Goal: Task Accomplishment & Management: Use online tool/utility

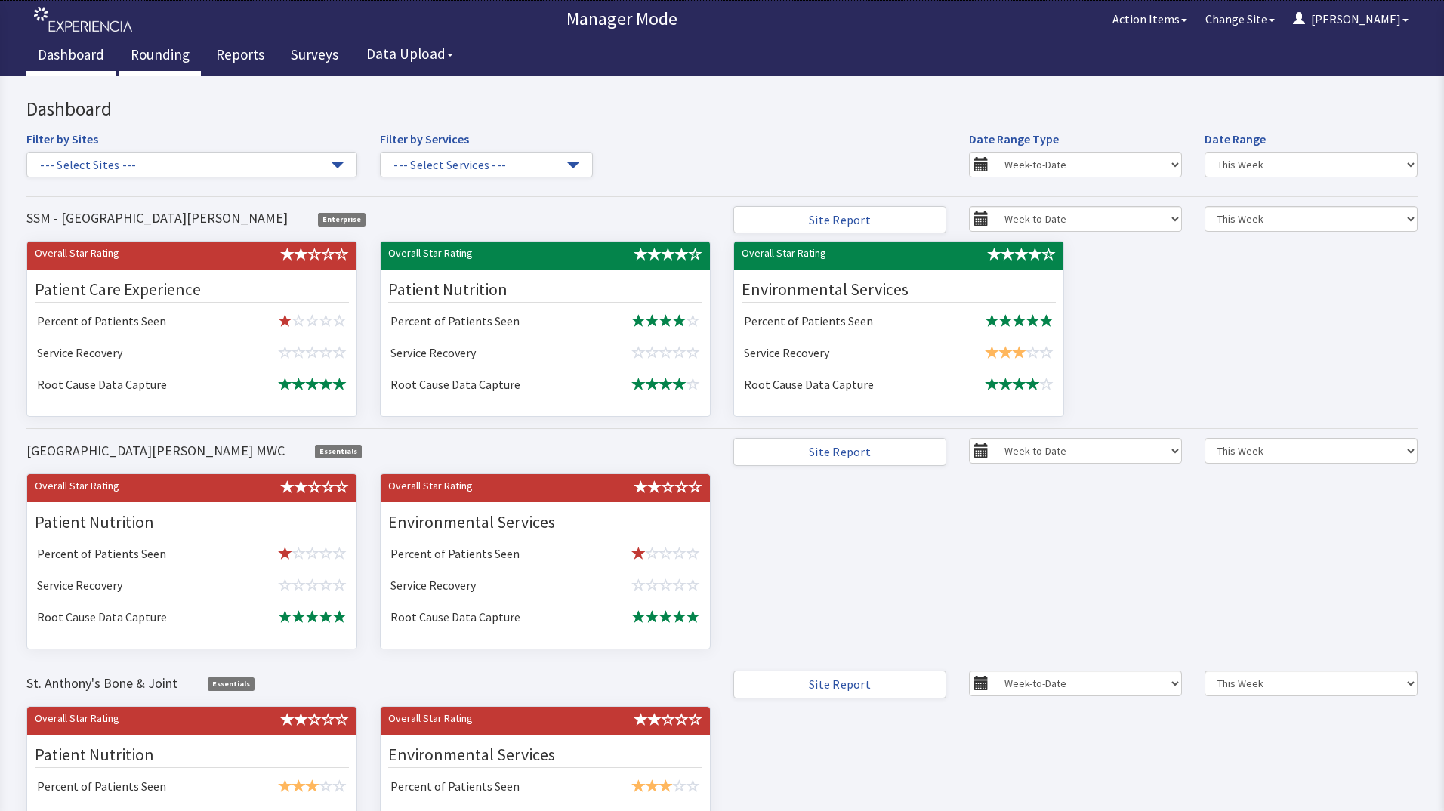
click at [177, 51] on link "Rounding" at bounding box center [160, 57] width 82 height 38
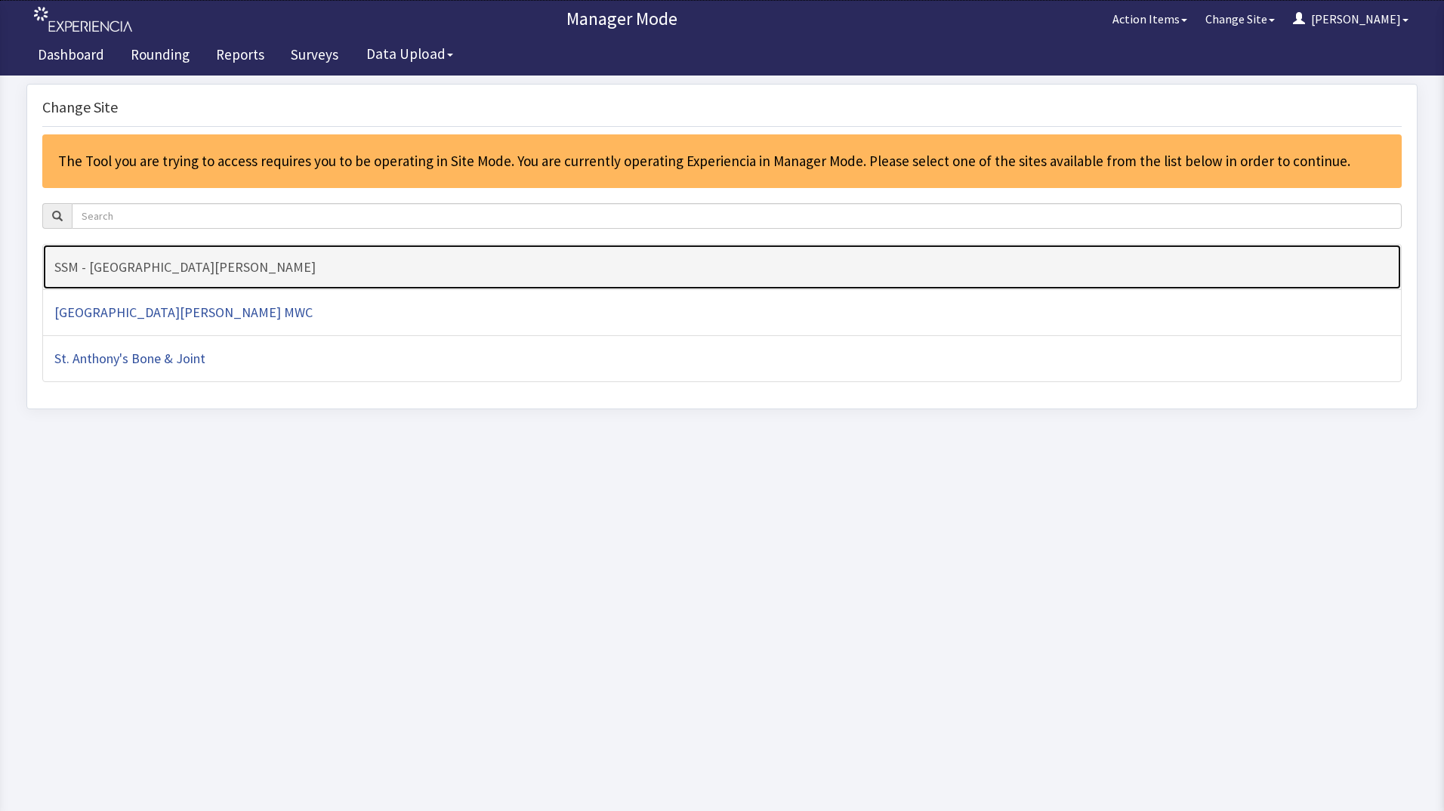
click link "SSM - [GEOGRAPHIC_DATA][PERSON_NAME]"
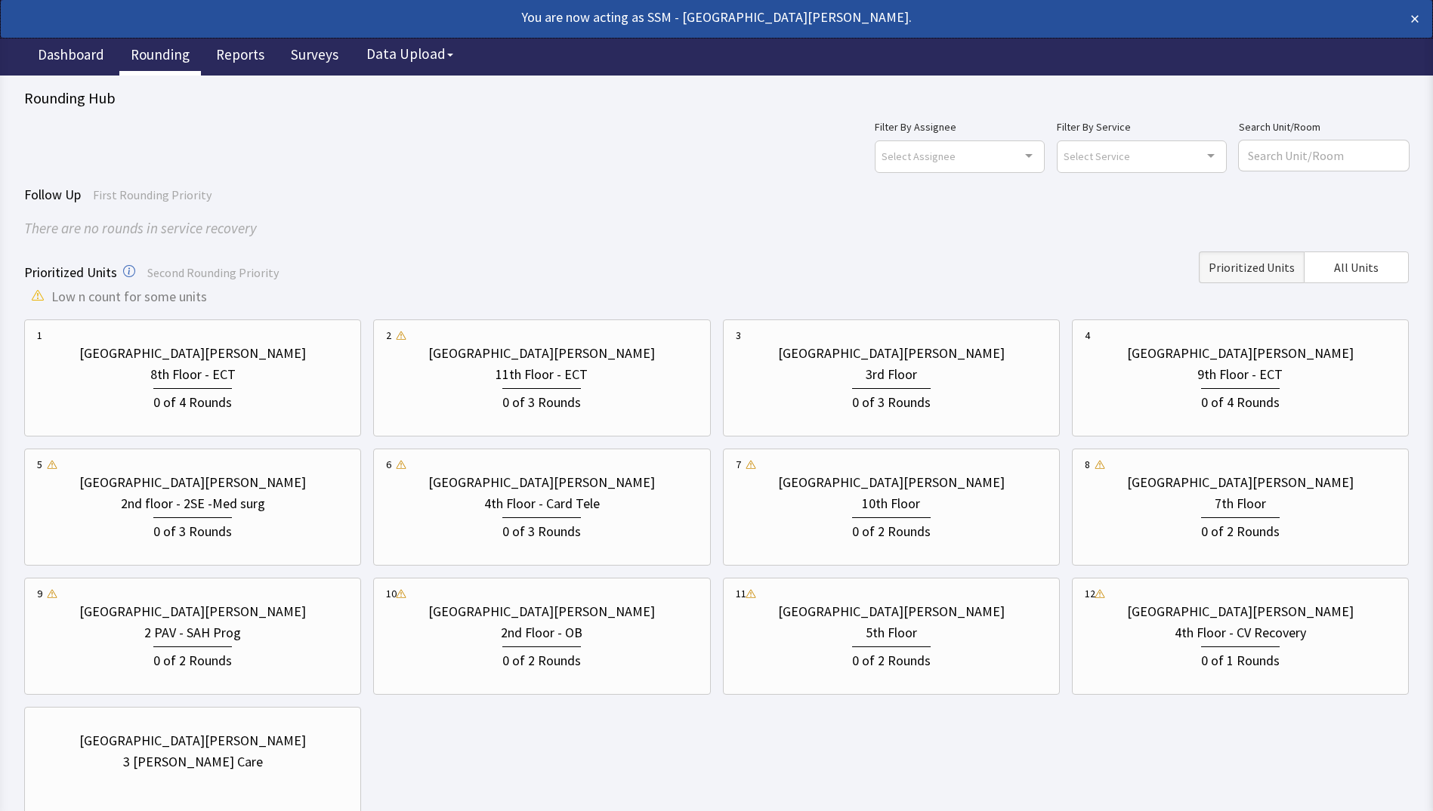
click at [807, 760] on div "[GEOGRAPHIC_DATA][PERSON_NAME] 8th Floor - ECT 0 of 4 Rounds [GEOGRAPHIC_DATA][…" at bounding box center [716, 571] width 1384 height 505
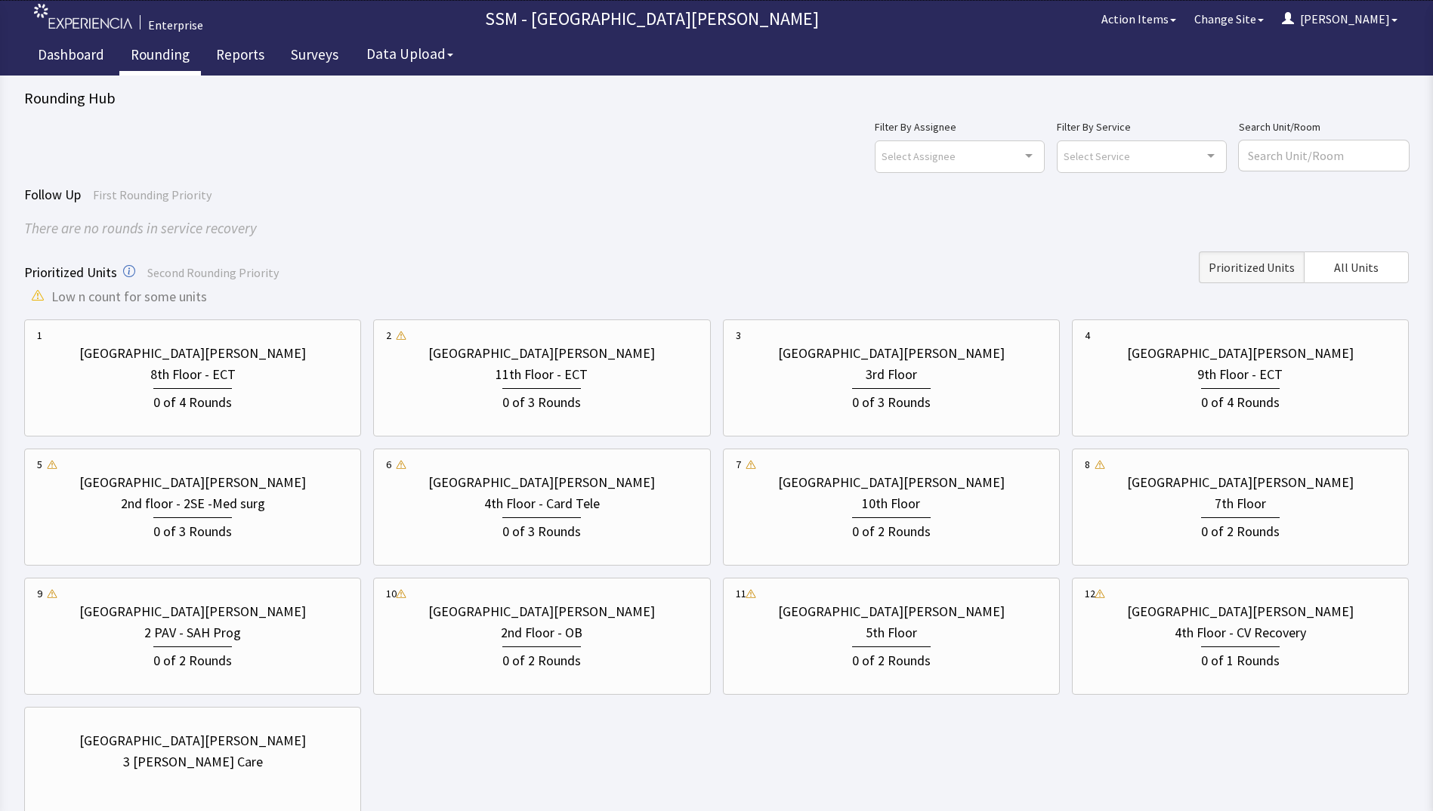
click at [805, 763] on div "[GEOGRAPHIC_DATA][PERSON_NAME] 8th Floor - ECT 0 of 4 Rounds [GEOGRAPHIC_DATA][…" at bounding box center [716, 571] width 1384 height 505
click at [1002, 746] on div "1 St. Anthony Hospital 8th Floor - ECT 0 of 4 Rounds 2 St. Anthony Hospital 11t…" at bounding box center [716, 571] width 1384 height 505
click at [187, 508] on div "2nd floor - 2SE -Med surg" at bounding box center [193, 503] width 144 height 21
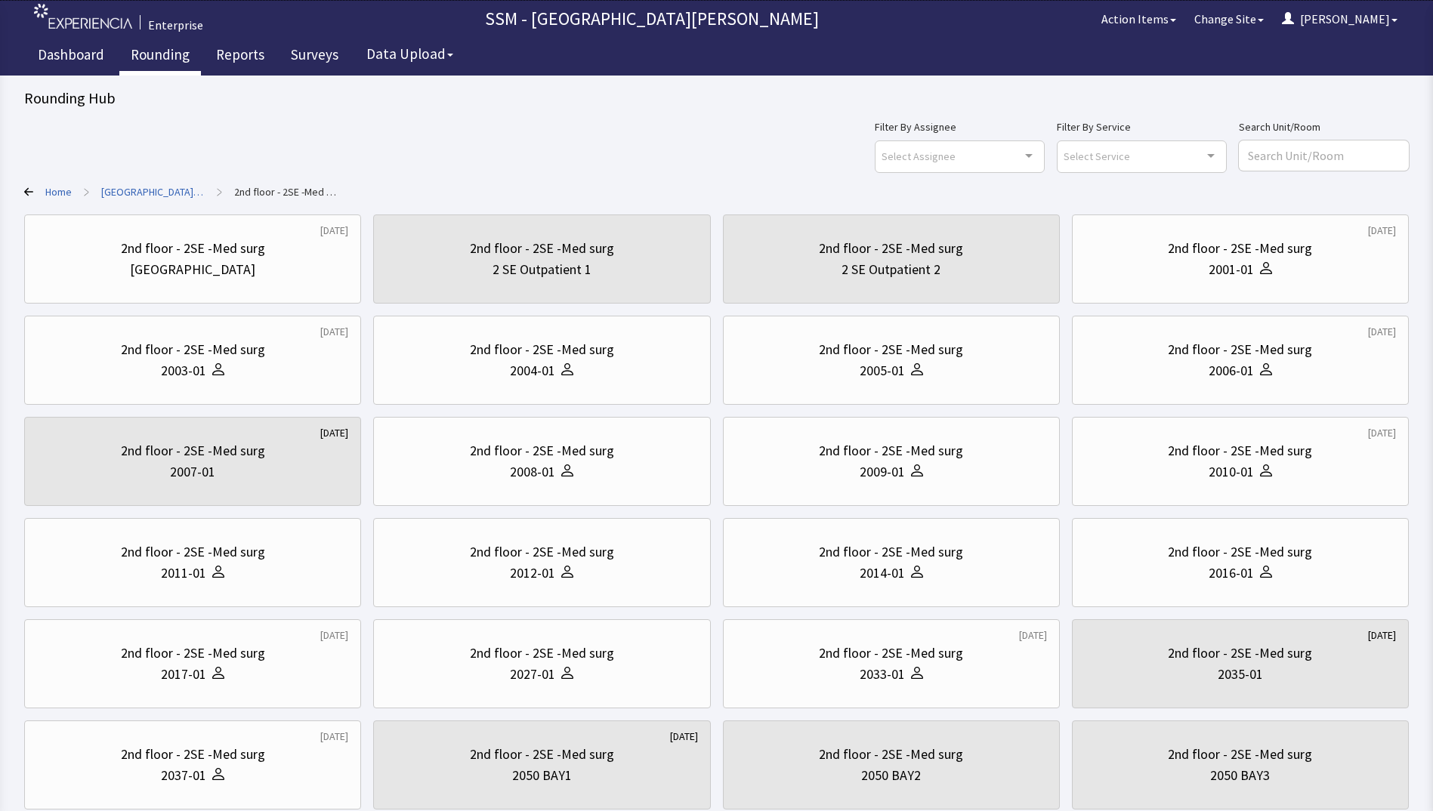
click at [754, 140] on div "Filter By Assignee Select Assignee Clear Selection Dorothy Littleton Allan Bell…" at bounding box center [716, 145] width 1384 height 54
click at [780, 171] on div "Filter By Assignee Select Assignee Clear Selection Dorothy Littleton Allan Bell…" at bounding box center [716, 145] width 1384 height 54
click at [1177, 369] on div "2006-01" at bounding box center [1240, 370] width 311 height 21
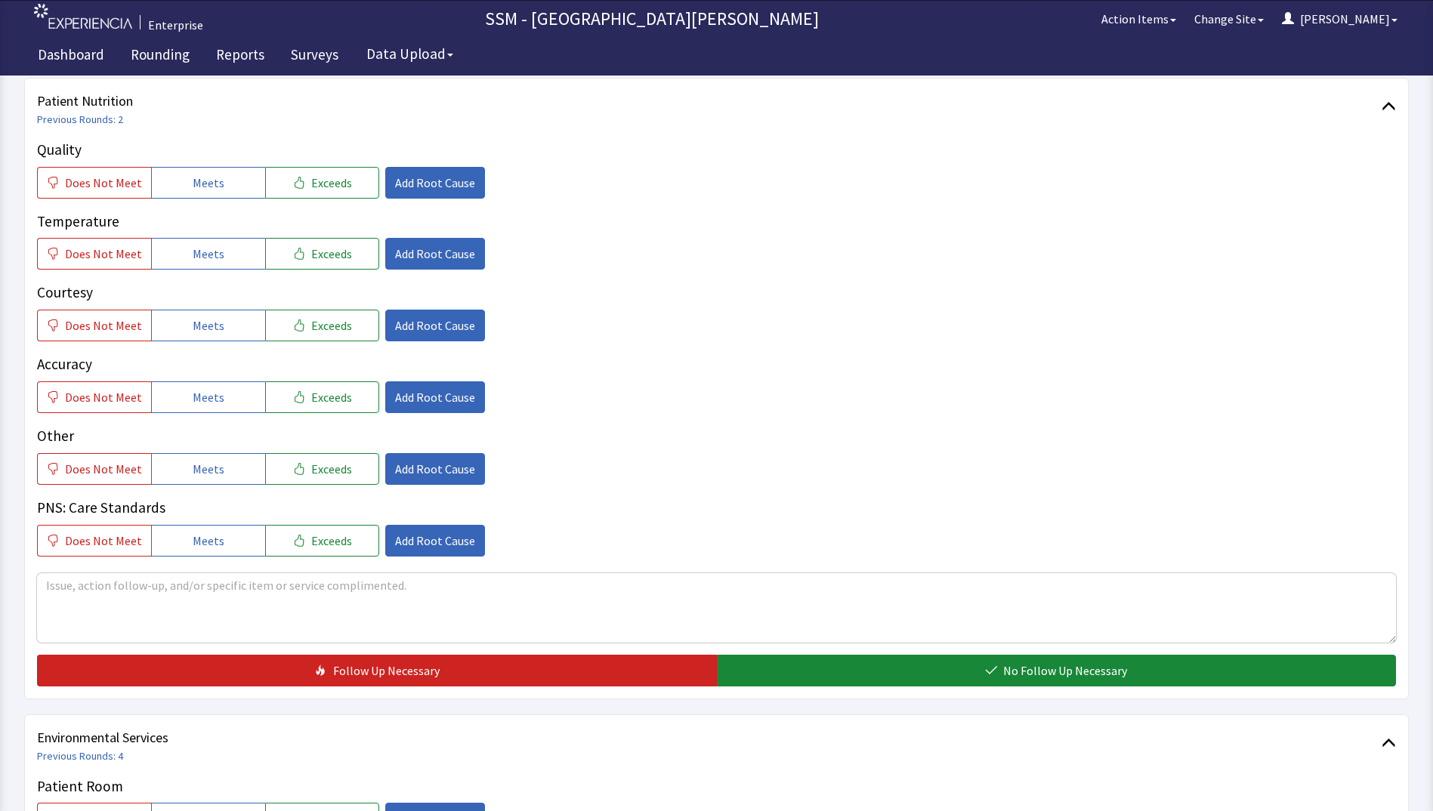
scroll to position [755, 0]
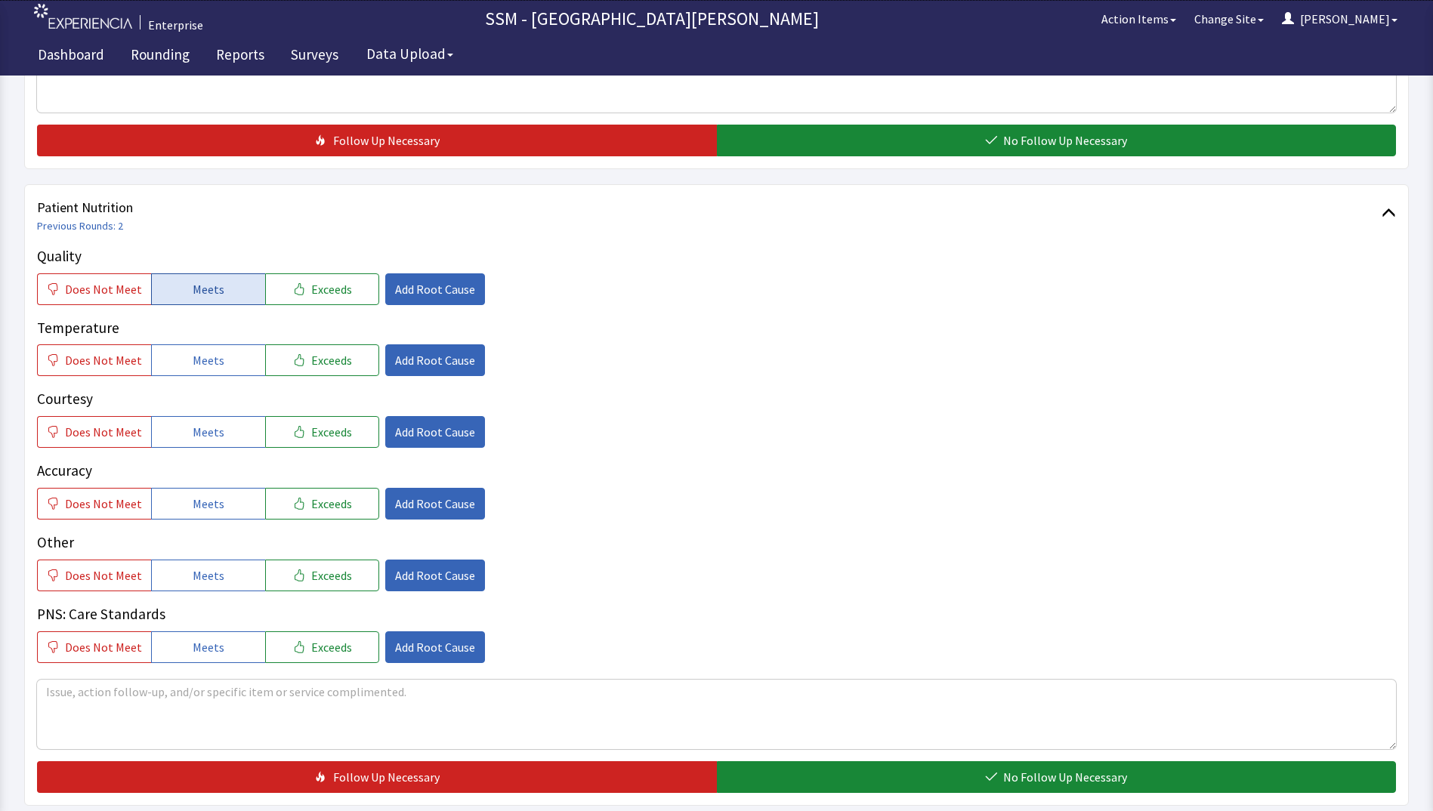
click at [181, 296] on button "Meets" at bounding box center [208, 289] width 114 height 32
click at [143, 302] on button "Does Not Meet" at bounding box center [94, 289] width 114 height 32
click at [434, 301] on button "Add Root Cause" at bounding box center [435, 289] width 100 height 32
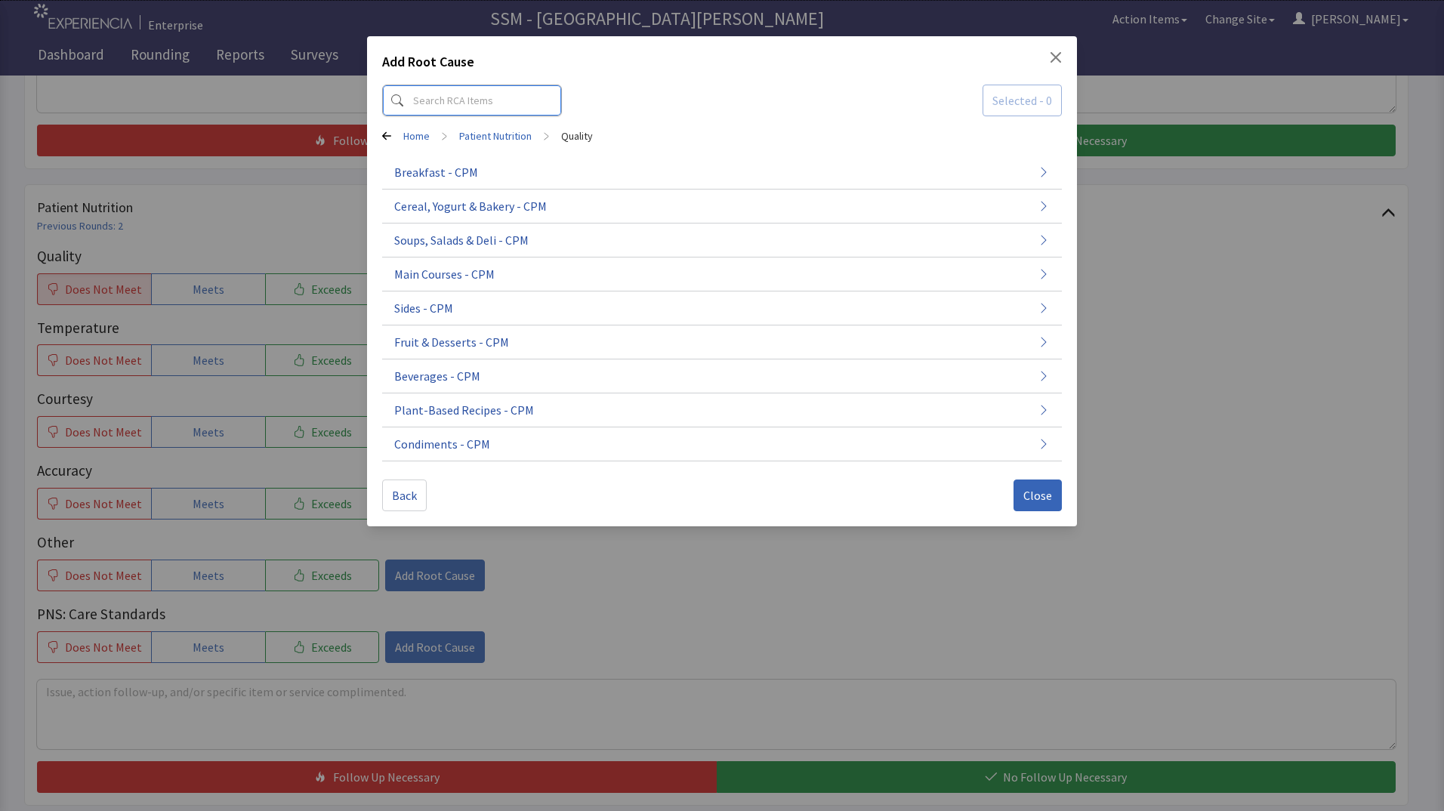
click at [474, 90] on input at bounding box center [472, 101] width 180 height 32
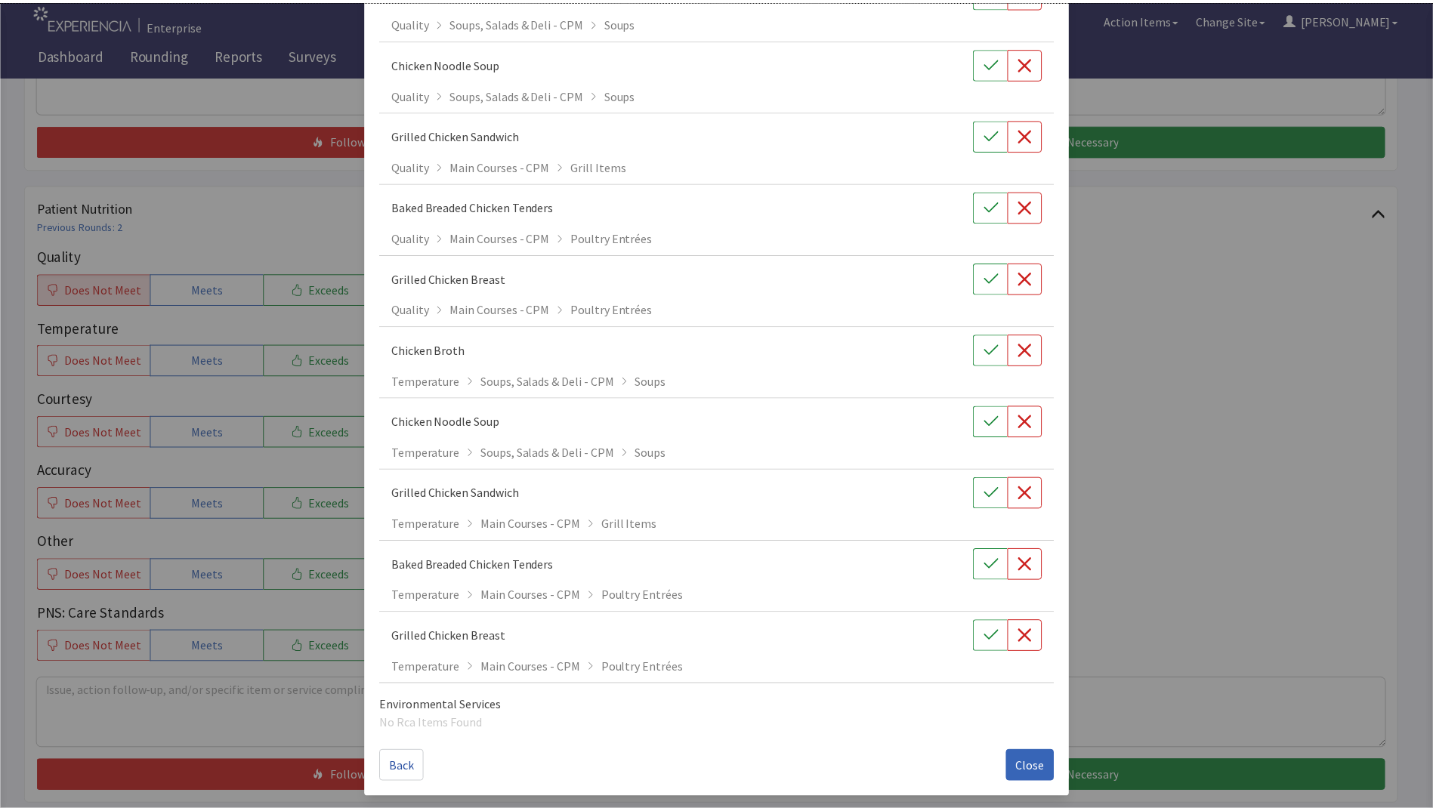
scroll to position [0, 0]
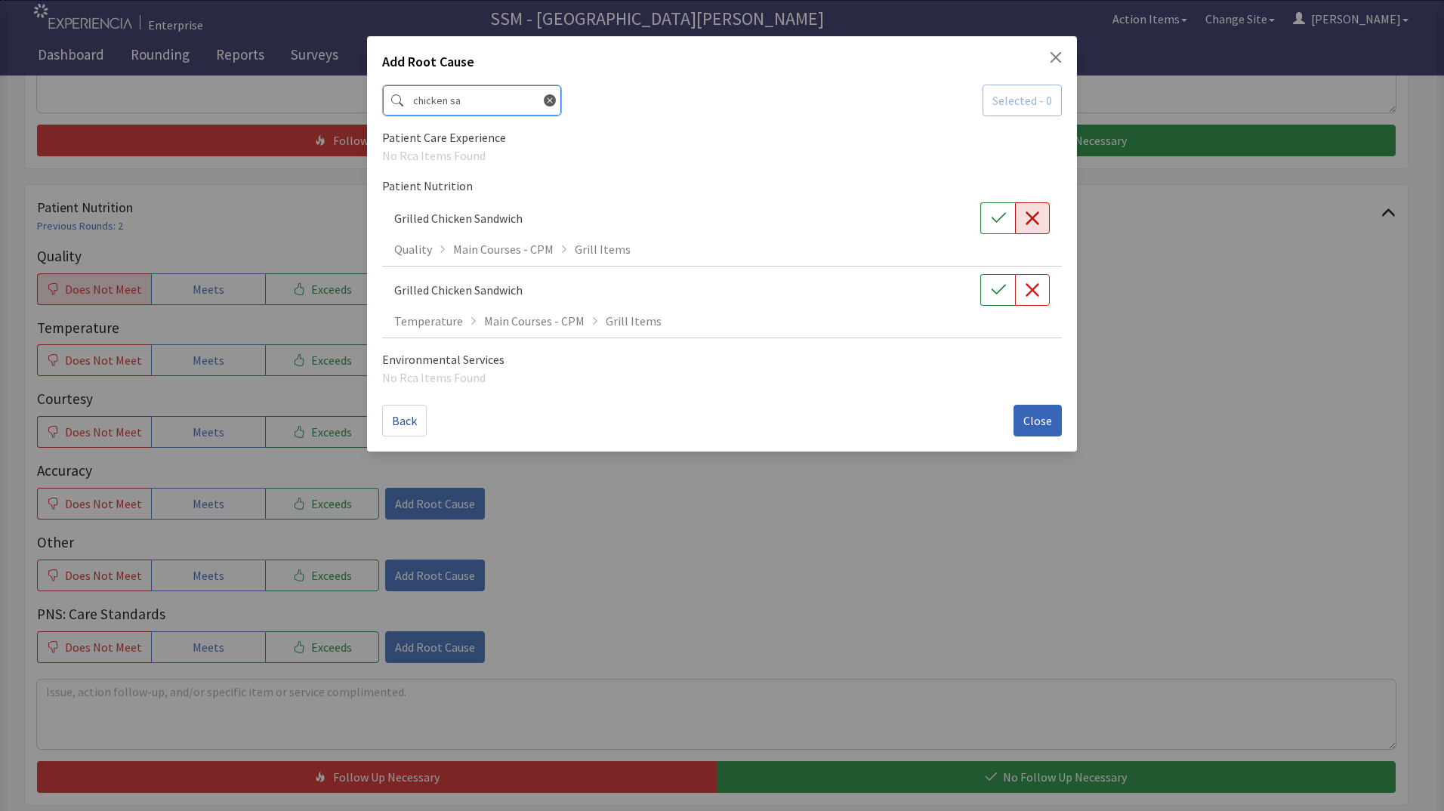
type input "chicken sa"
click at [1032, 223] on icon "button" at bounding box center [1032, 218] width 15 height 15
click at [1031, 430] on button "Close" at bounding box center [1038, 421] width 48 height 32
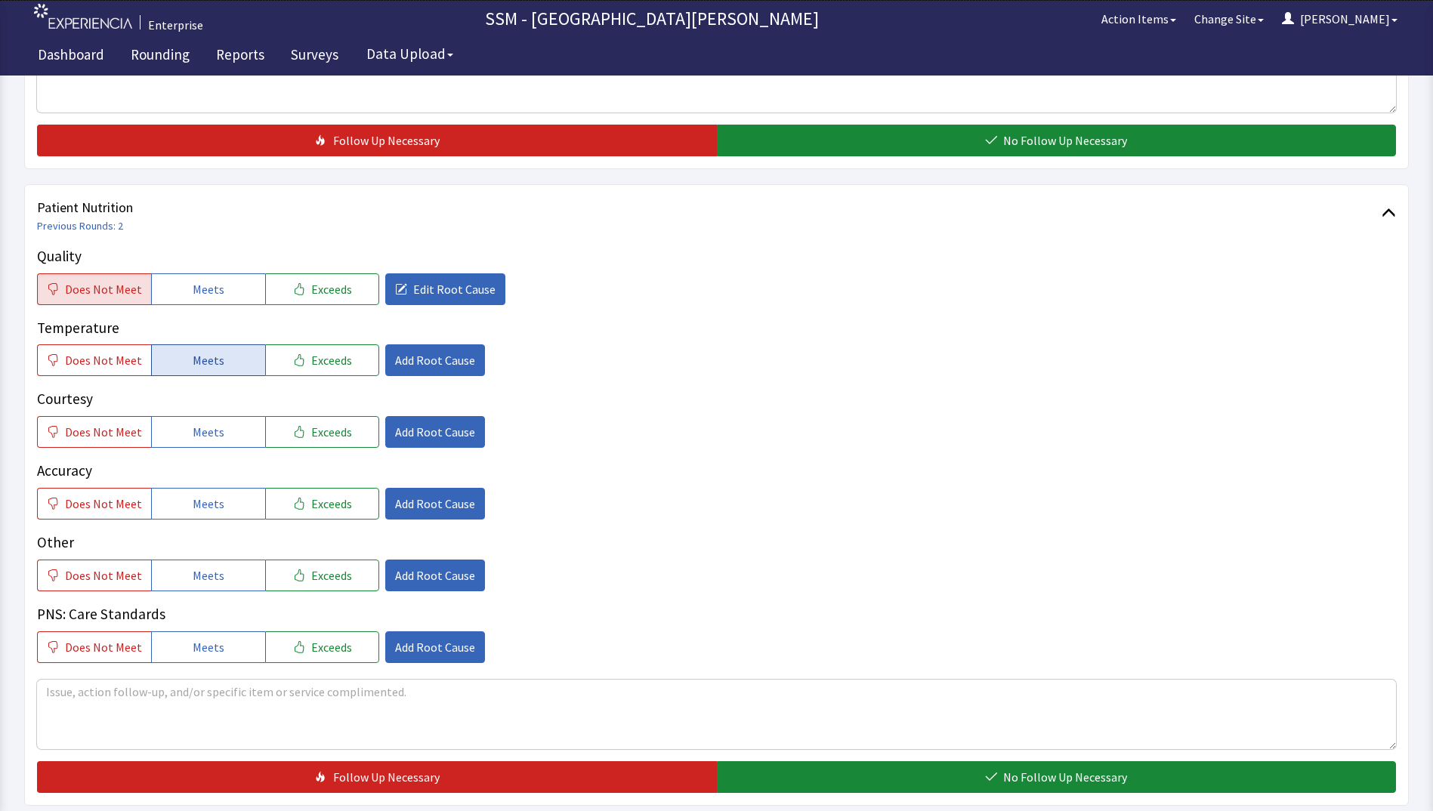
click at [201, 372] on button "Meets" at bounding box center [208, 360] width 114 height 32
click at [203, 437] on span "Meets" at bounding box center [209, 432] width 32 height 18
click at [433, 296] on span "Edit Root Cause" at bounding box center [454, 289] width 82 height 18
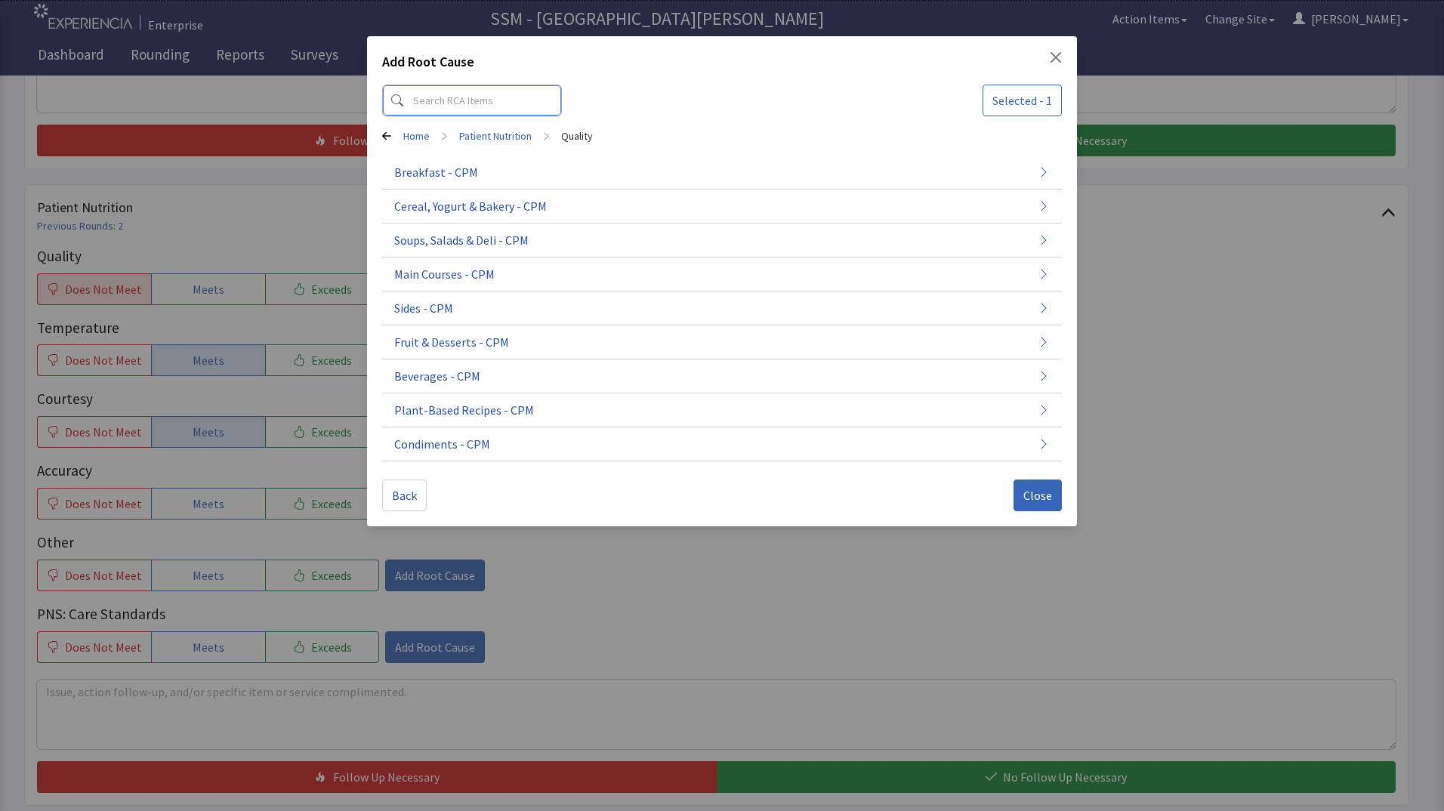
click at [434, 100] on input at bounding box center [472, 101] width 180 height 32
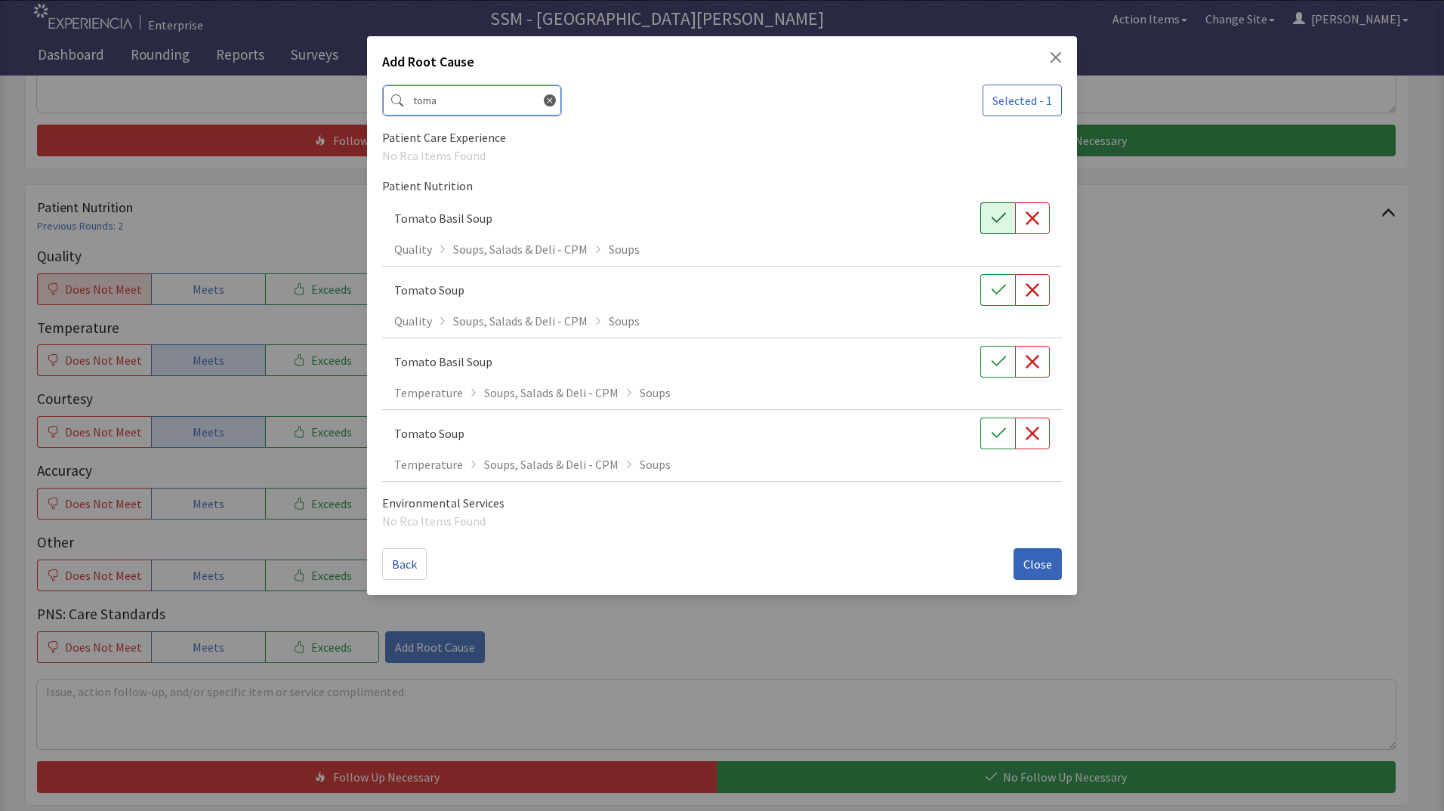
type input "toma"
click at [990, 226] on button "button" at bounding box center [997, 218] width 35 height 32
drag, startPoint x: 1177, startPoint y: 422, endPoint x: 1174, endPoint y: 433, distance: 10.8
click at [1177, 423] on div "Add Root Cause toma Selected - 2 Patient Care Experience No Rca Items Found Pat…" at bounding box center [722, 405] width 1444 height 811
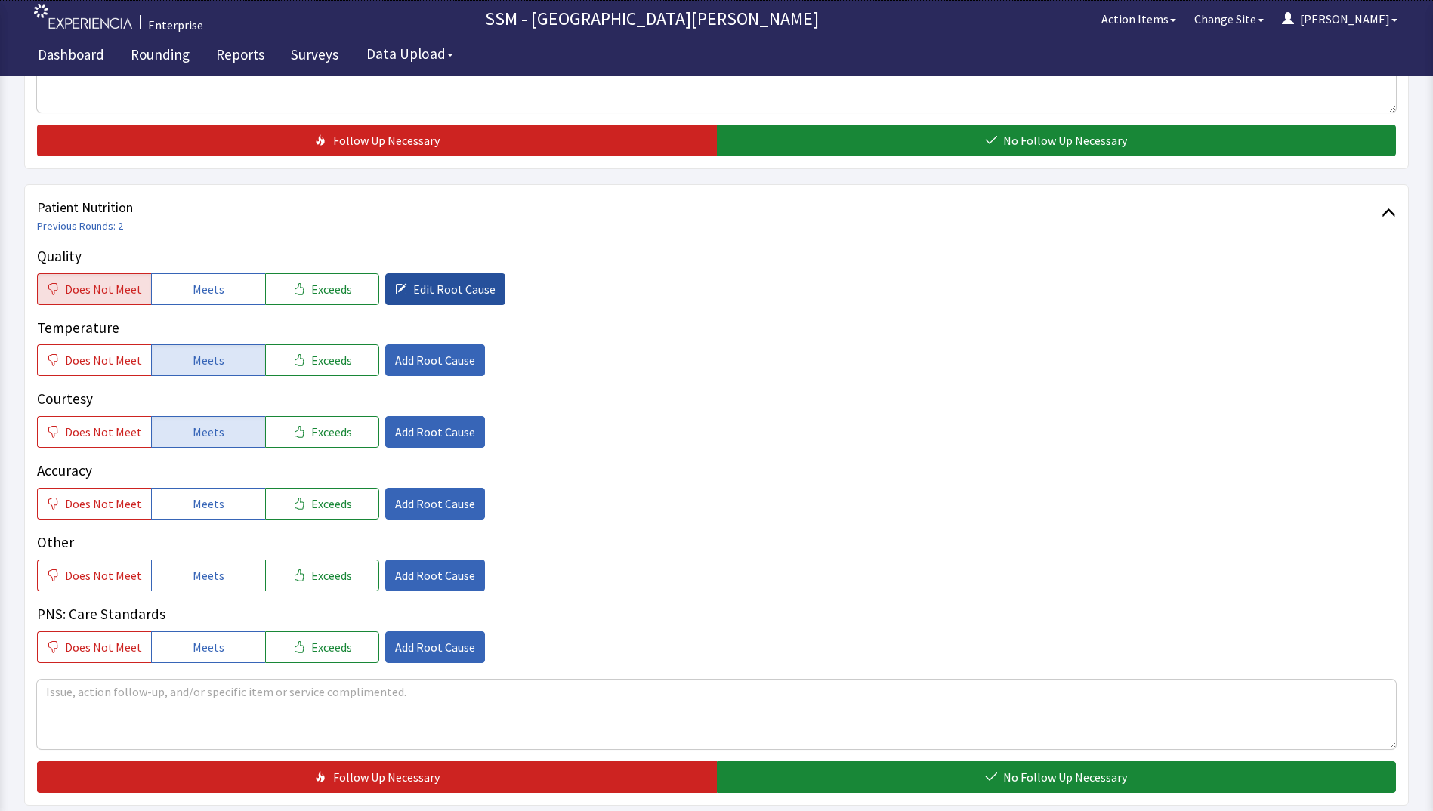
click at [448, 286] on span "Edit Root Cause" at bounding box center [454, 289] width 82 height 18
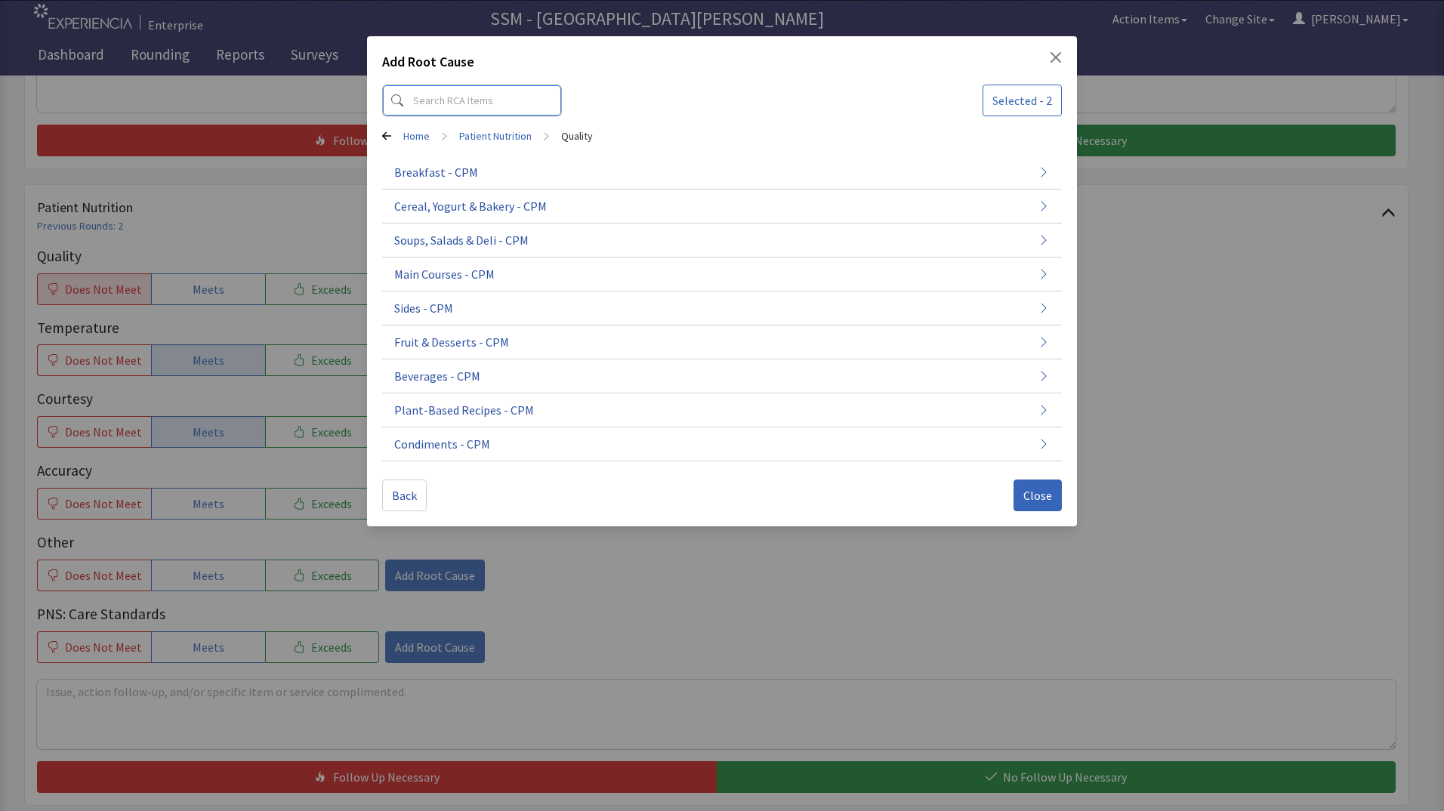
click at [443, 99] on input at bounding box center [472, 101] width 180 height 32
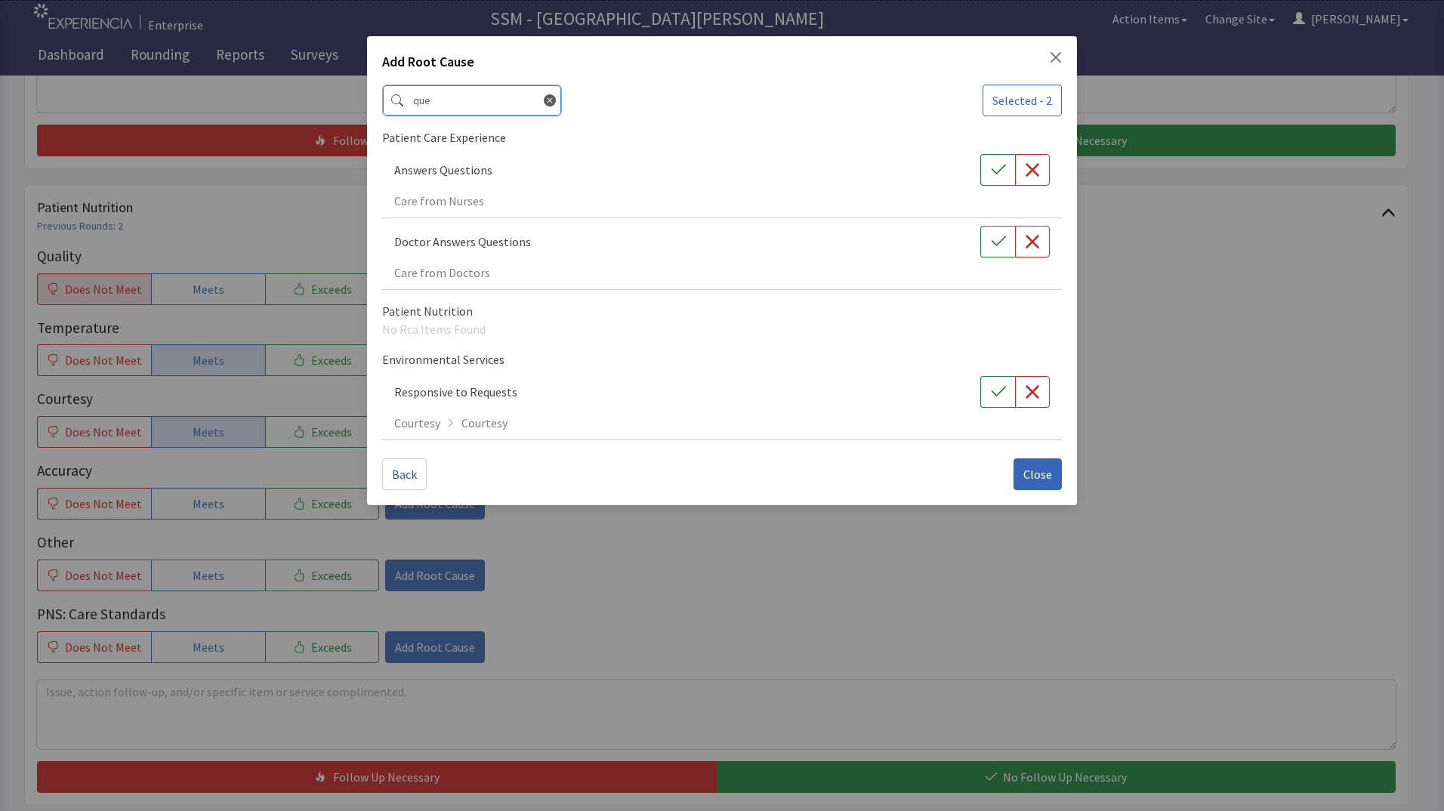
type input "que"
click at [1211, 461] on div "Add Root Cause que Selected - 2 Patient Care Experience Answers Questions Care …" at bounding box center [722, 405] width 1444 height 811
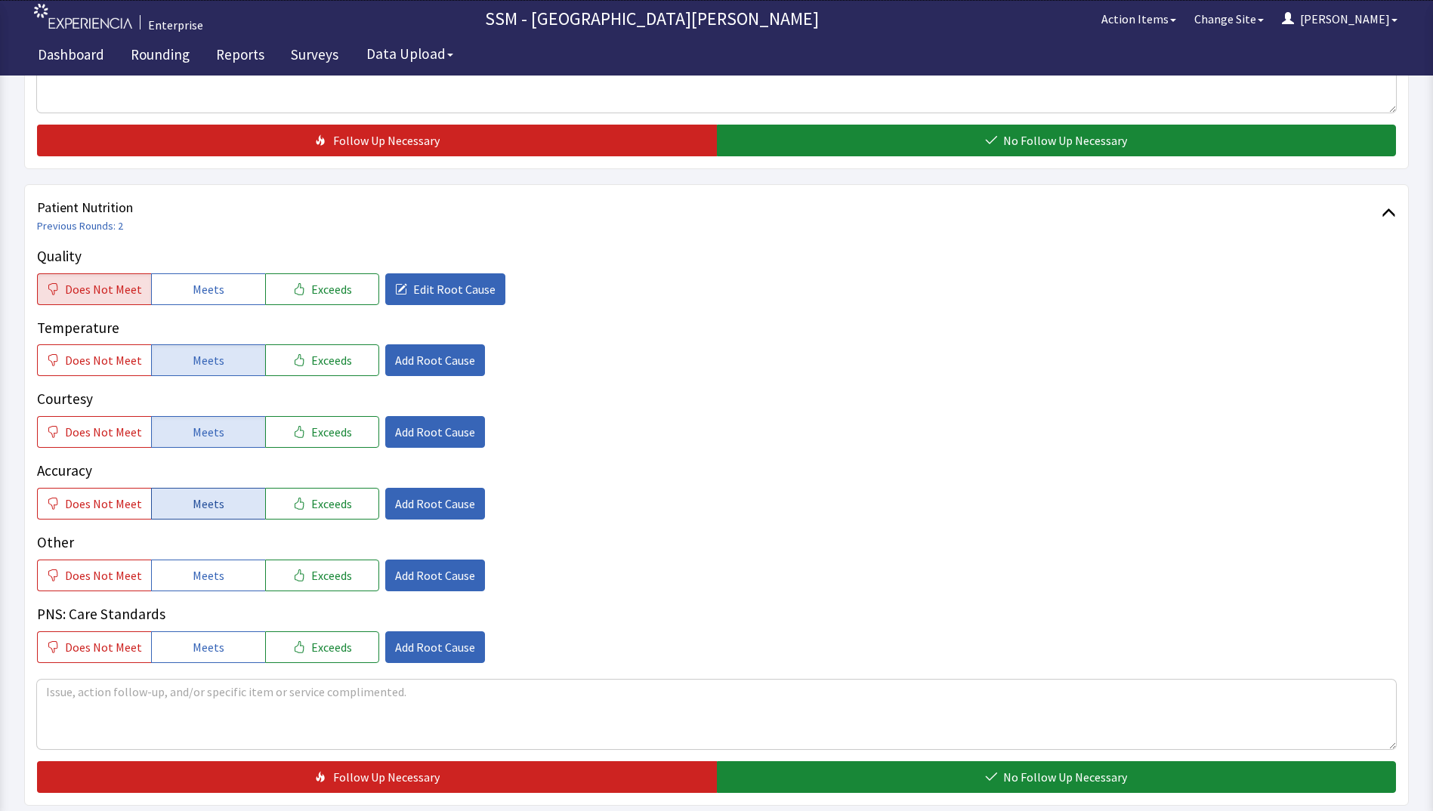
click at [185, 501] on button "Meets" at bounding box center [208, 504] width 114 height 32
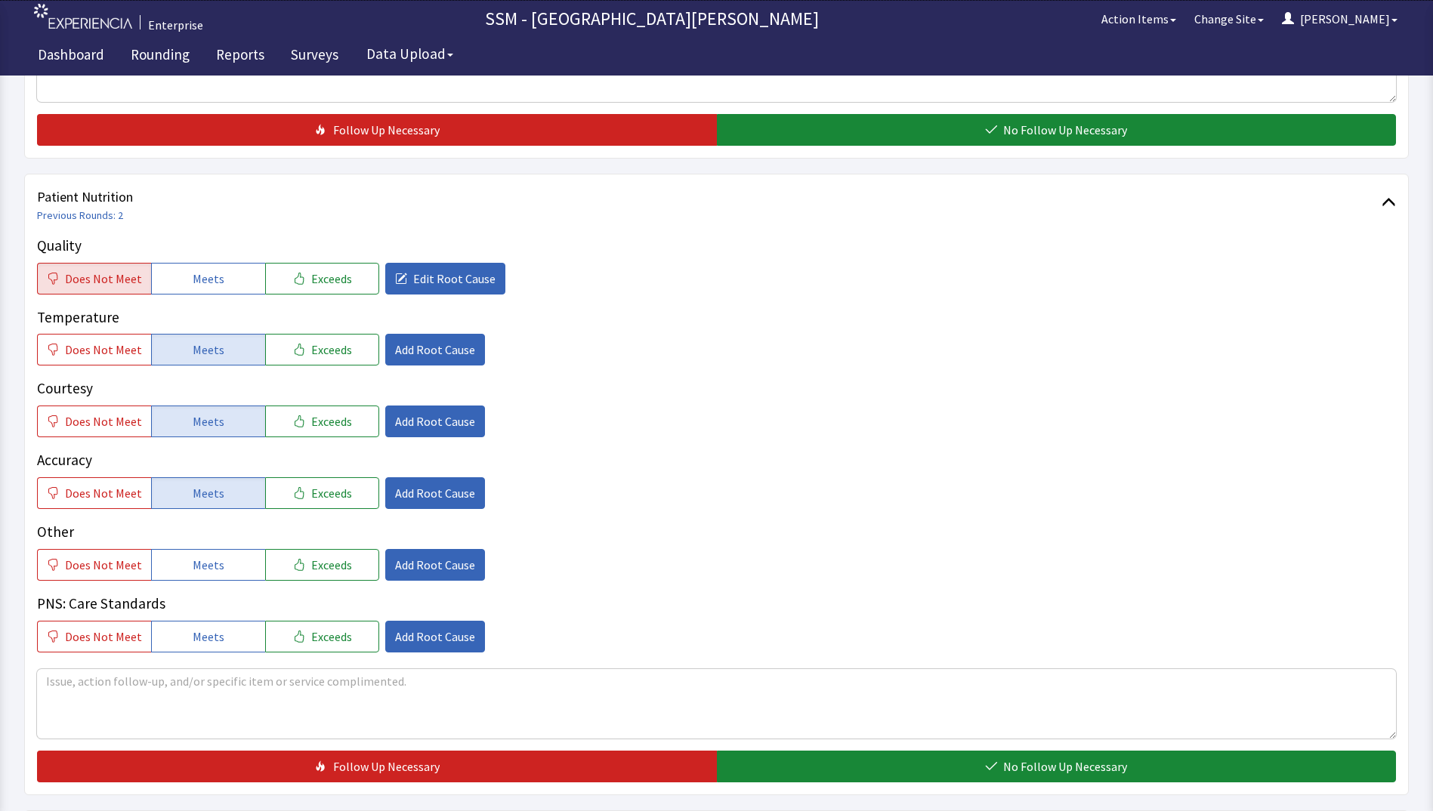
scroll to position [982, 0]
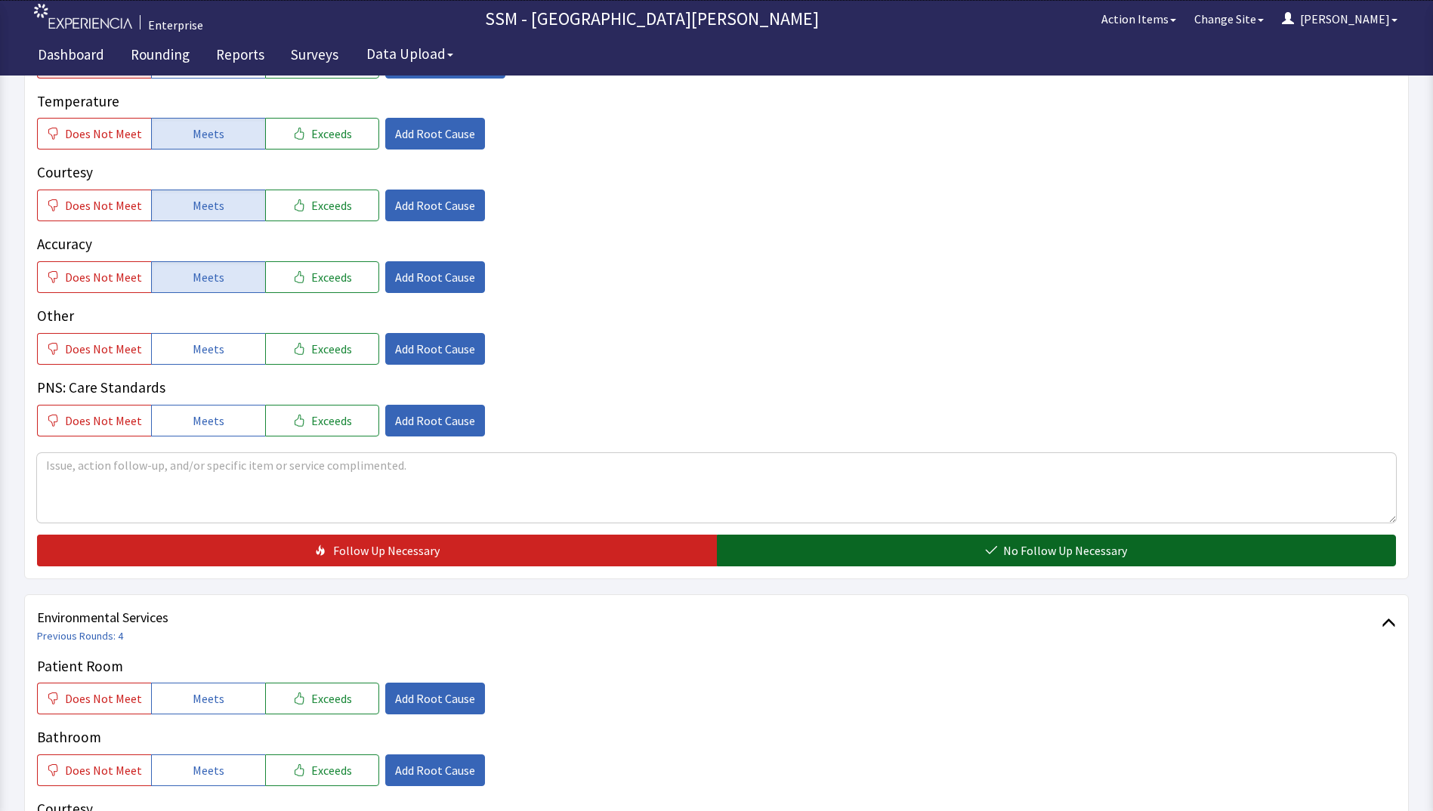
click at [983, 554] on button "No Follow Up Necessary" at bounding box center [1057, 551] width 680 height 32
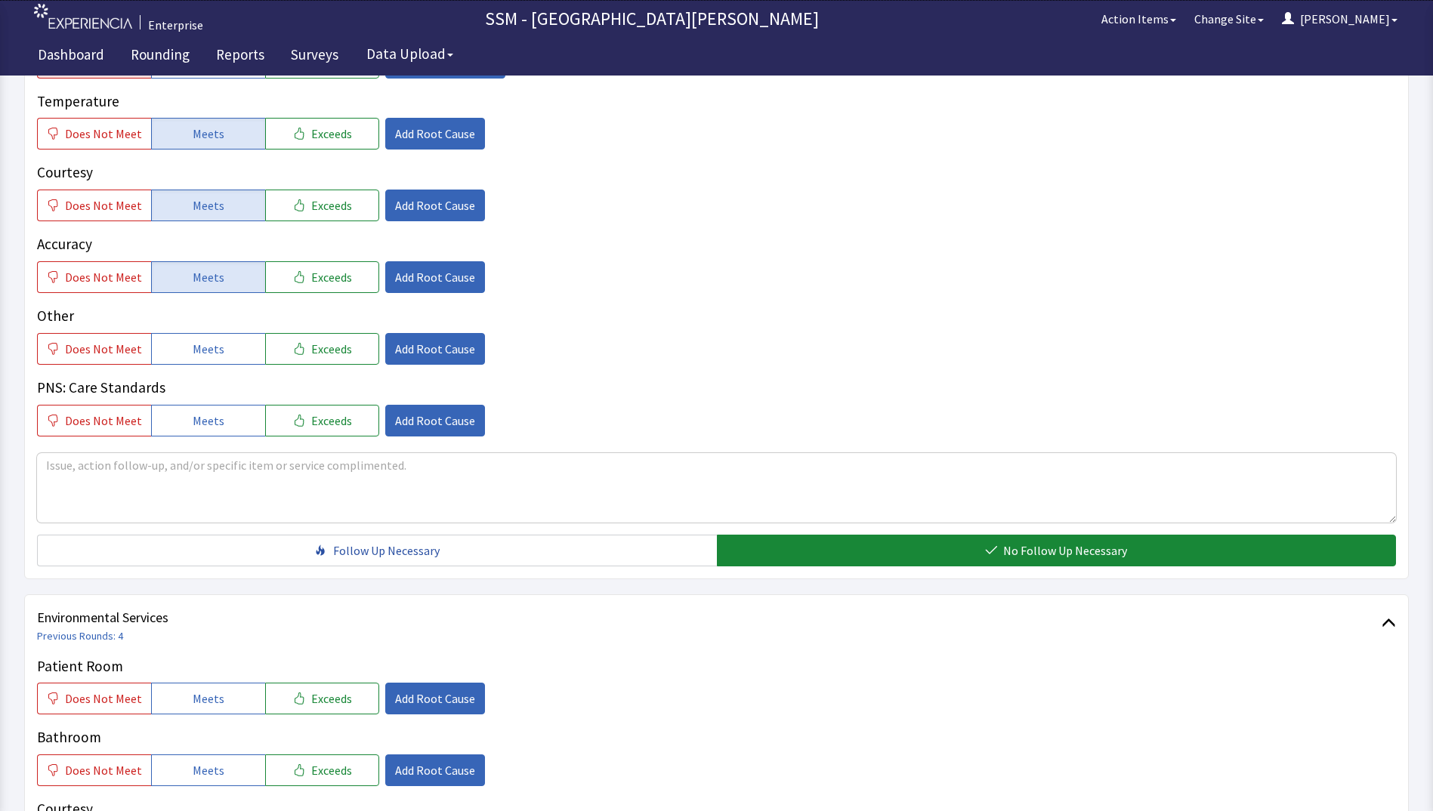
scroll to position [1284, 0]
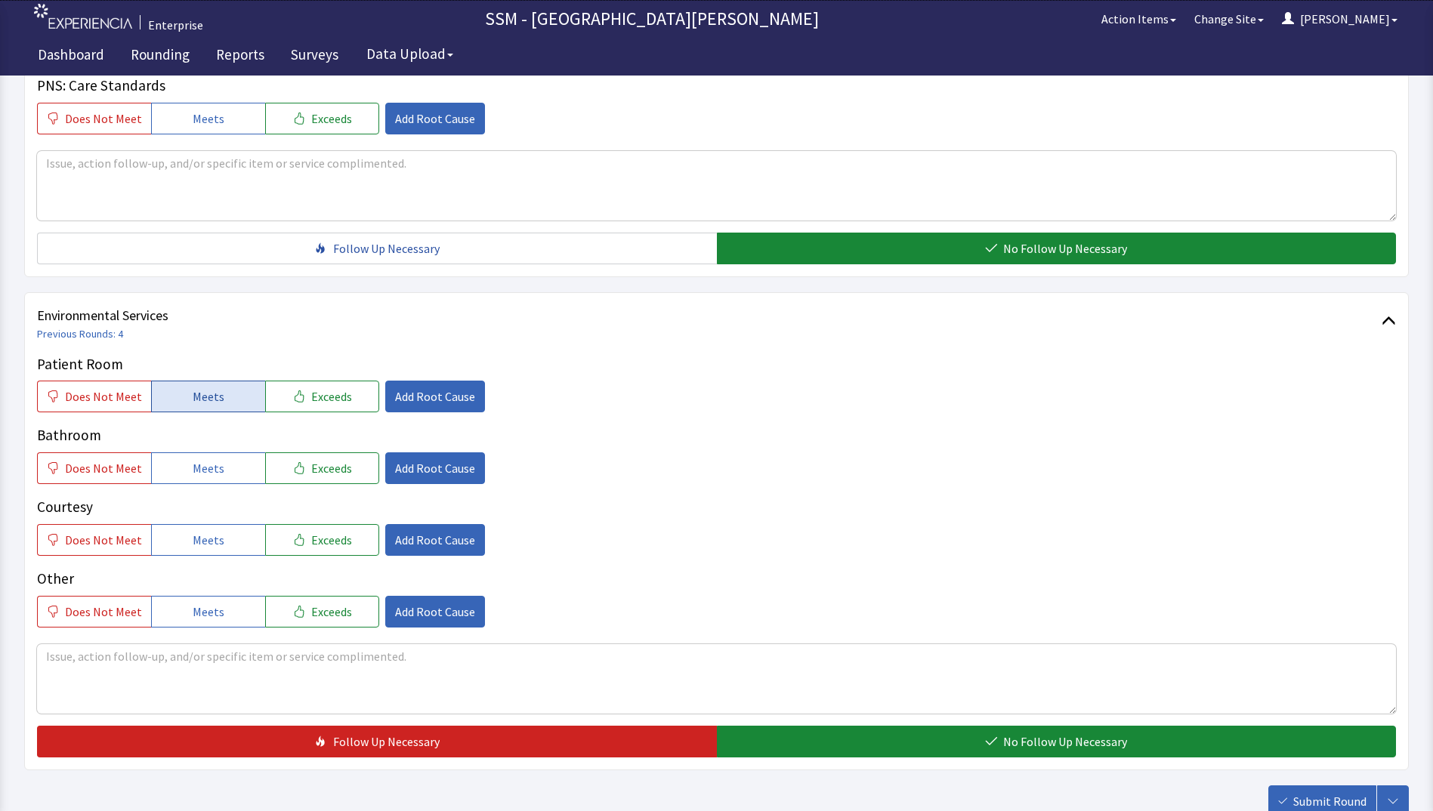
click at [226, 394] on button "Meets" at bounding box center [208, 397] width 114 height 32
click at [205, 452] on button "Meets" at bounding box center [208, 468] width 114 height 32
click at [202, 534] on span "Meets" at bounding box center [209, 540] width 32 height 18
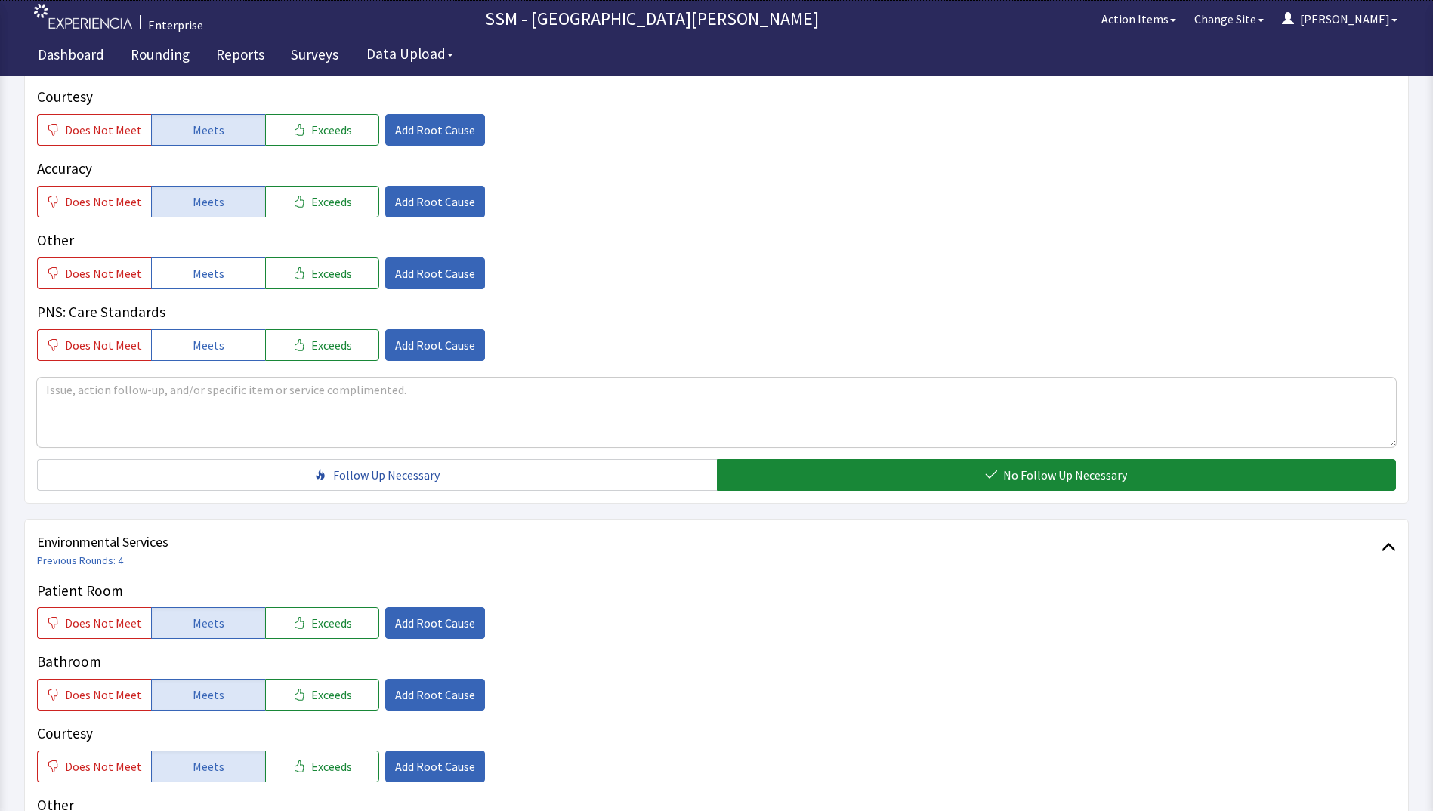
scroll to position [831, 0]
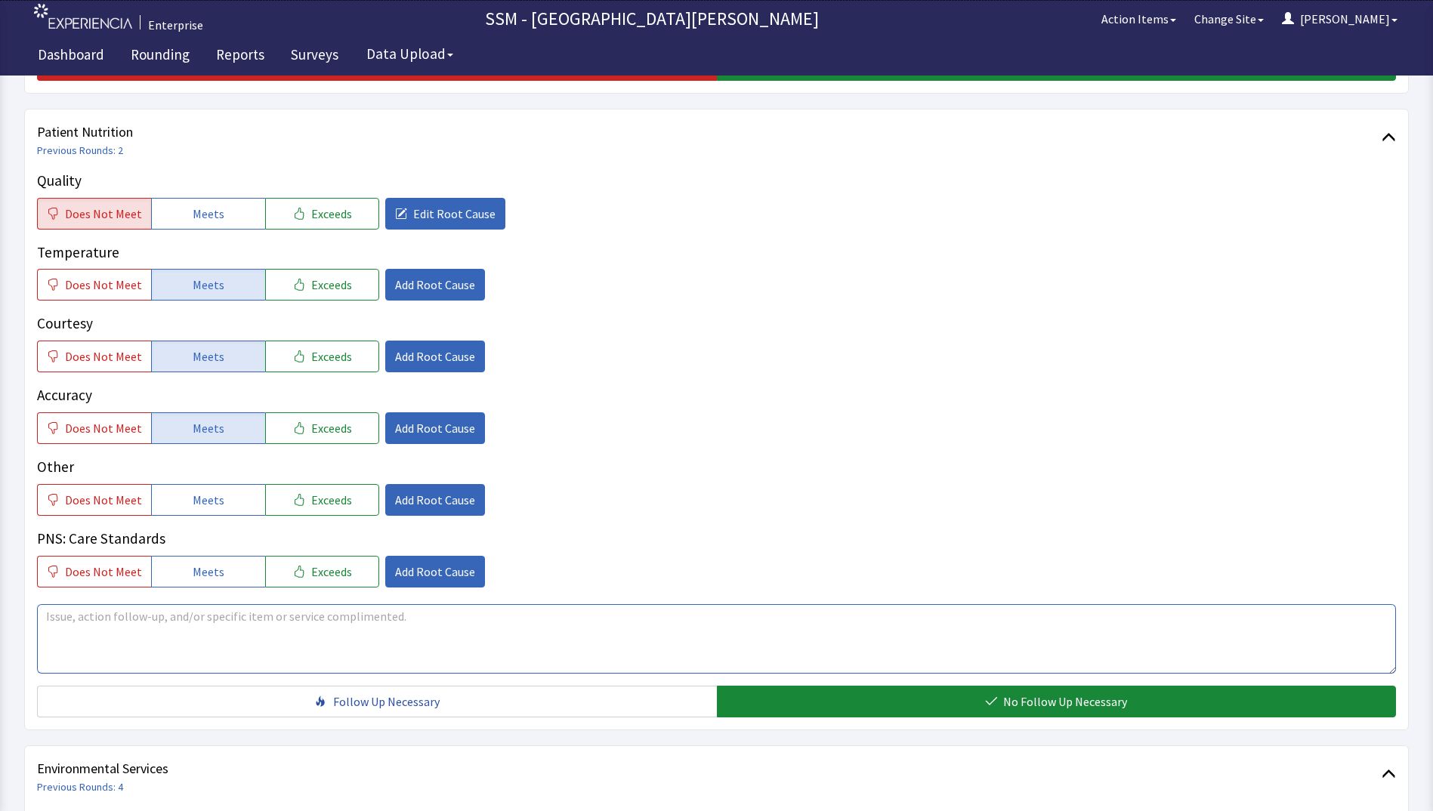
click at [187, 647] on textarea at bounding box center [716, 638] width 1359 height 69
click at [279, 630] on textarea at bounding box center [716, 638] width 1359 height 69
click at [169, 634] on textarea "The chicken" at bounding box center [716, 638] width 1359 height 69
click at [322, 619] on textarea "The chicken salad is not good; it had too many chickens in it and not enough of…" at bounding box center [716, 638] width 1359 height 69
click at [323, 616] on textarea "The chicken salad is not good; it had too many chickens in it and not enough of…" at bounding box center [716, 638] width 1359 height 69
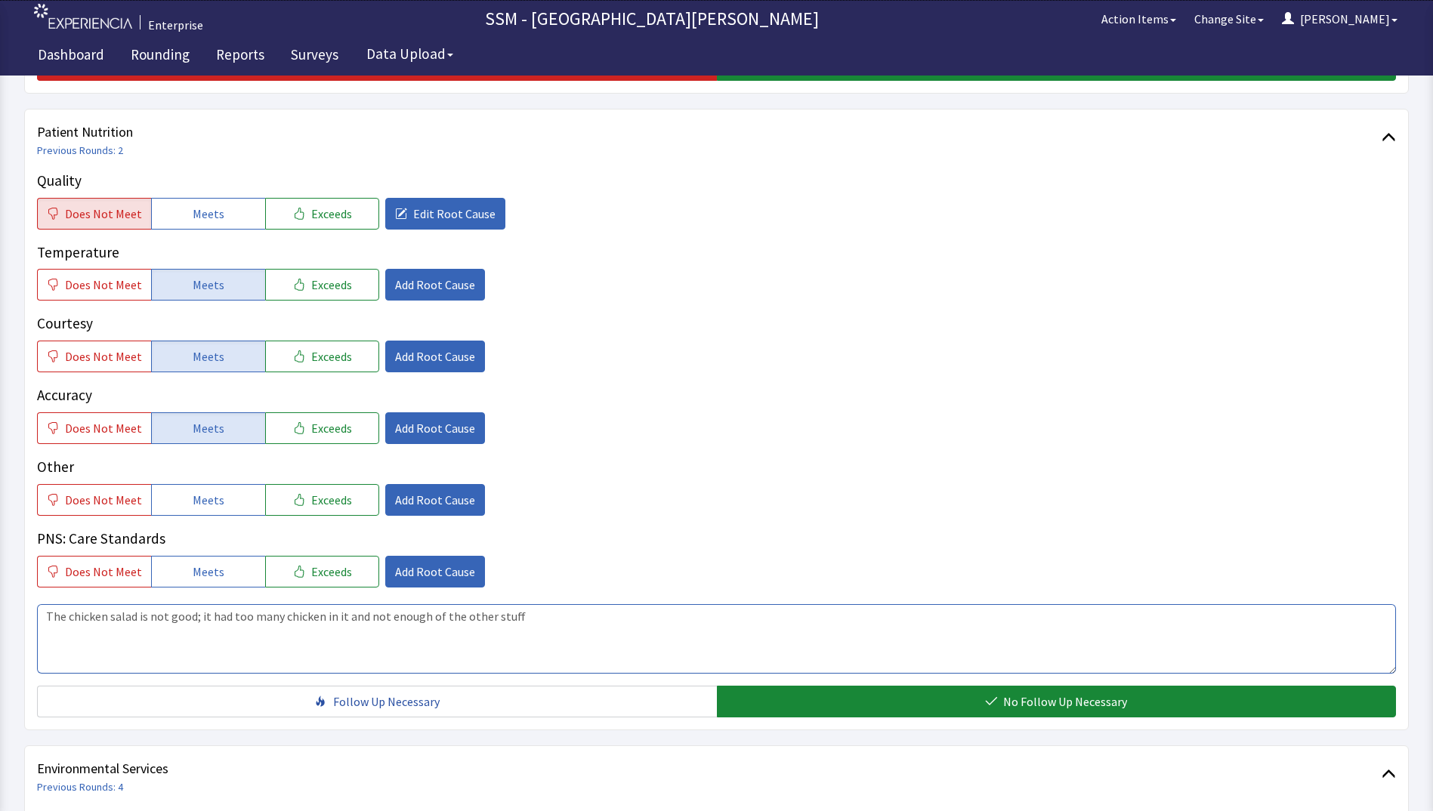
click at [605, 646] on textarea "The chicken salad is not good; it had too many chicken in it and not enough of …" at bounding box center [716, 638] width 1359 height 69
click at [523, 618] on textarea "The chicken salad is not good; it had too many chicken in it and not enough of …" at bounding box center [716, 638] width 1359 height 69
click at [694, 616] on textarea "The chicken salad is not good; it had too many chicken in it and not enough of …" at bounding box center [716, 638] width 1359 height 69
click at [633, 618] on textarea "The chicken salad is not good; it had too many chicken in it and not enough of …" at bounding box center [716, 638] width 1359 height 69
click at [717, 610] on textarea "The chicken salad is not good; it had too many chicken in it and not enough of …" at bounding box center [716, 638] width 1359 height 69
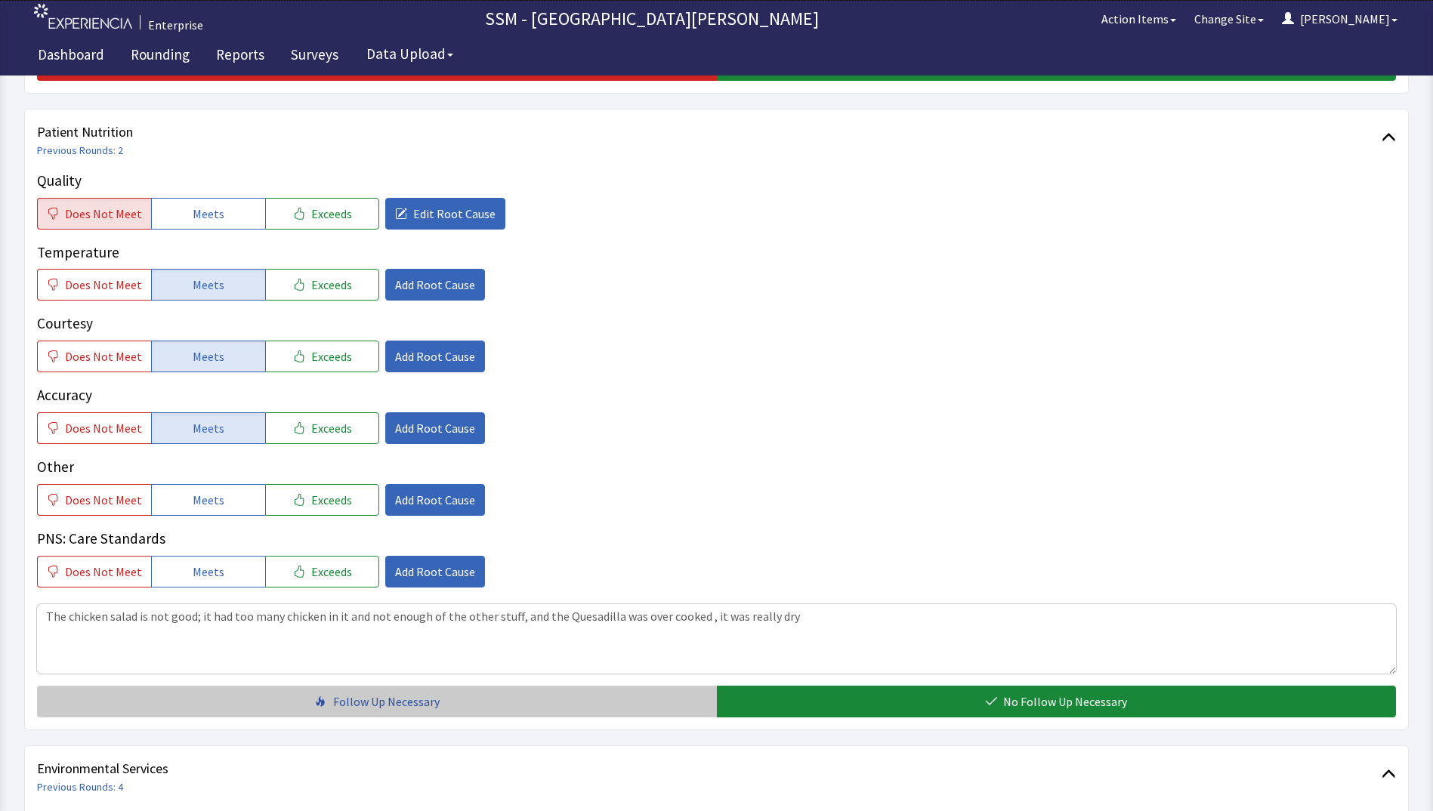
click at [444, 700] on button "Follow Up Necessary" at bounding box center [377, 702] width 680 height 32
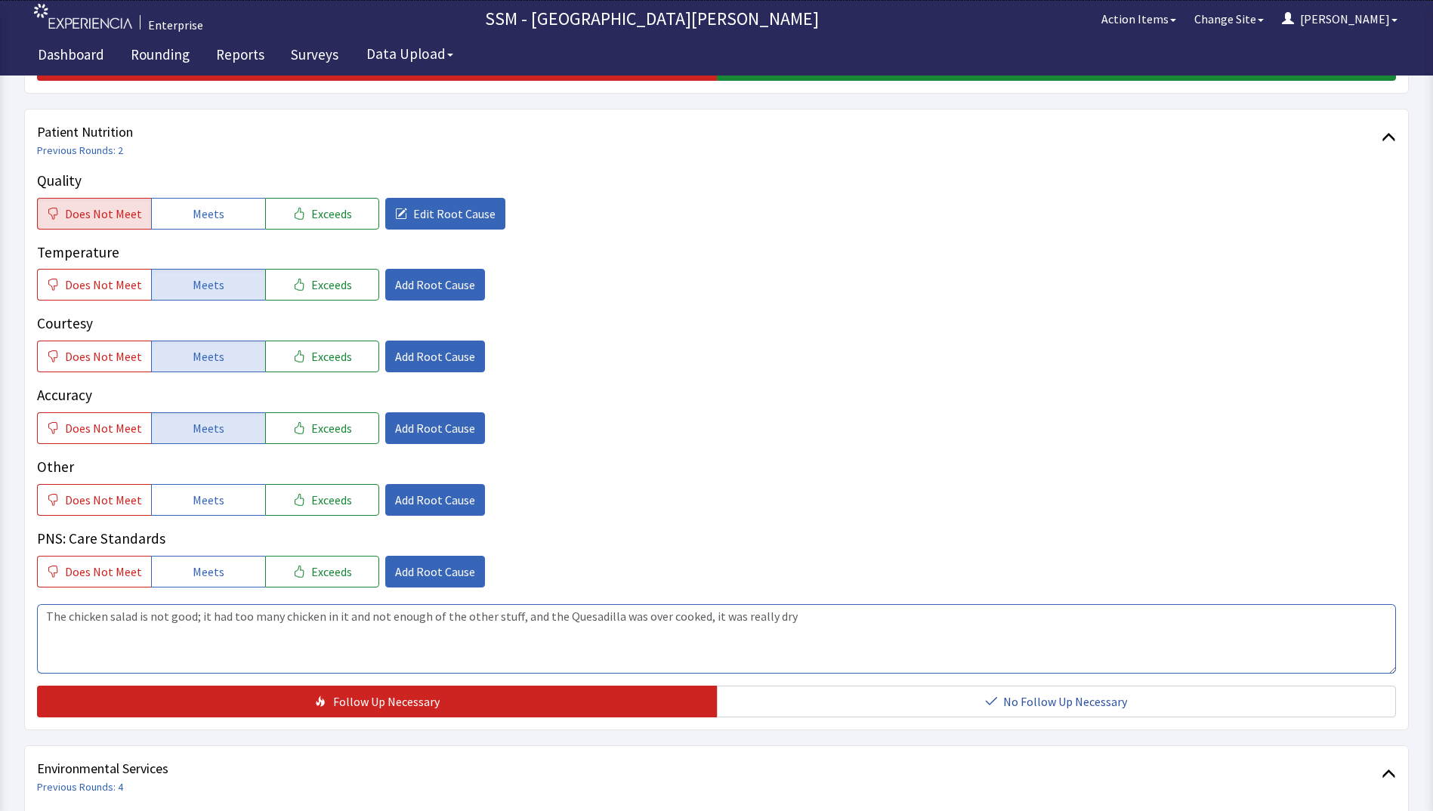
click at [791, 619] on textarea "The chicken salad is not good; it had too many chicken in it and not enough of …" at bounding box center [716, 638] width 1359 height 69
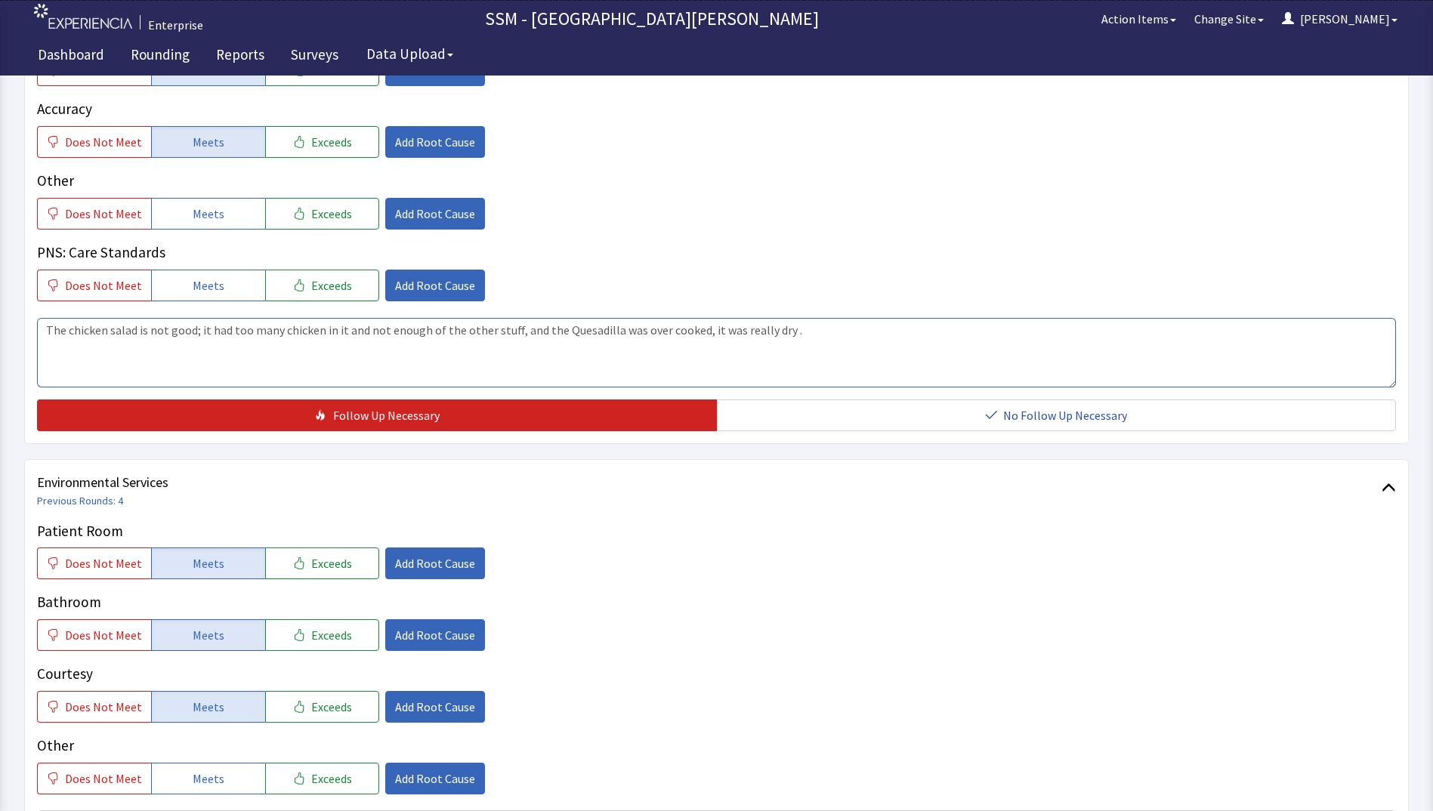
scroll to position [1208, 0]
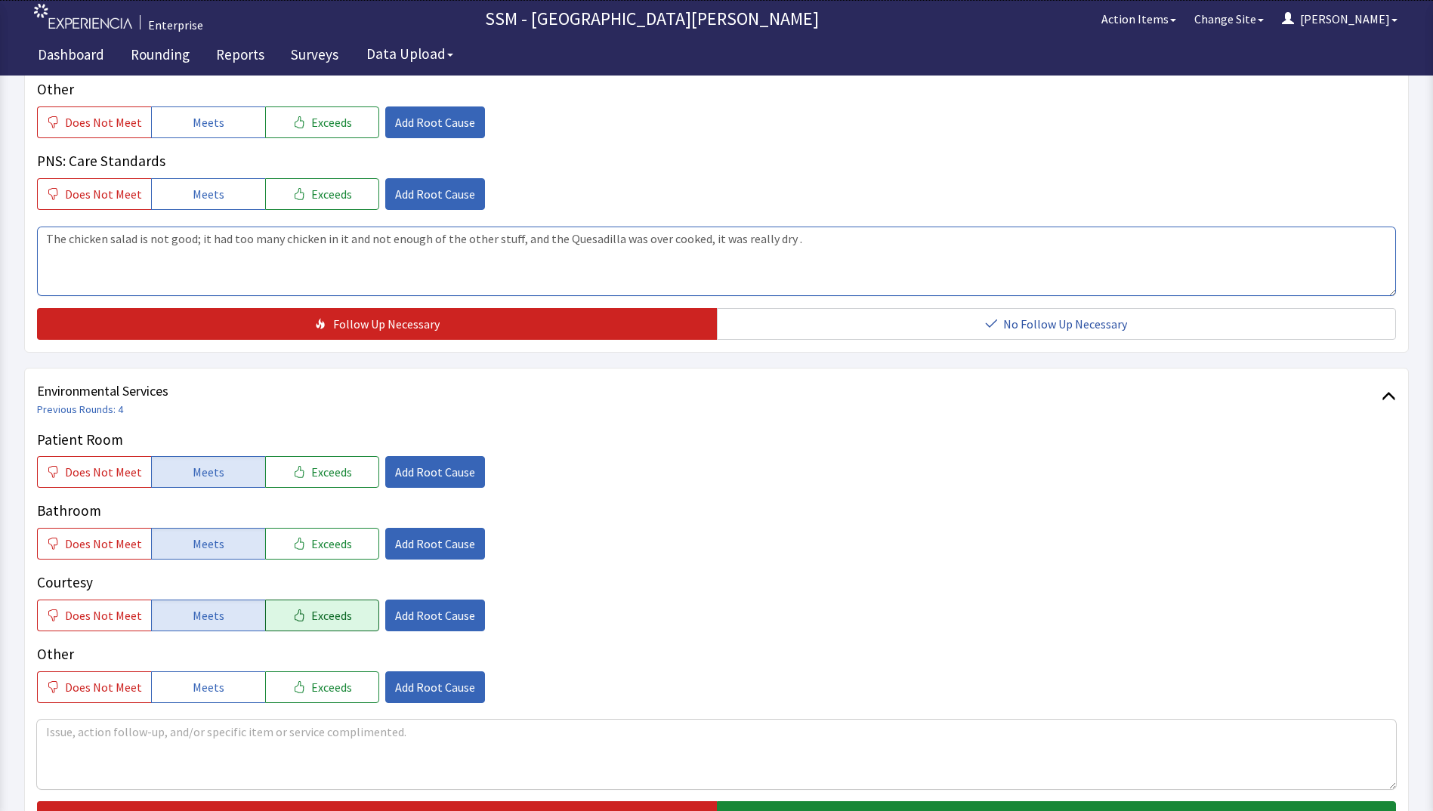
type textarea "The chicken salad is not good; it had too many chicken in it and not enough of …"
click at [316, 621] on span "Exceeds" at bounding box center [331, 615] width 41 height 18
click at [322, 475] on span "Exceeds" at bounding box center [331, 472] width 41 height 18
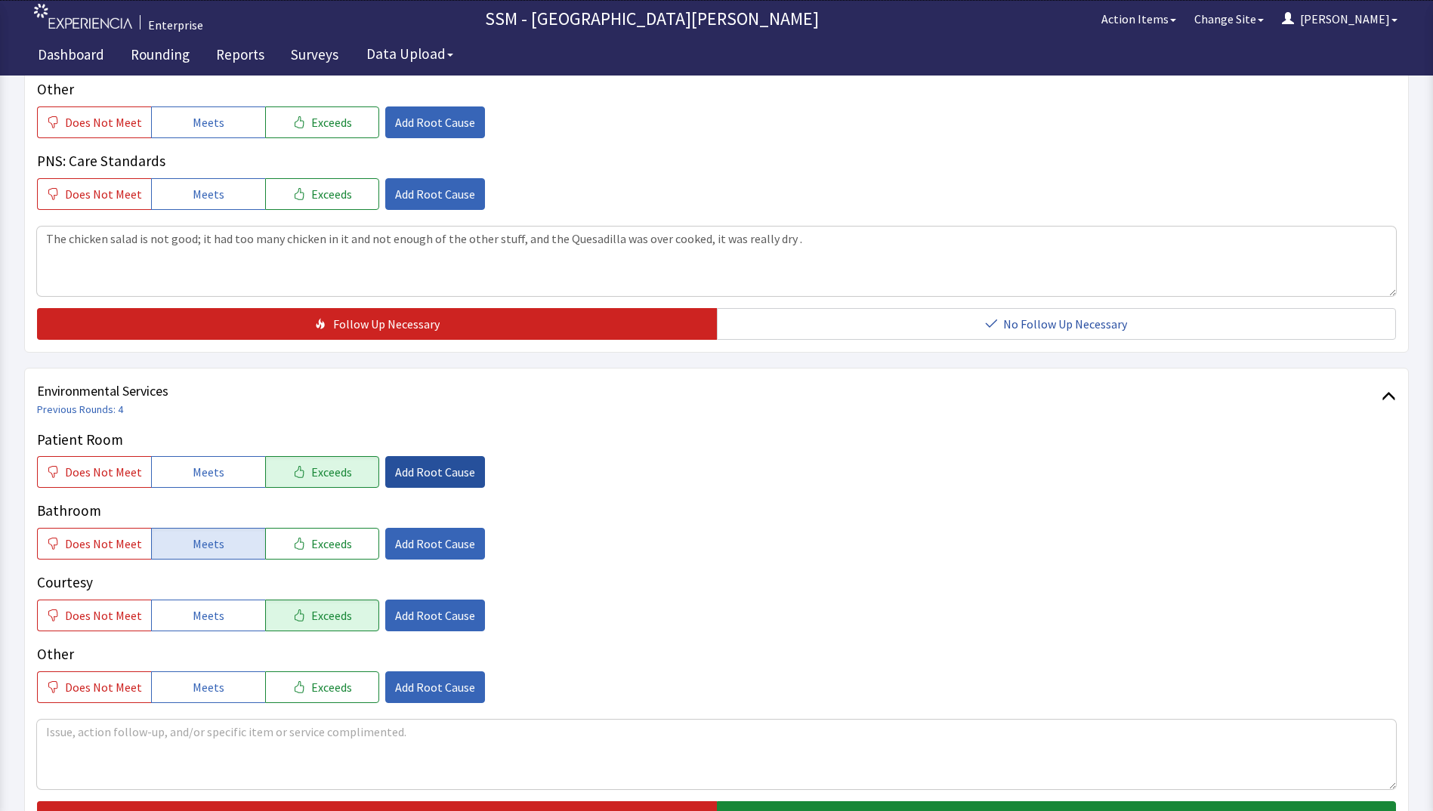
click at [424, 460] on button "Add Root Cause" at bounding box center [435, 472] width 100 height 32
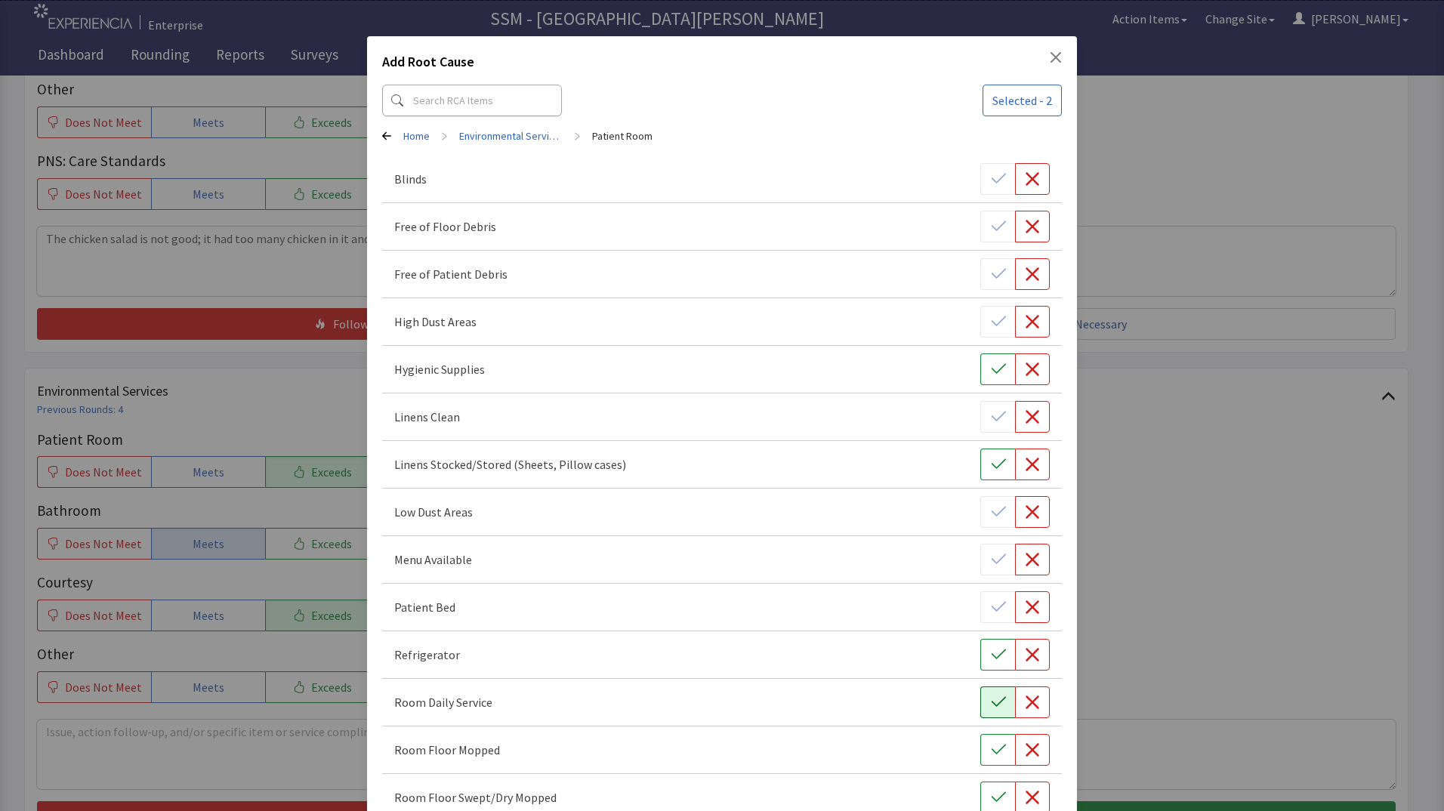
click at [980, 703] on button "button" at bounding box center [997, 703] width 35 height 32
click at [985, 758] on button "button" at bounding box center [997, 750] width 35 height 32
click at [1149, 749] on div "Add Root Cause Selected - 4 Home > Environmental Services > Patient Room Blinds…" at bounding box center [722, 782] width 1444 height 1565
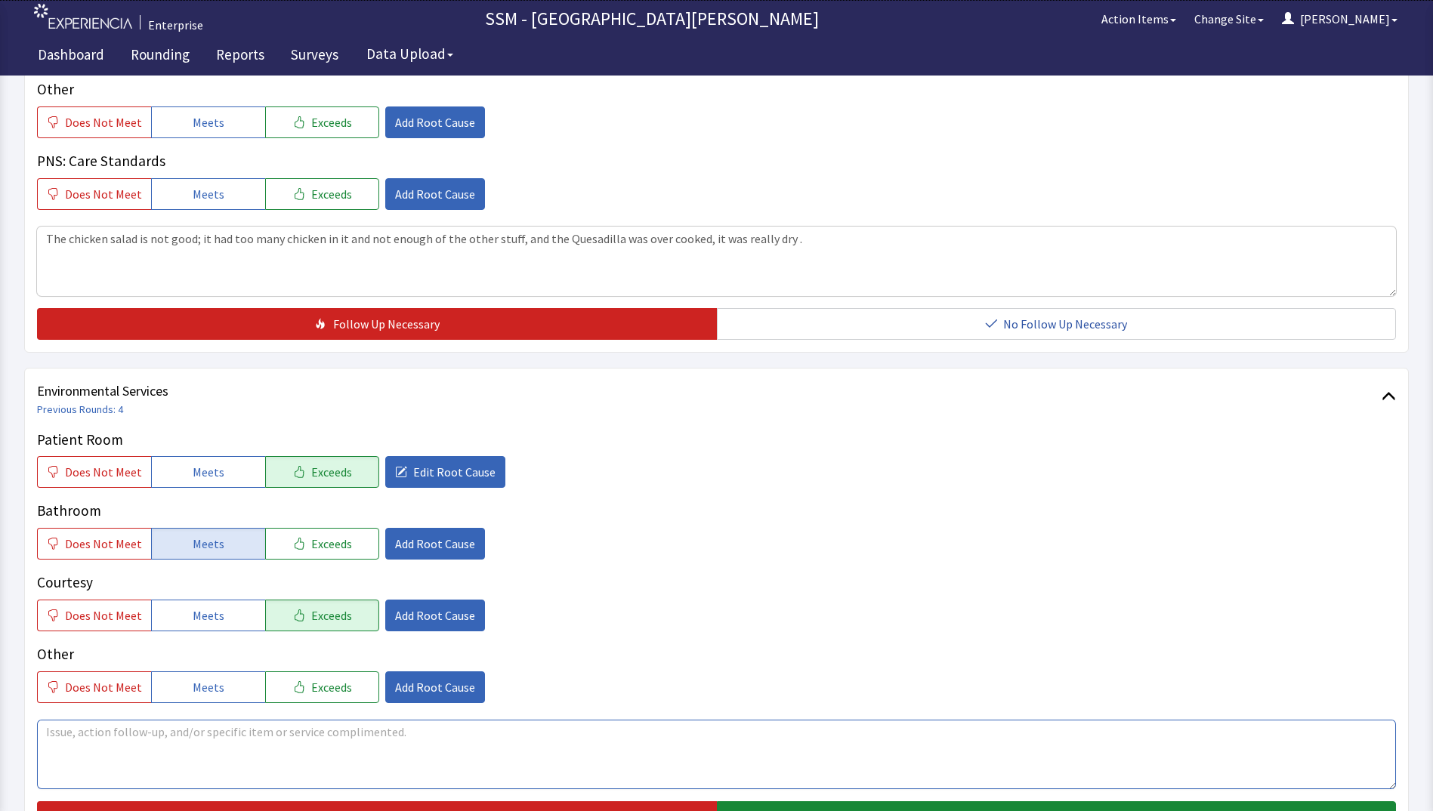
click at [155, 754] on textarea at bounding box center [716, 754] width 1359 height 69
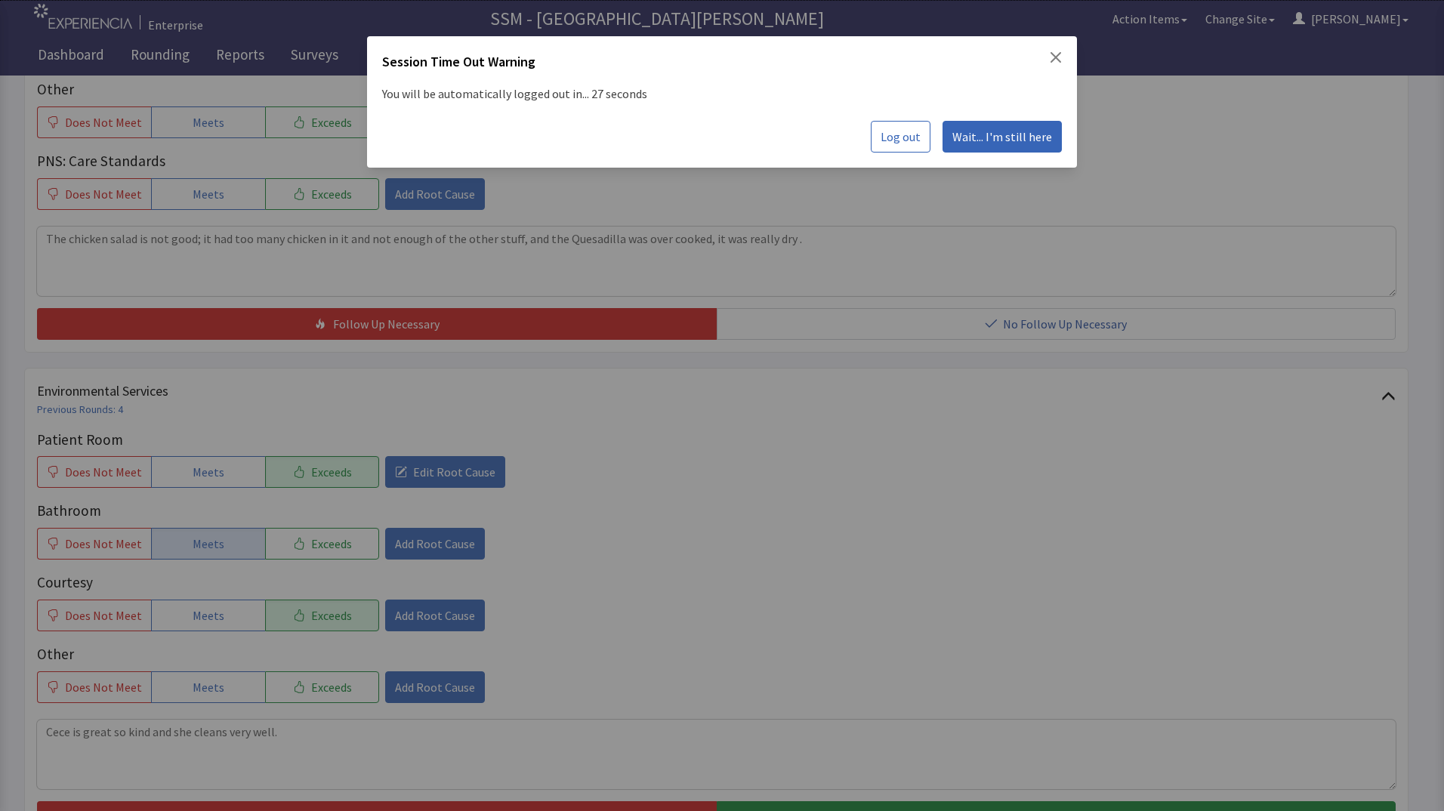
click at [1019, 130] on span "Wait... I'm still here" at bounding box center [1002, 137] width 100 height 18
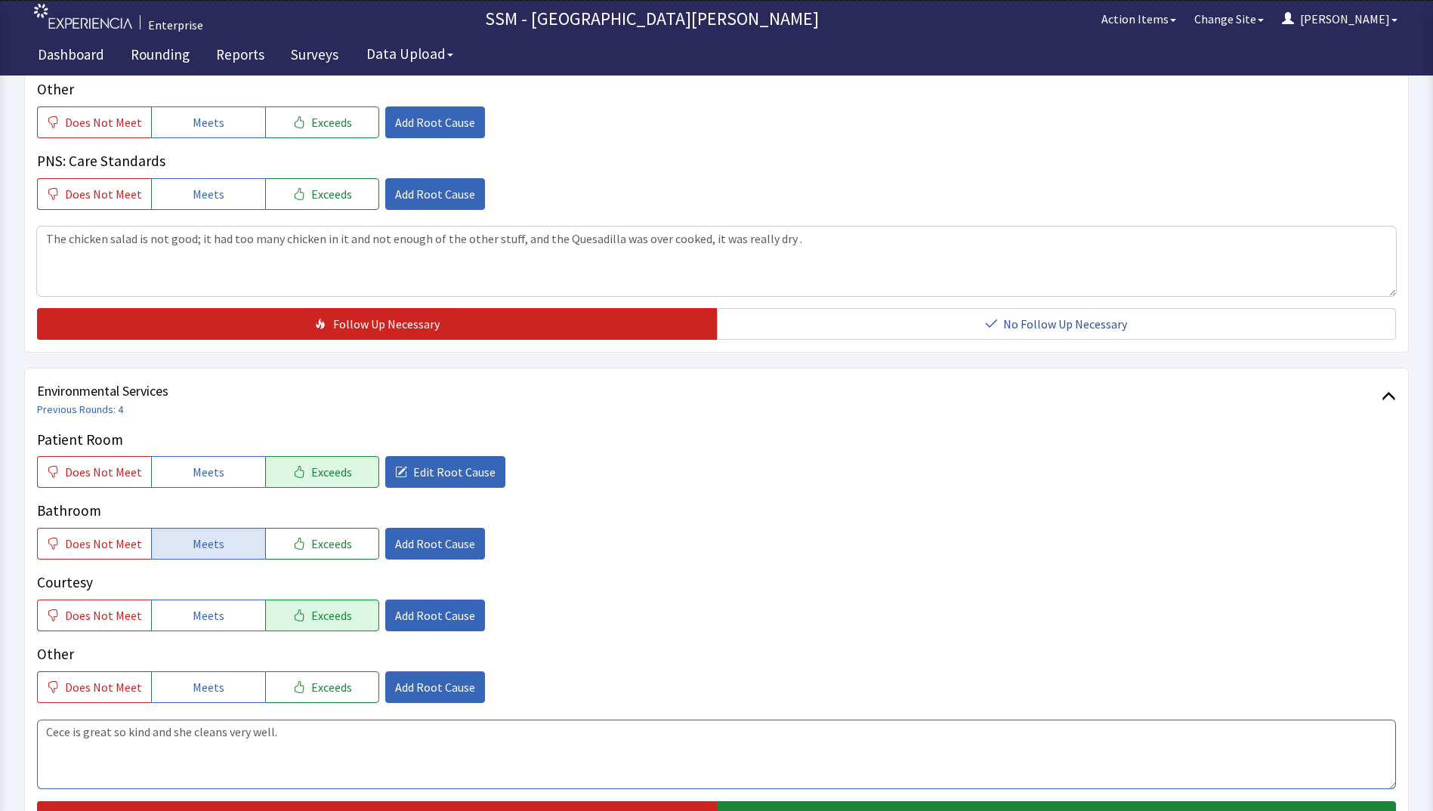
click at [315, 751] on textarea "Cece is great so kind and she cleans very well." at bounding box center [716, 754] width 1359 height 69
click at [108, 733] on textarea "Cece is great so kind and she cleans very well." at bounding box center [716, 754] width 1359 height 69
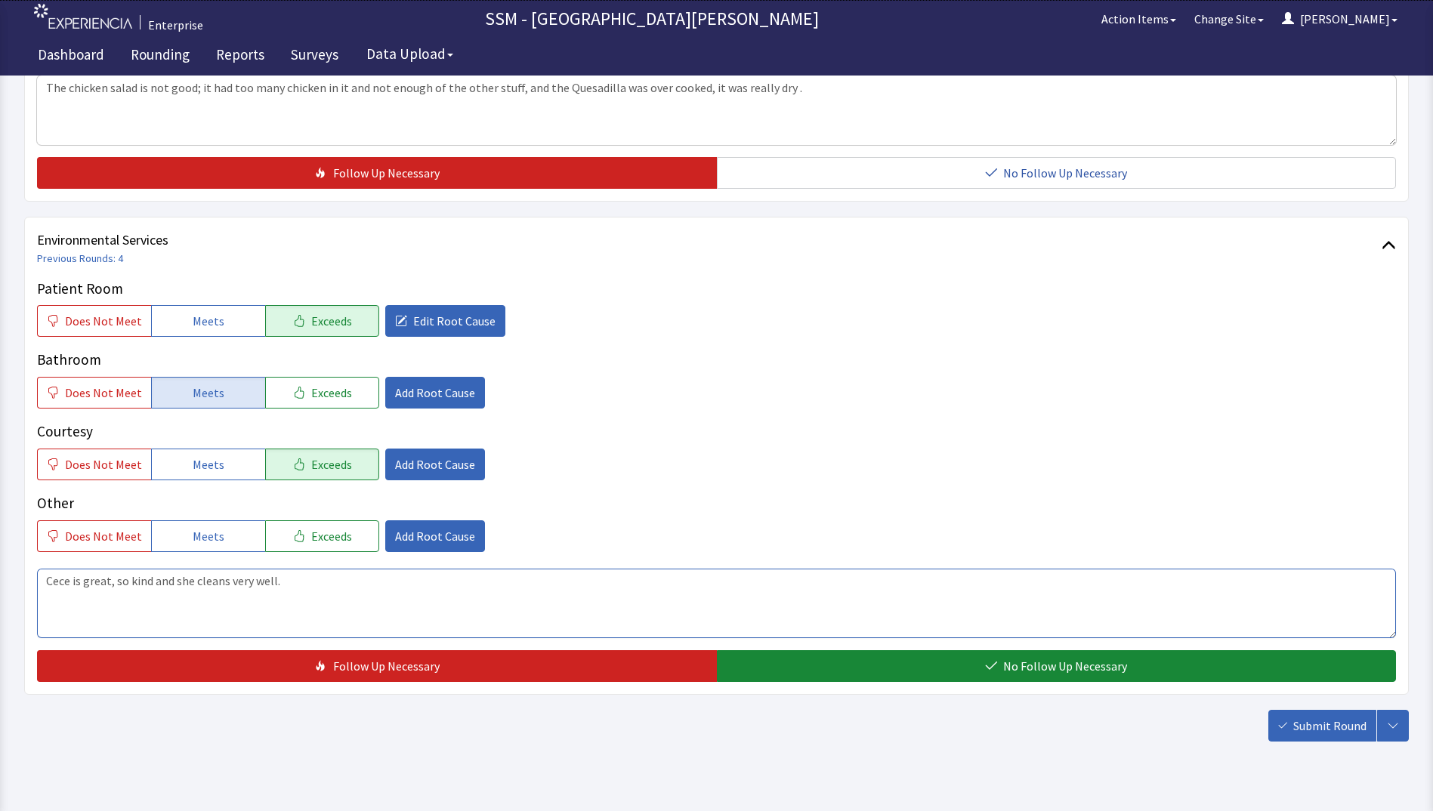
scroll to position [1390, 0]
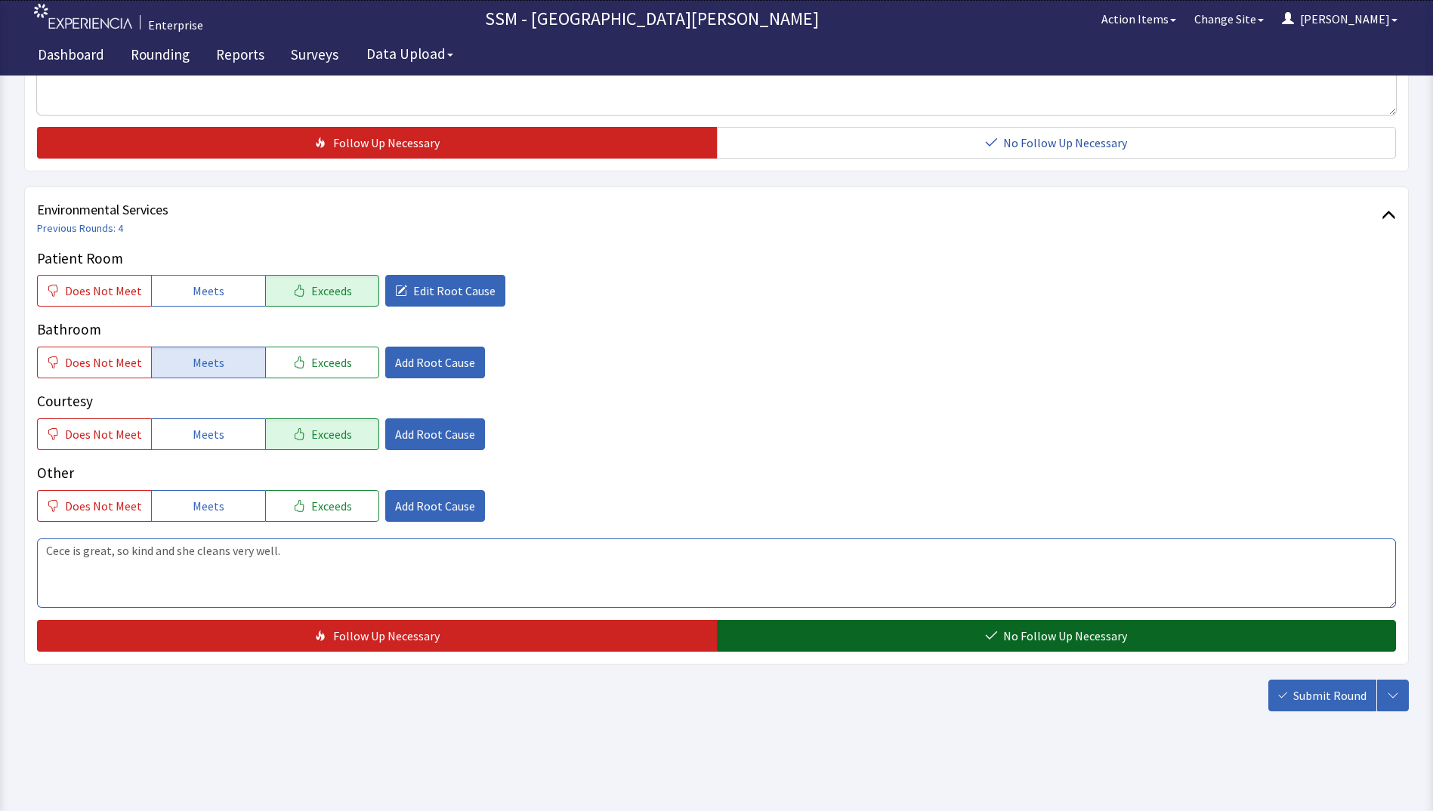
type textarea "Cece is great, so kind and she cleans very well."
click at [946, 643] on button "No Follow Up Necessary" at bounding box center [1057, 636] width 680 height 32
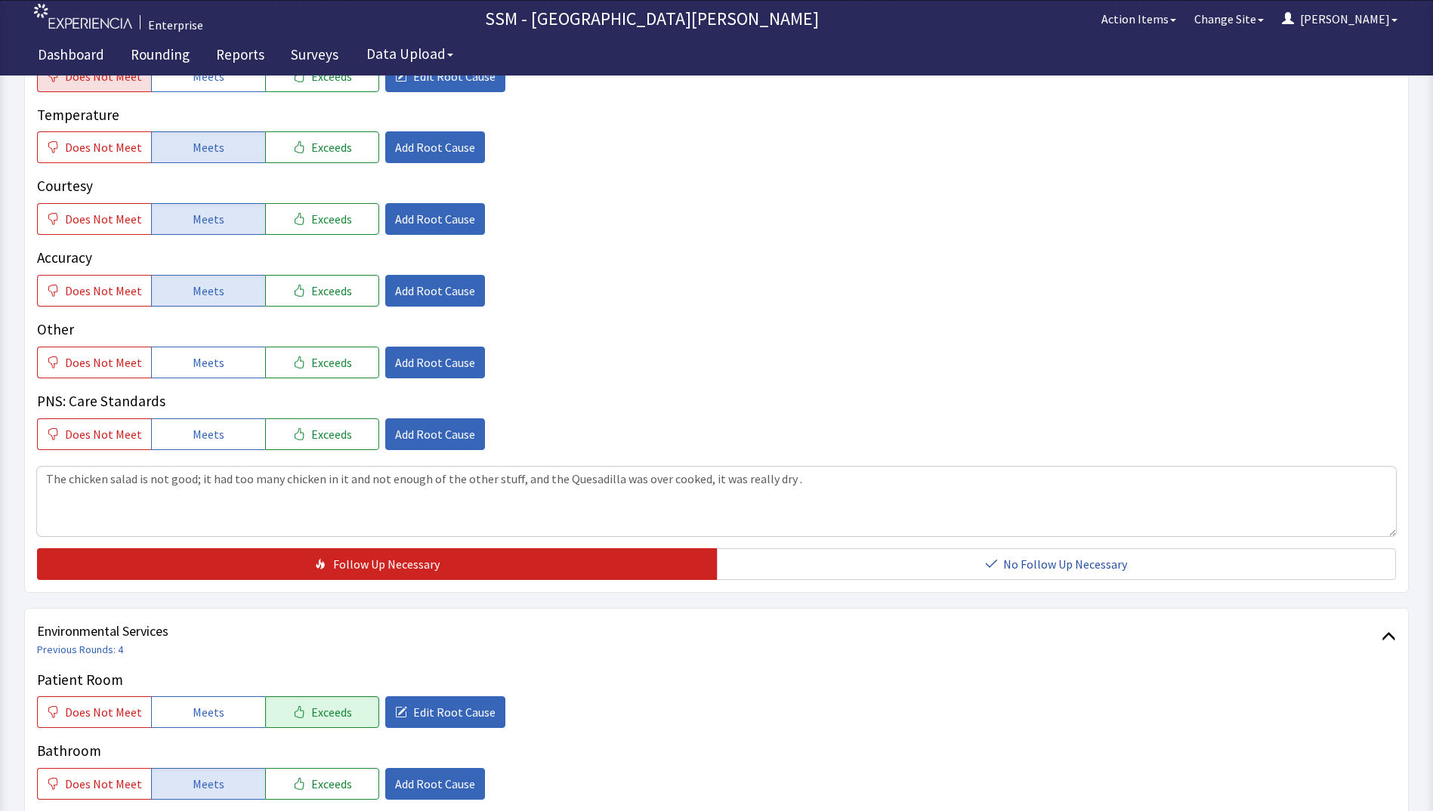
scroll to position [937, 0]
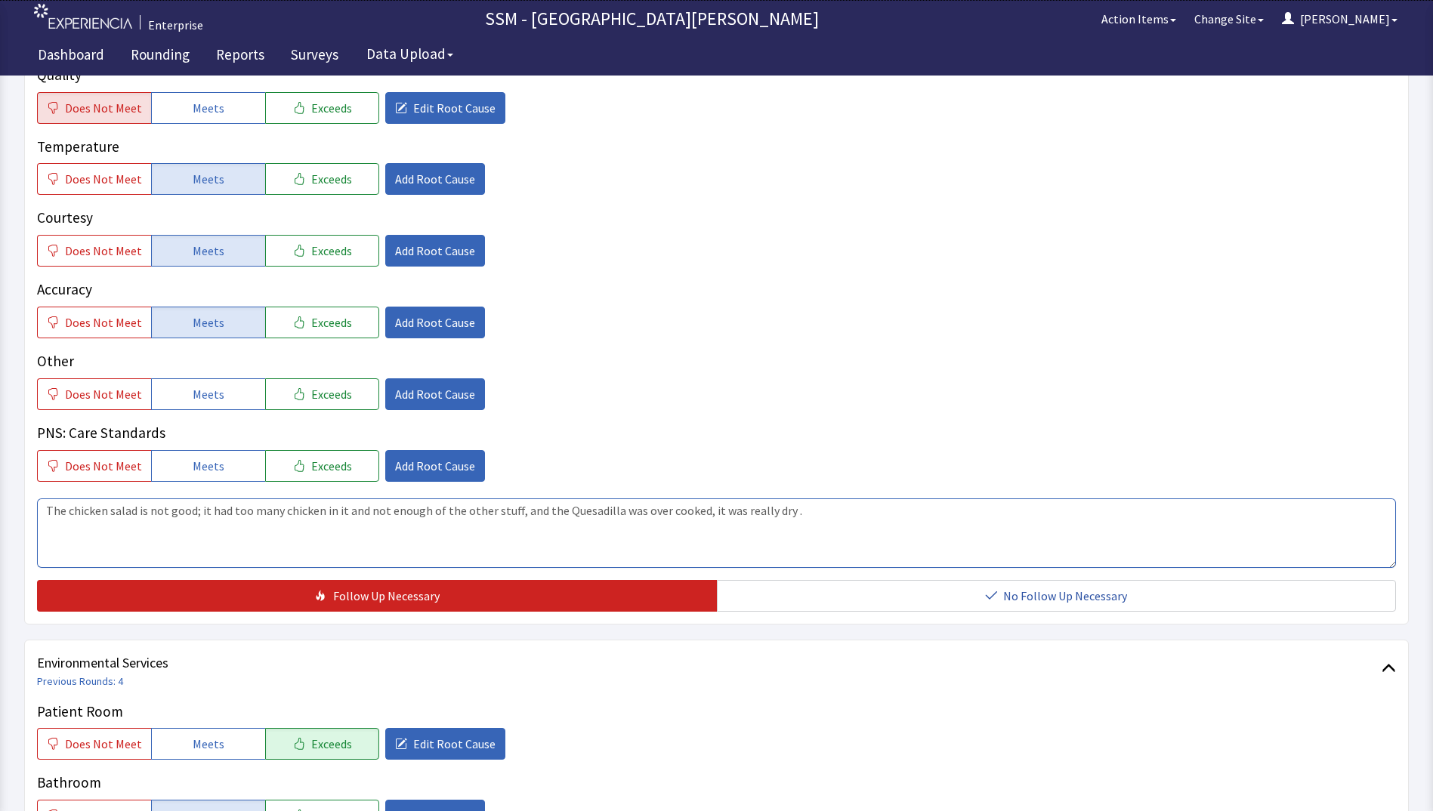
click at [278, 510] on textarea "The chicken salad is not good; it had too many chicken in it and not enough of …" at bounding box center [716, 532] width 1359 height 69
click at [501, 546] on textarea "The chicken salad is not good; it had too much chicken in it and not enough of …" at bounding box center [716, 532] width 1359 height 69
drag, startPoint x: 791, startPoint y: 514, endPoint x: 39, endPoint y: 504, distance: 752.3
click at [39, 504] on textarea "The chicken salad is not good; it had too much chicken in it and not enough of …" at bounding box center [716, 532] width 1359 height 69
paste textarea "3010 Francis Scully was very impressed with the Tray"
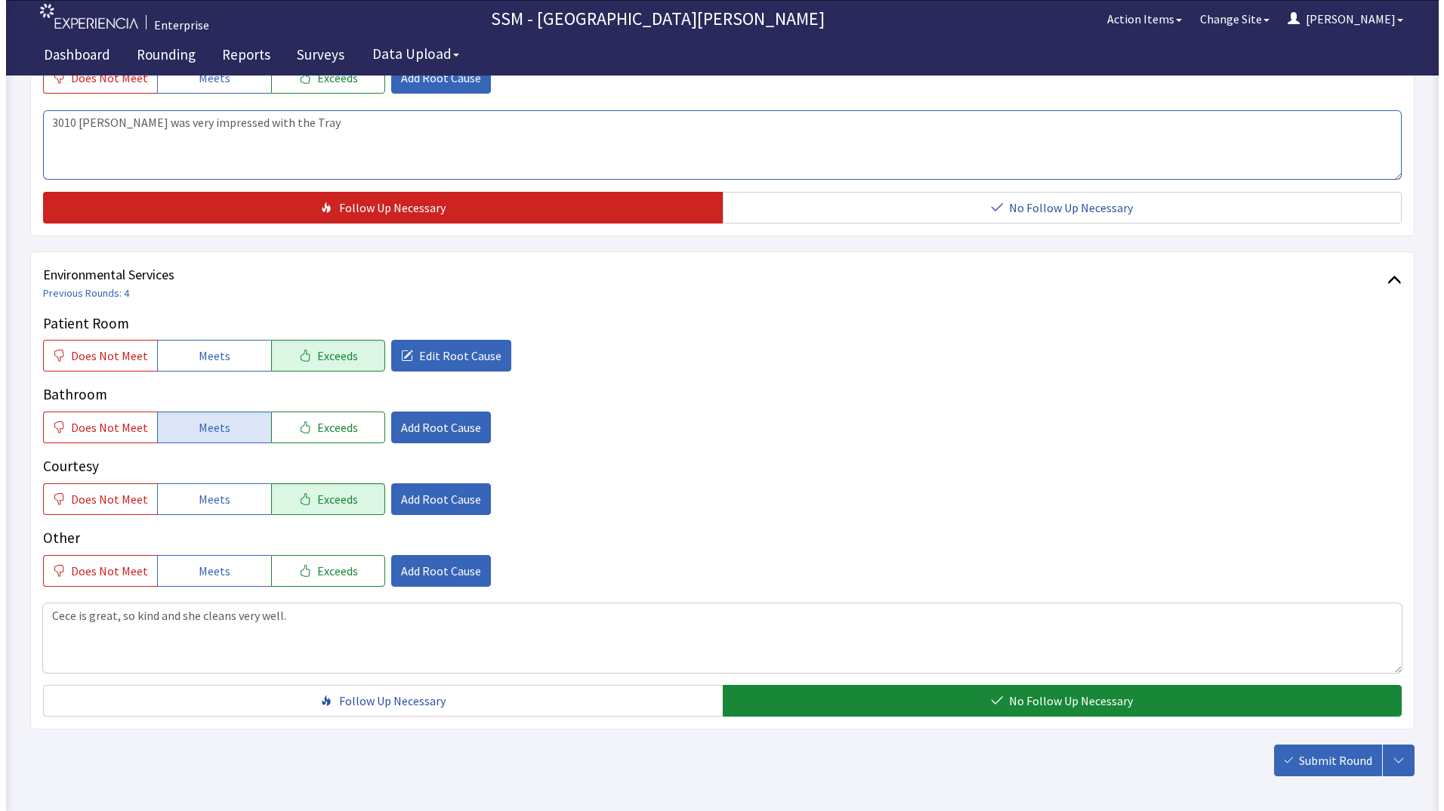
scroll to position [1390, 0]
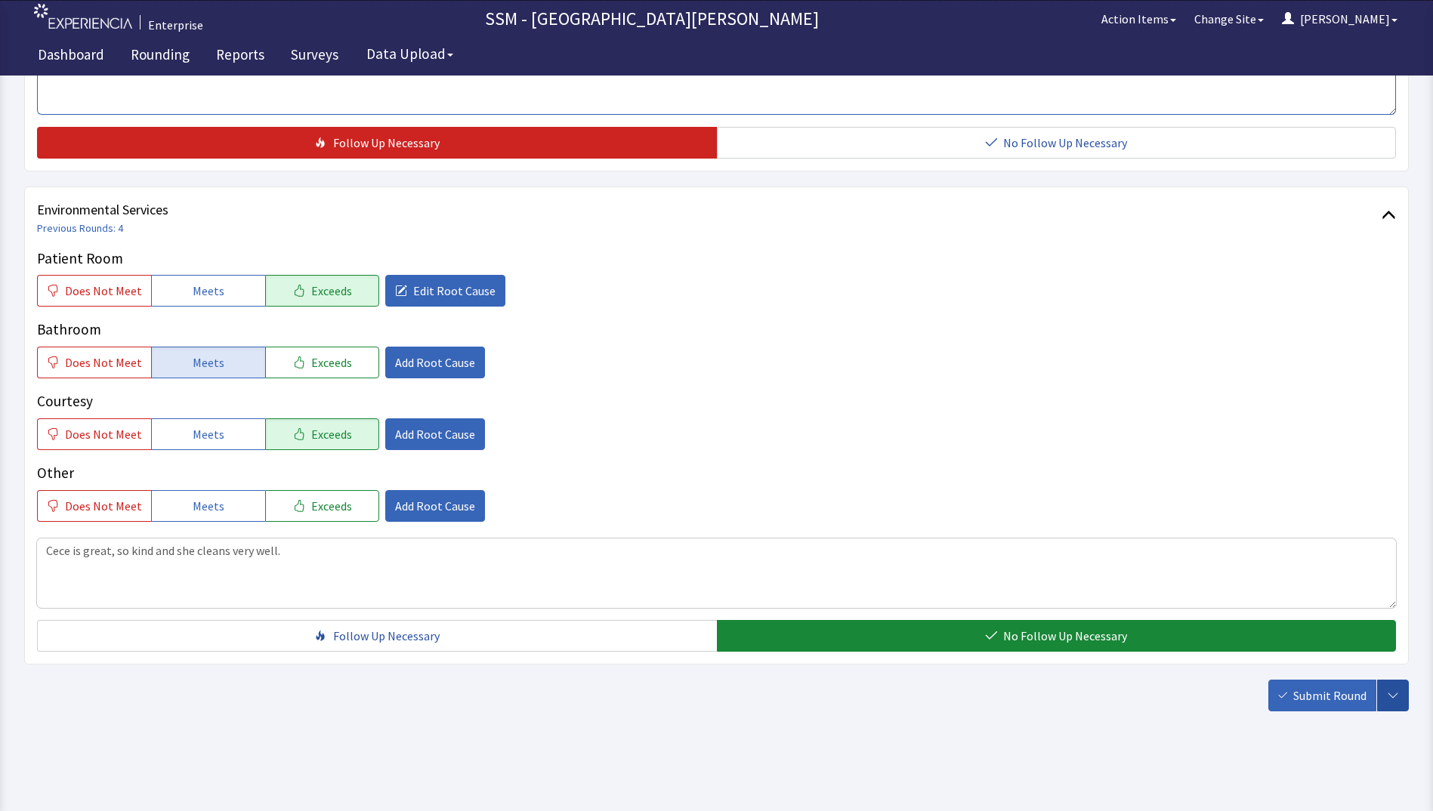
type textarea "3010 Francis Scully was very impressed with the Tray"
click at [1393, 699] on icon "button" at bounding box center [1393, 696] width 12 height 12
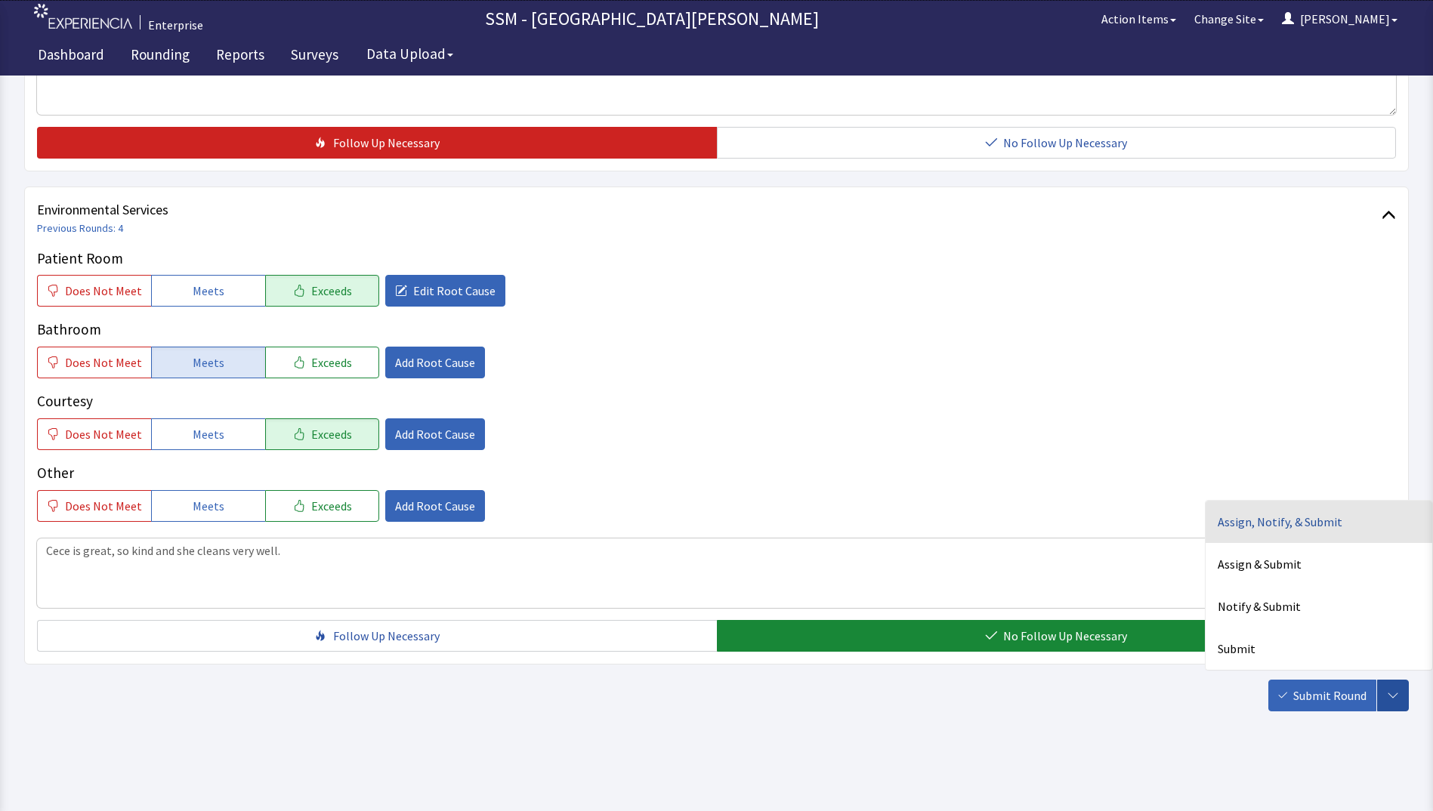
click at [1307, 628] on div "Assign, Notify, & Submit" at bounding box center [1318, 649] width 227 height 42
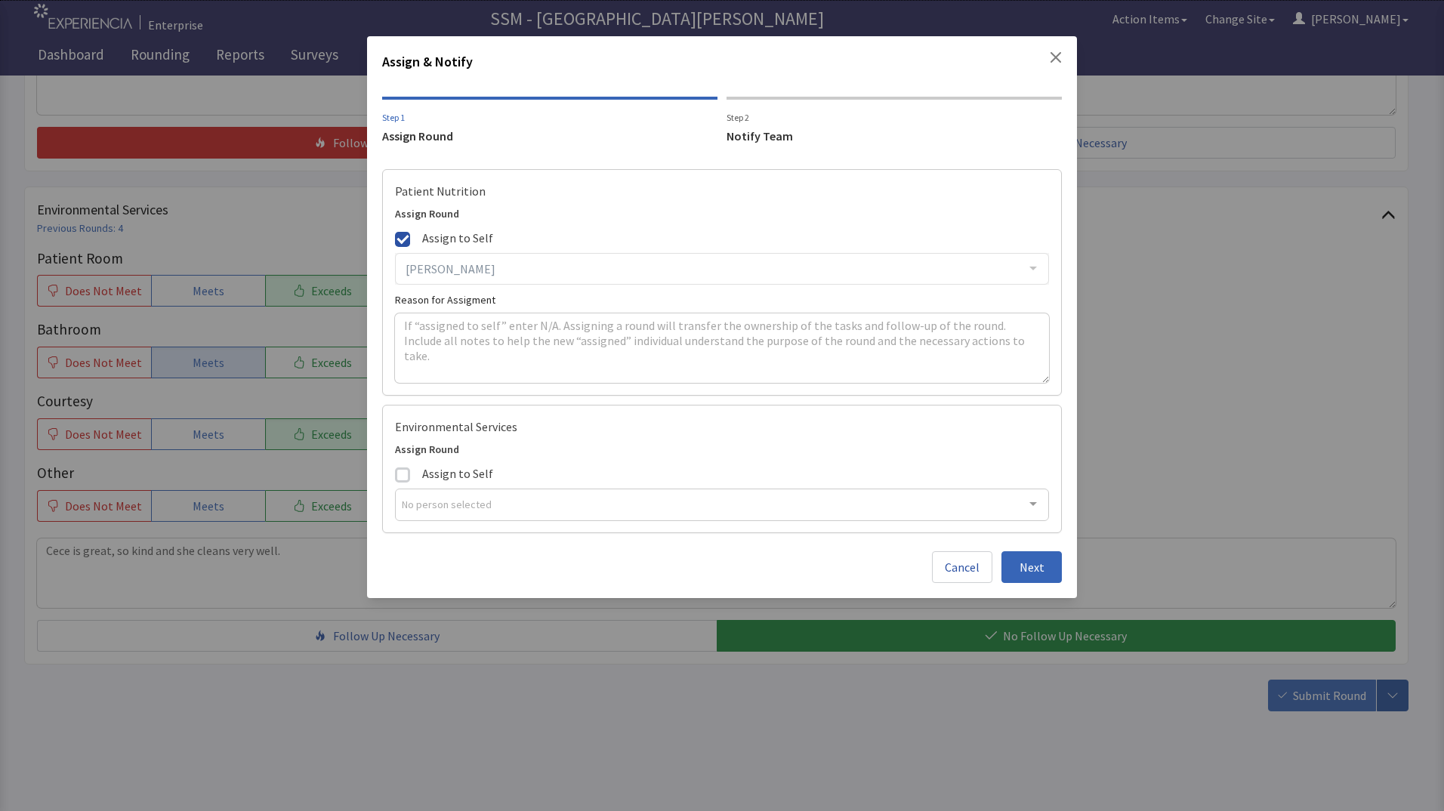
click at [765, 138] on div "Notify Team" at bounding box center [894, 136] width 335 height 18
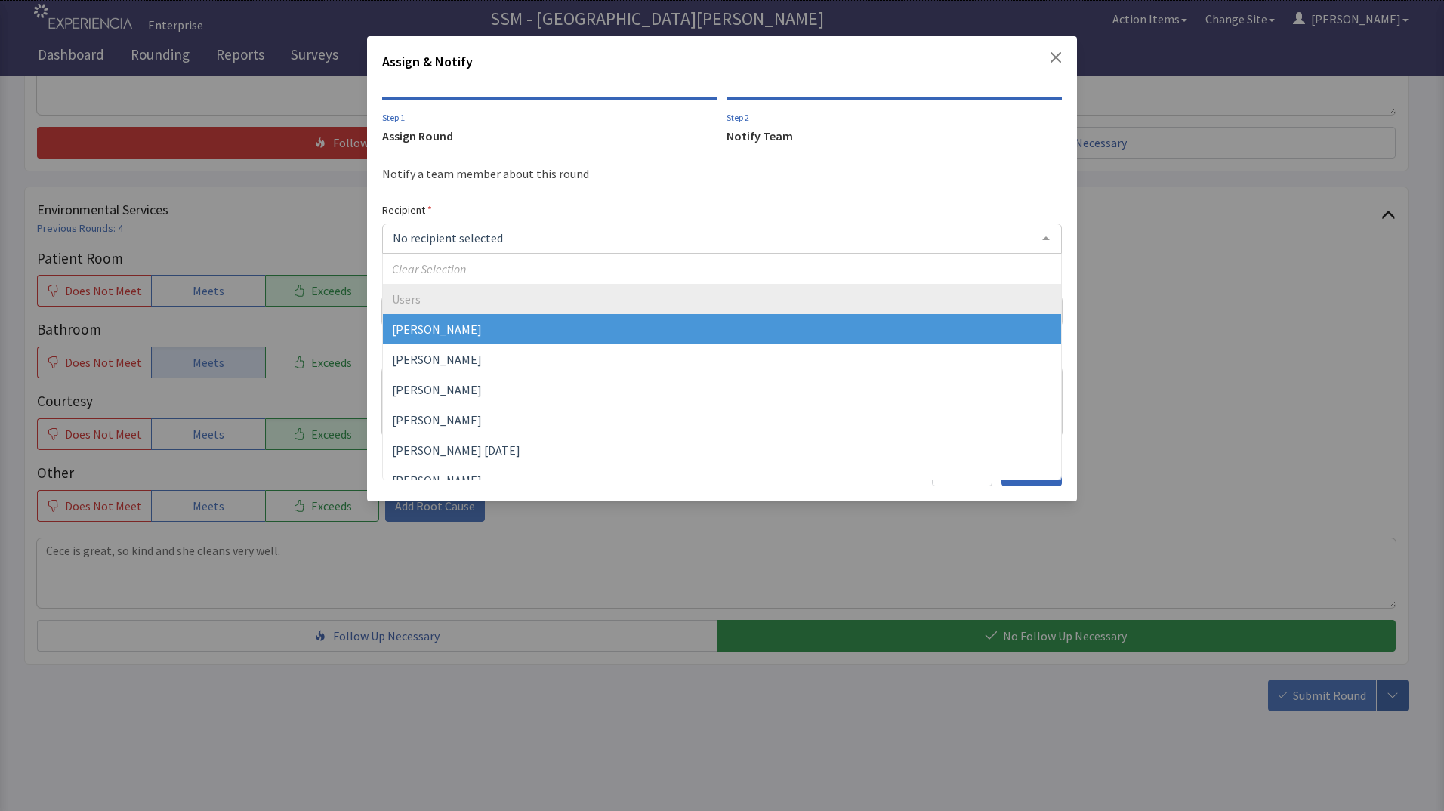
click at [486, 239] on div at bounding box center [722, 239] width 680 height 30
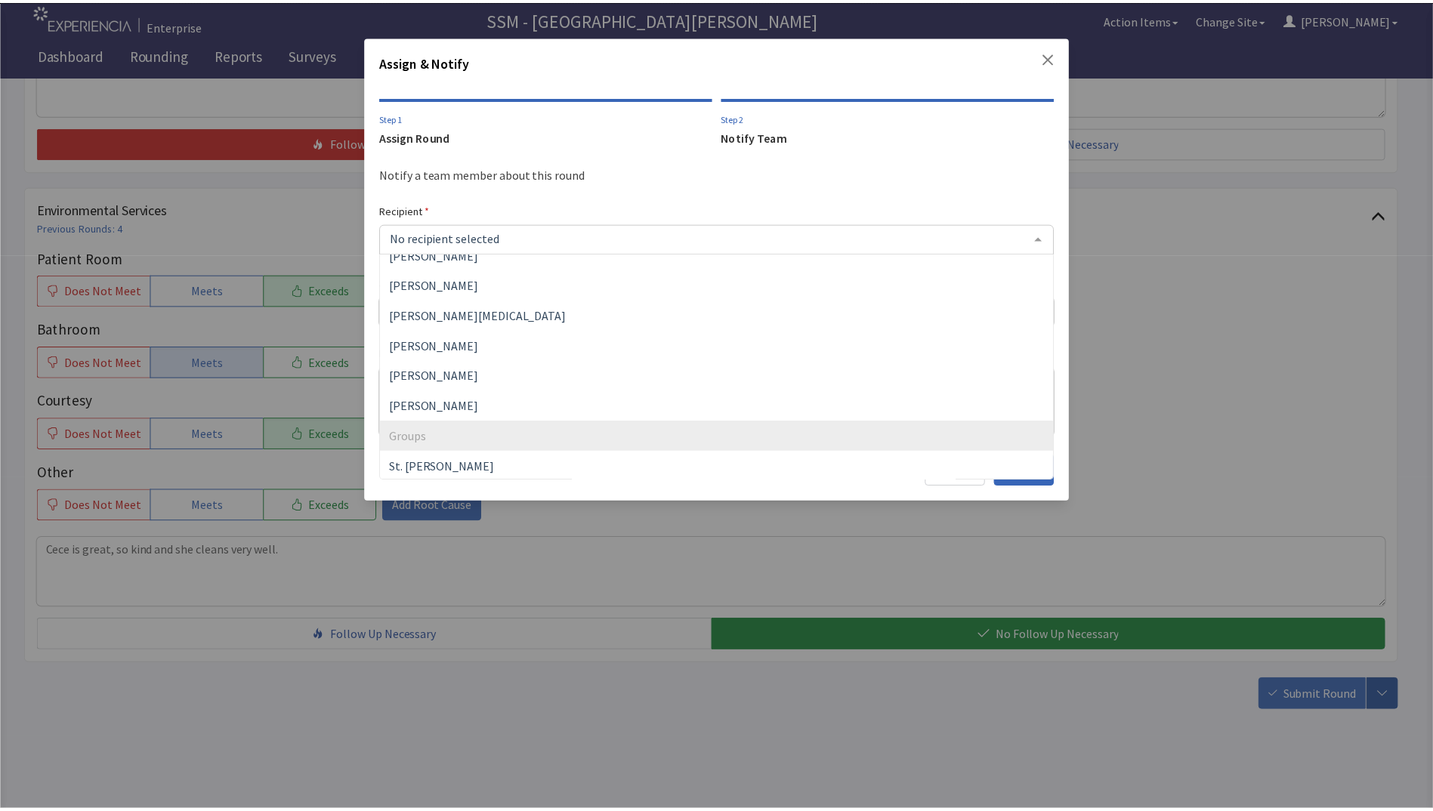
scroll to position [409, 0]
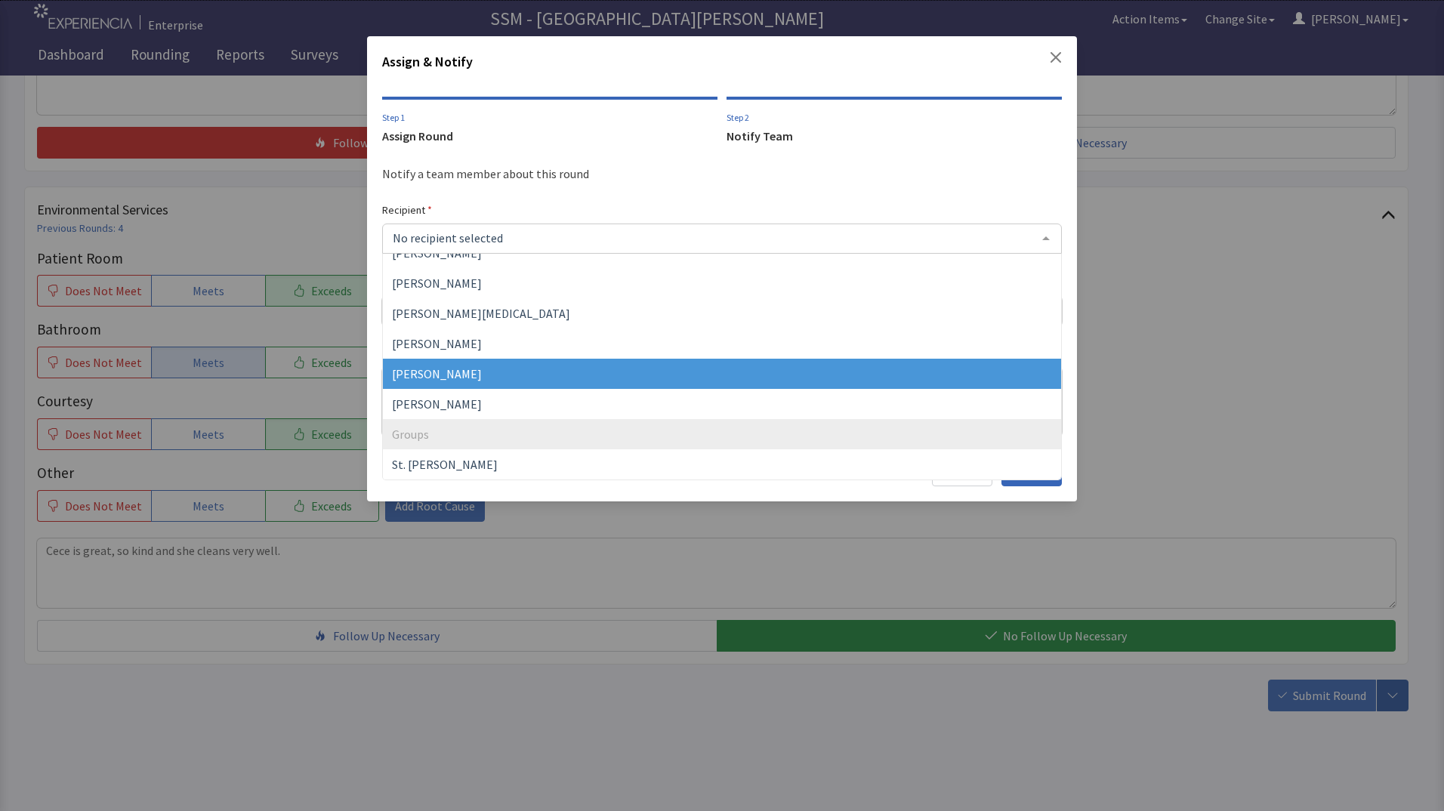
click at [590, 375] on span "[PERSON_NAME]" at bounding box center [722, 374] width 678 height 30
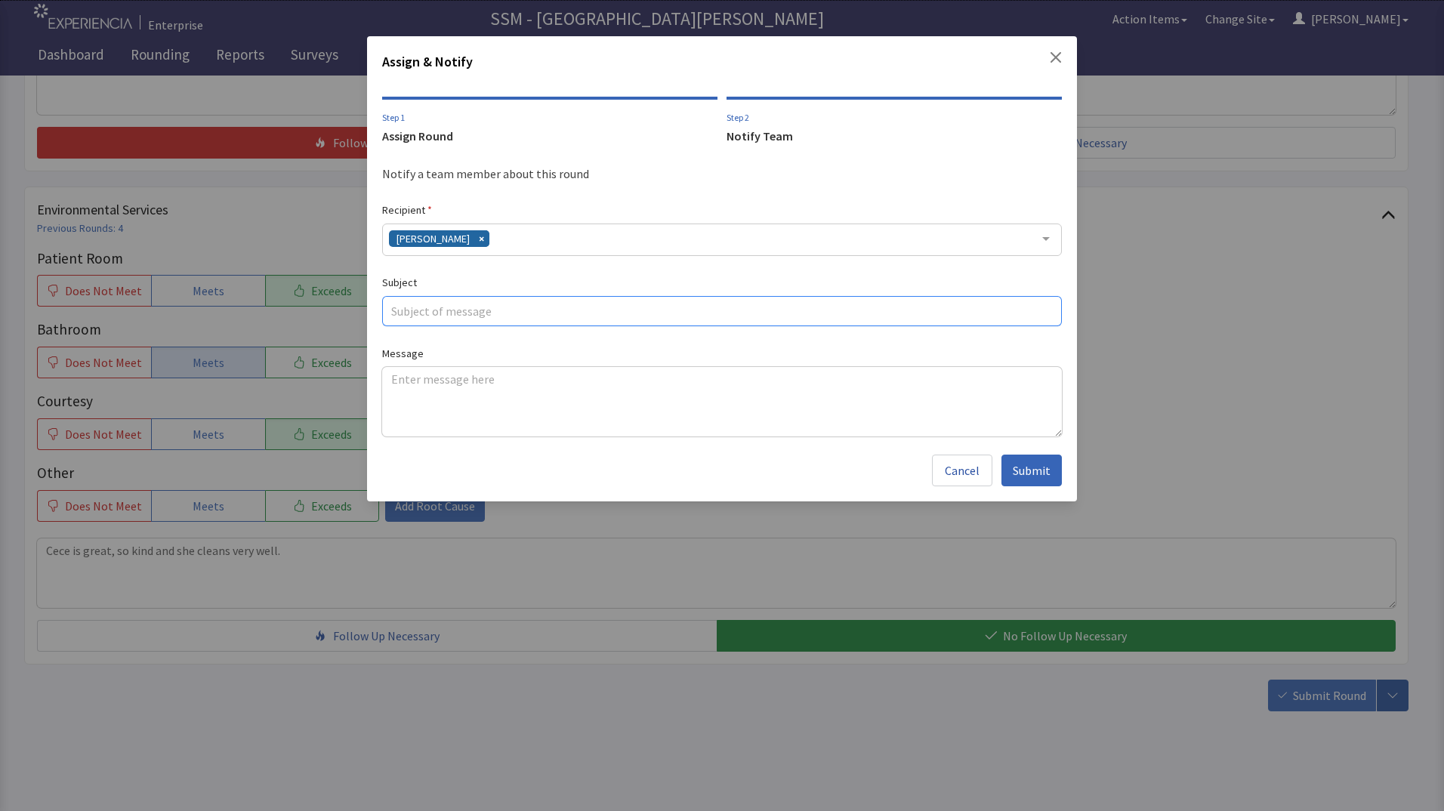
click at [487, 303] on input "text" at bounding box center [722, 311] width 680 height 30
type input "2006"
click at [437, 389] on textarea at bounding box center [722, 401] width 680 height 69
paste textarea "3010 Francis Scully was very impressed with the Tray"
type textarea "3"
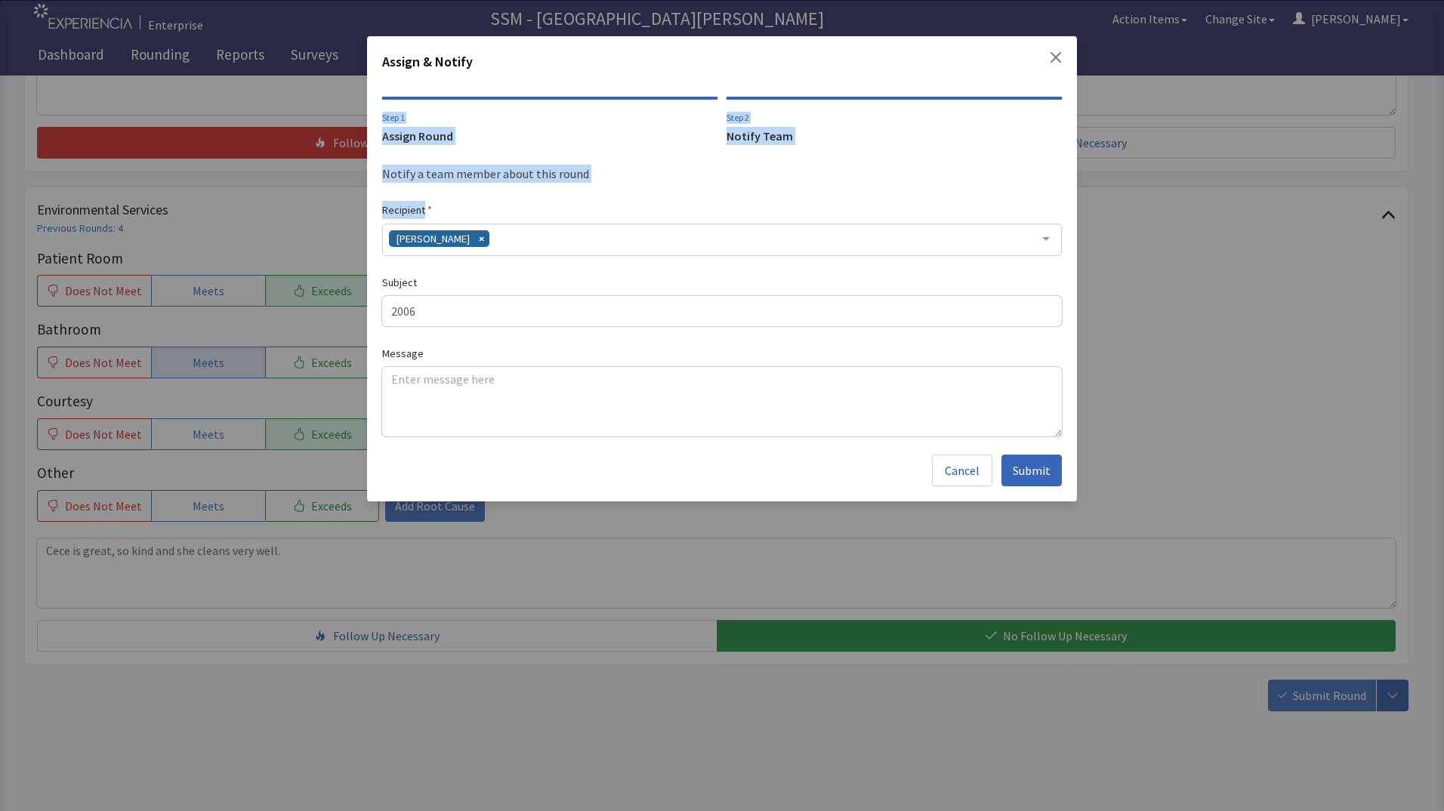
drag, startPoint x: 756, startPoint y: 66, endPoint x: 845, endPoint y: 197, distance: 158.2
click at [845, 197] on div "Assign & Notify Step 1 Assign Round Step 2 Notify Team Notify a team member abo…" at bounding box center [722, 268] width 710 height 465
click at [1188, 289] on div "Assign & Notify Step 1 Assign Round Step 2 Notify Team Notify a team member abo…" at bounding box center [722, 405] width 1444 height 811
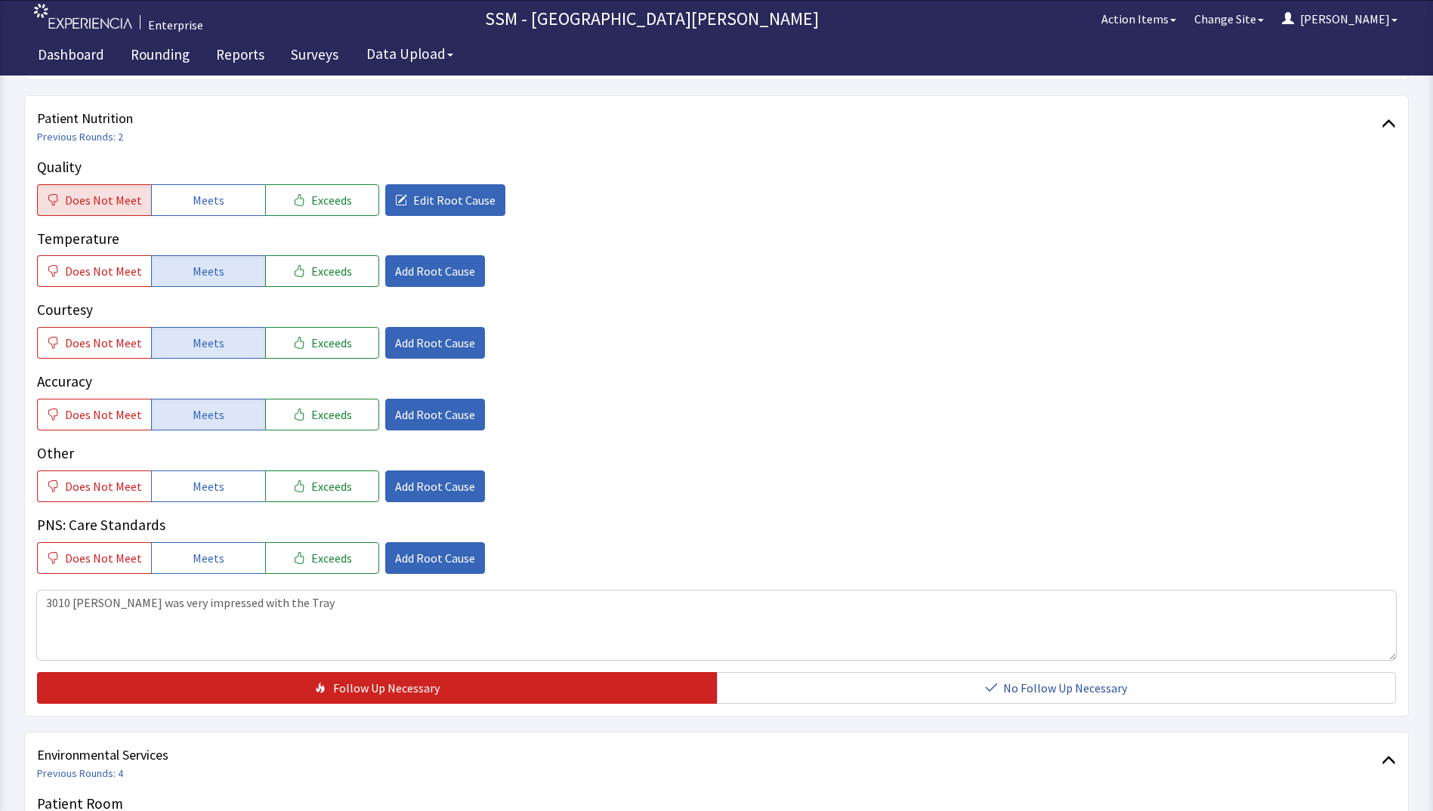
scroll to position [861, 0]
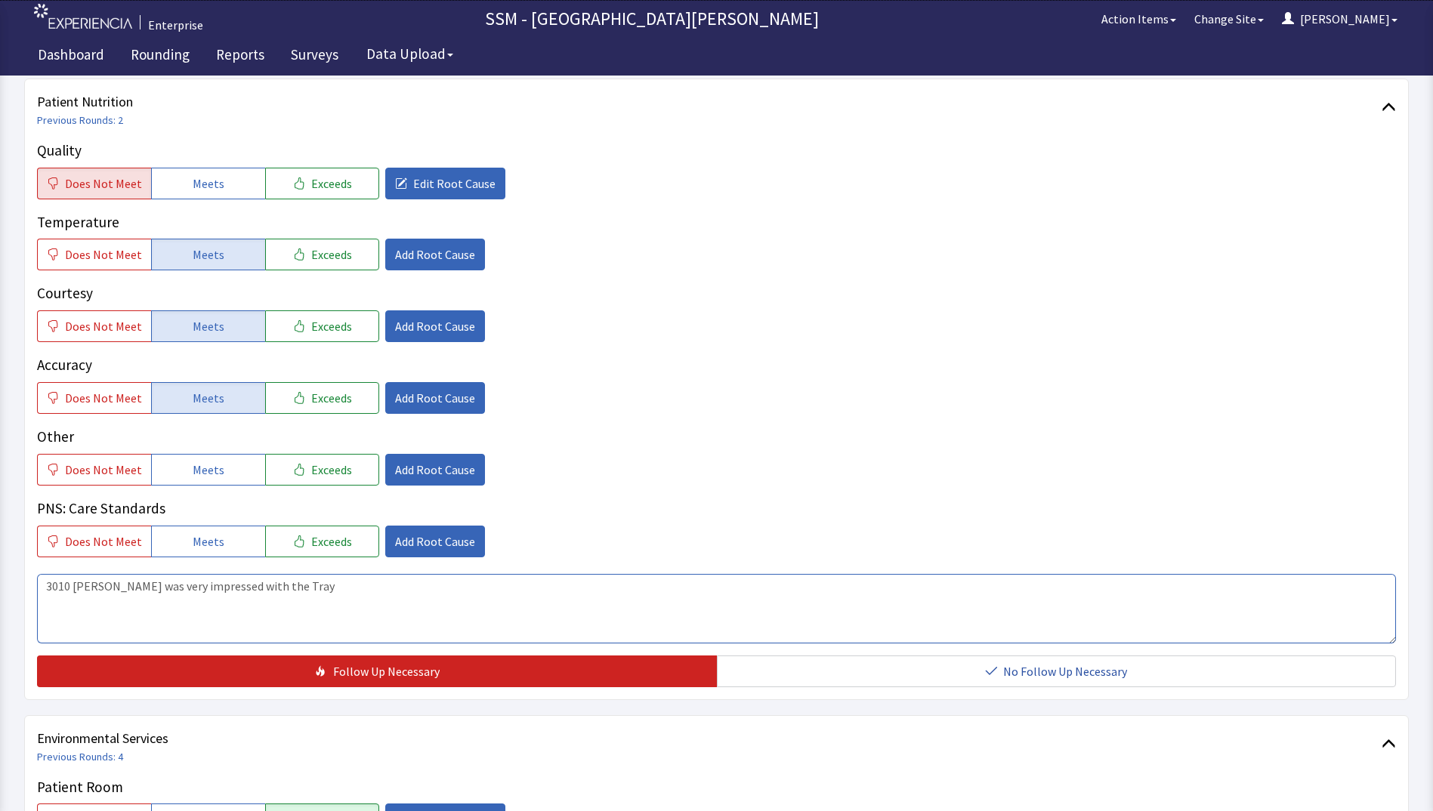
click at [329, 587] on textarea "3010 Francis Scully was very impressed with the Tray" at bounding box center [716, 608] width 1359 height 69
type textarea "3"
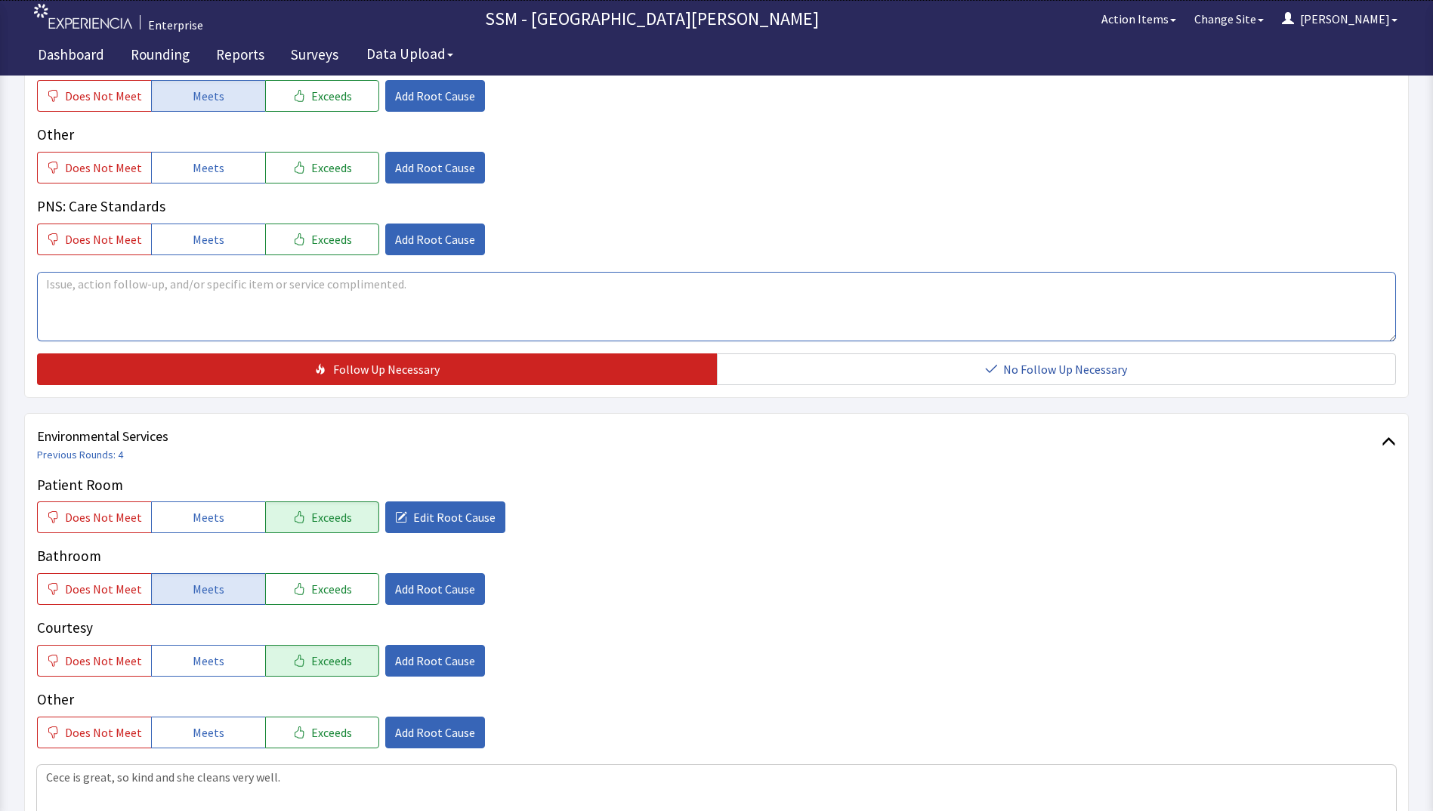
scroll to position [937, 0]
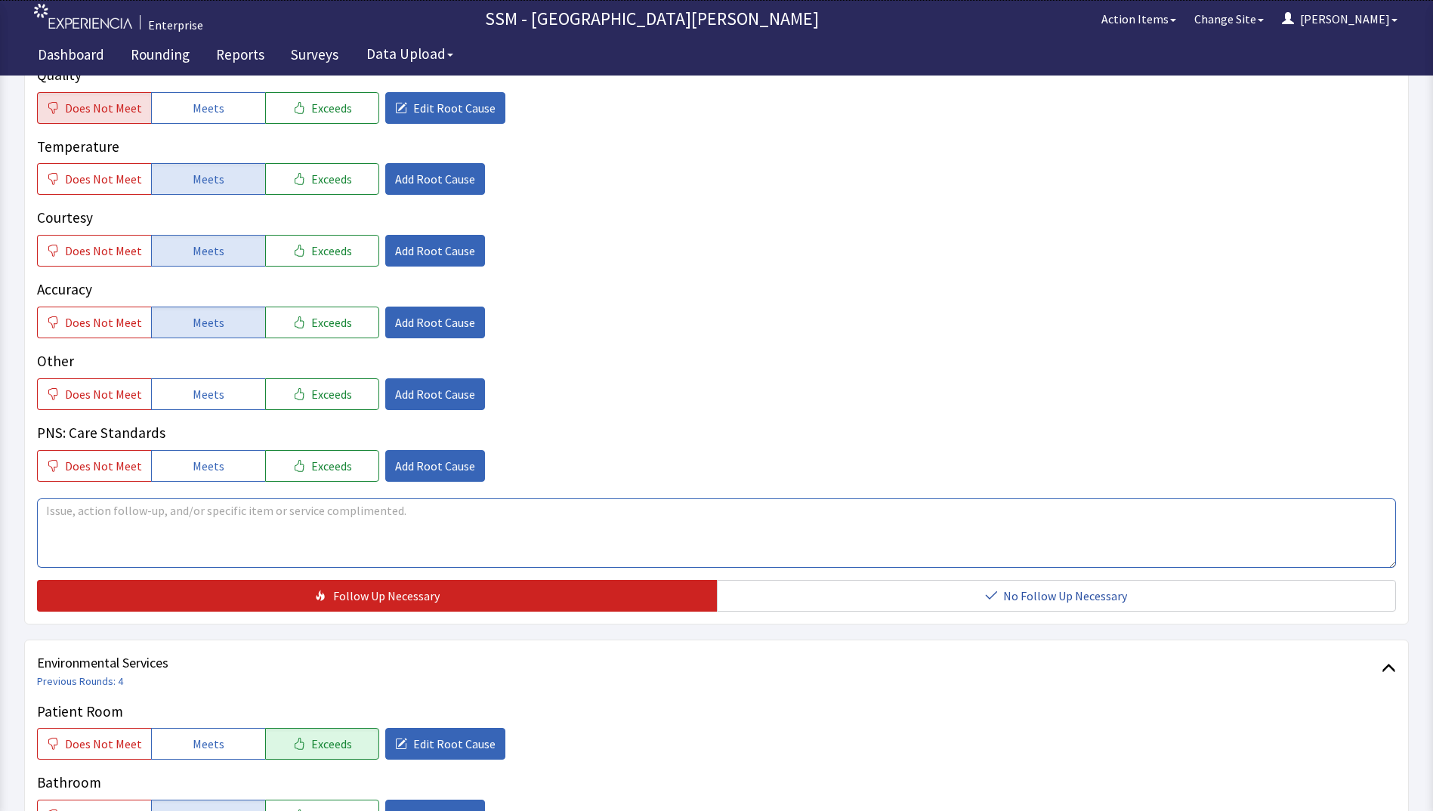
click at [110, 527] on textarea at bounding box center [716, 532] width 1359 height 69
click at [449, 510] on textarea "The chicken salad didn't taste good, it didn't have enough mayo, celery Etc. in…" at bounding box center [716, 532] width 1359 height 69
click at [612, 509] on textarea "The chicken salad didn't taste good, it didn't have enough mayo, celery Etc. in…" at bounding box center [716, 532] width 1359 height 69
drag, startPoint x: 44, startPoint y: 509, endPoint x: 699, endPoint y: 518, distance: 655.6
click at [699, 518] on textarea "The chicken salad didn't taste good, it didn't have enough mayo, celery Etc. in…" at bounding box center [716, 532] width 1359 height 69
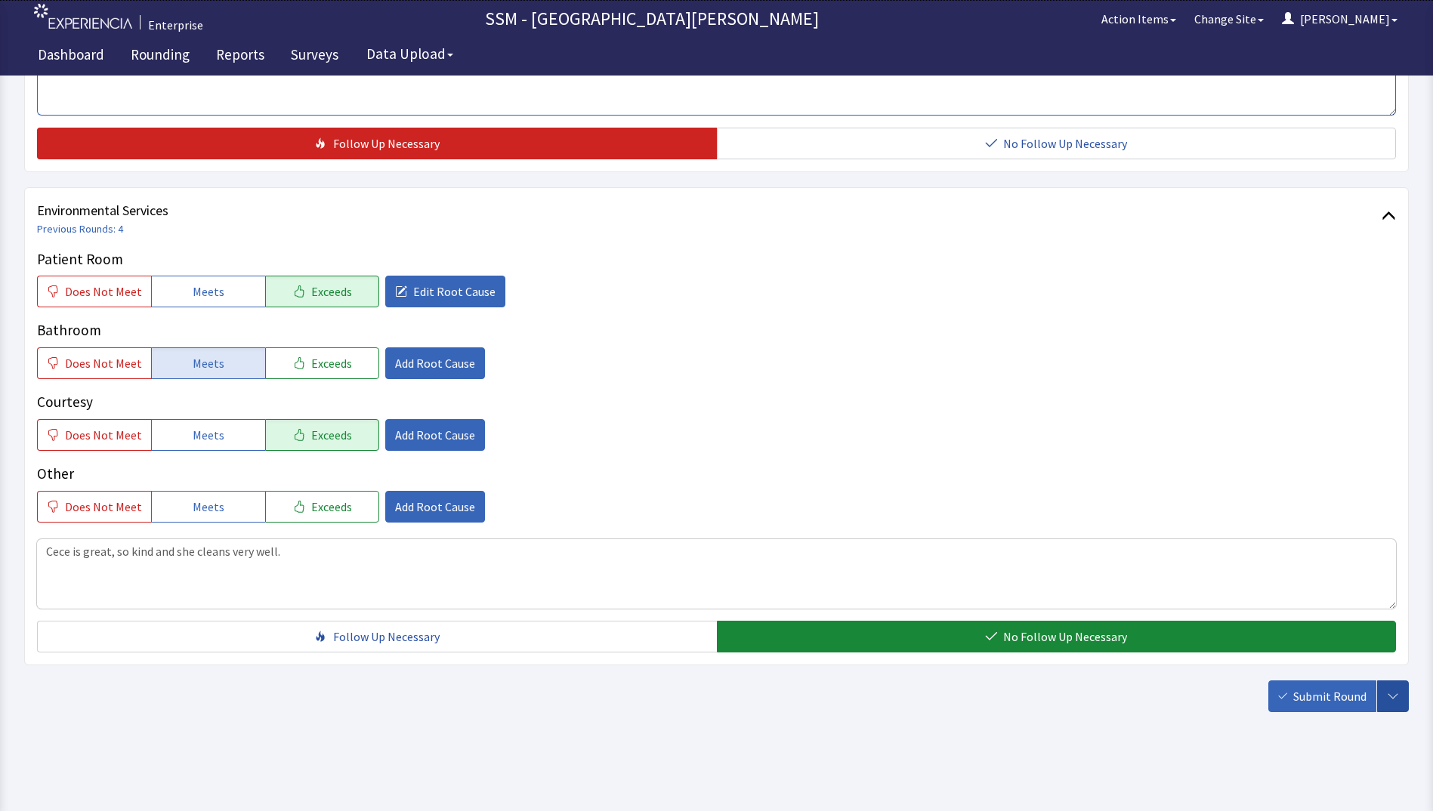
scroll to position [1390, 0]
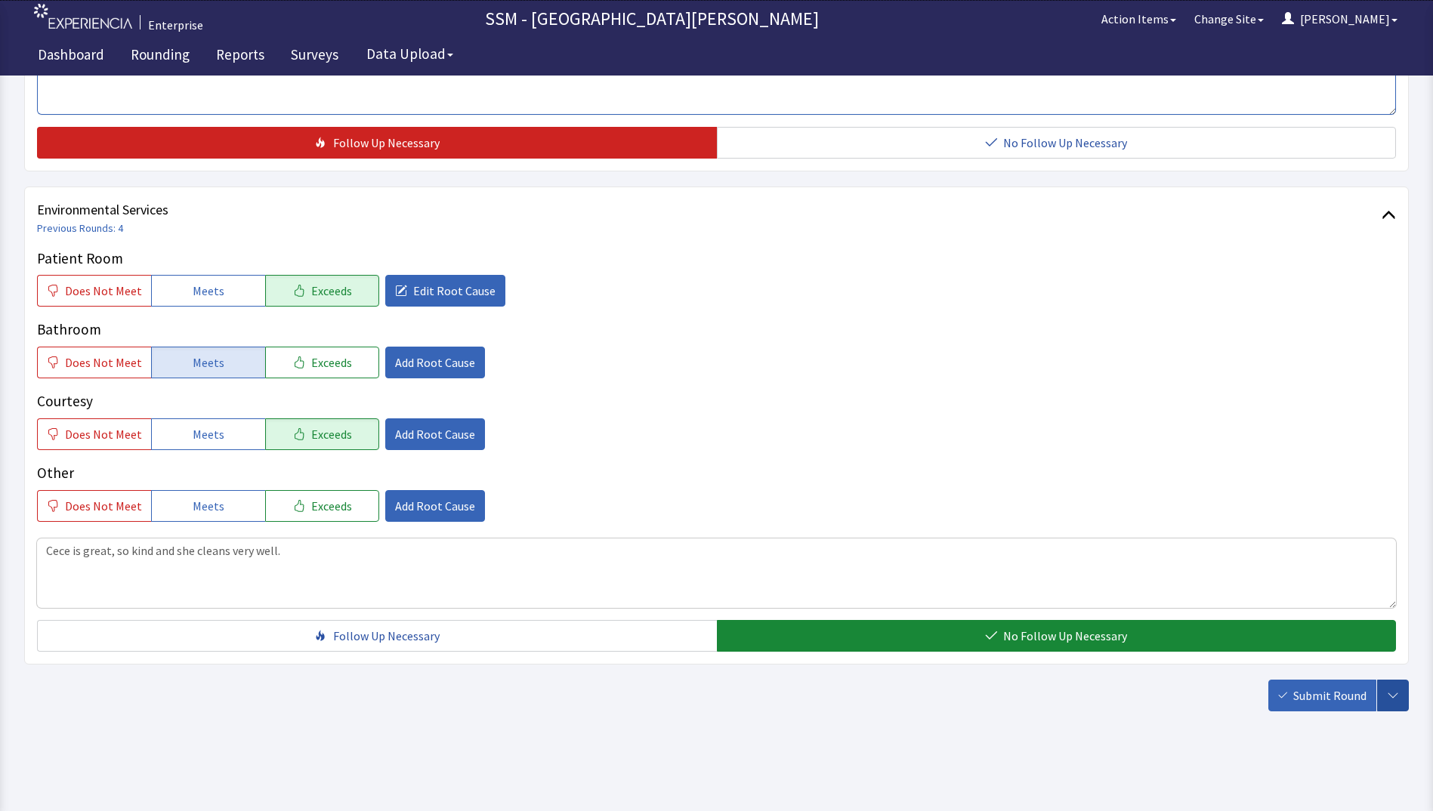
type textarea "The chicken salad didn't taste good, it didn't have enough mayo, celery Etc. in…"
click at [1394, 697] on icon "button" at bounding box center [1393, 696] width 12 height 12
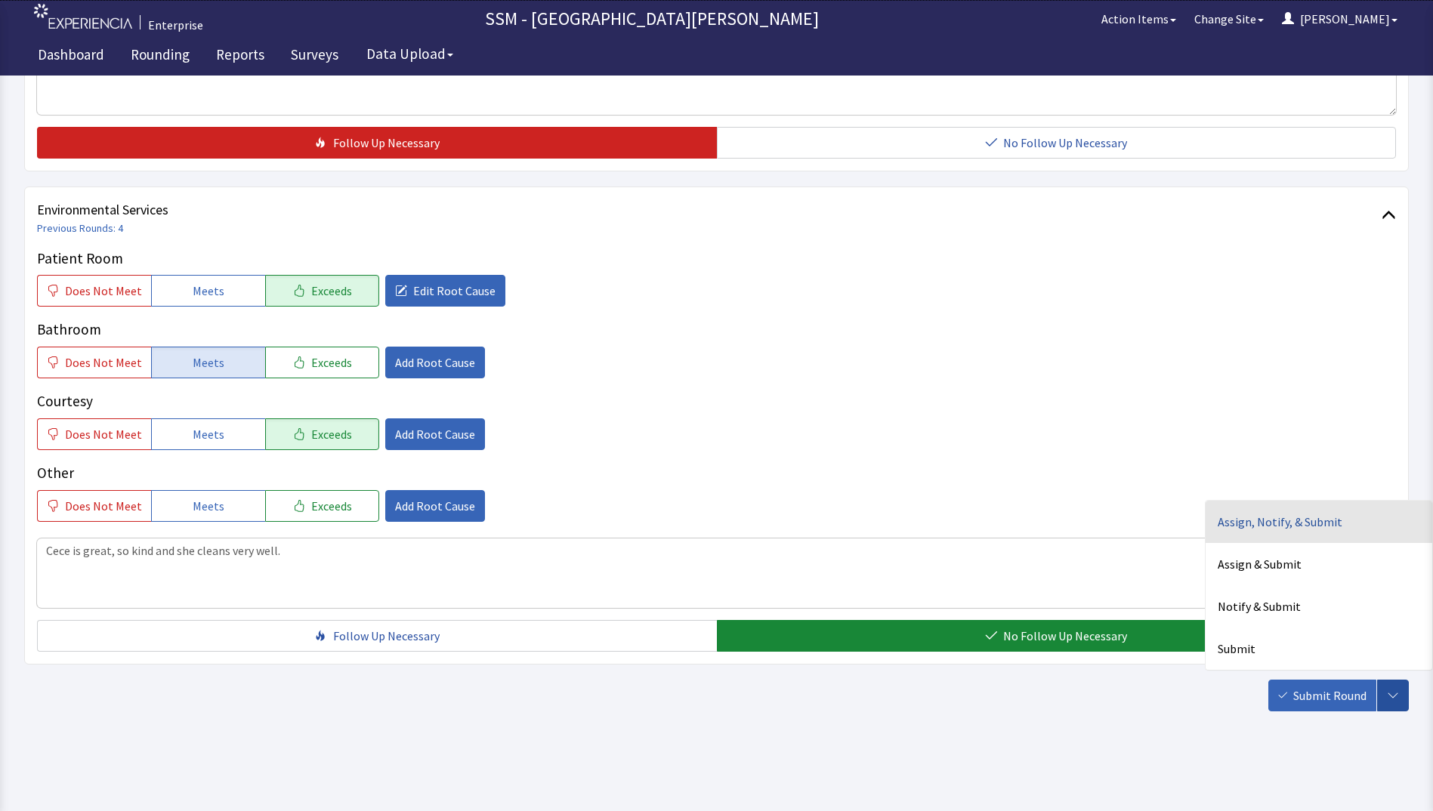
click at [1294, 628] on div "Assign, Notify, & Submit" at bounding box center [1318, 649] width 227 height 42
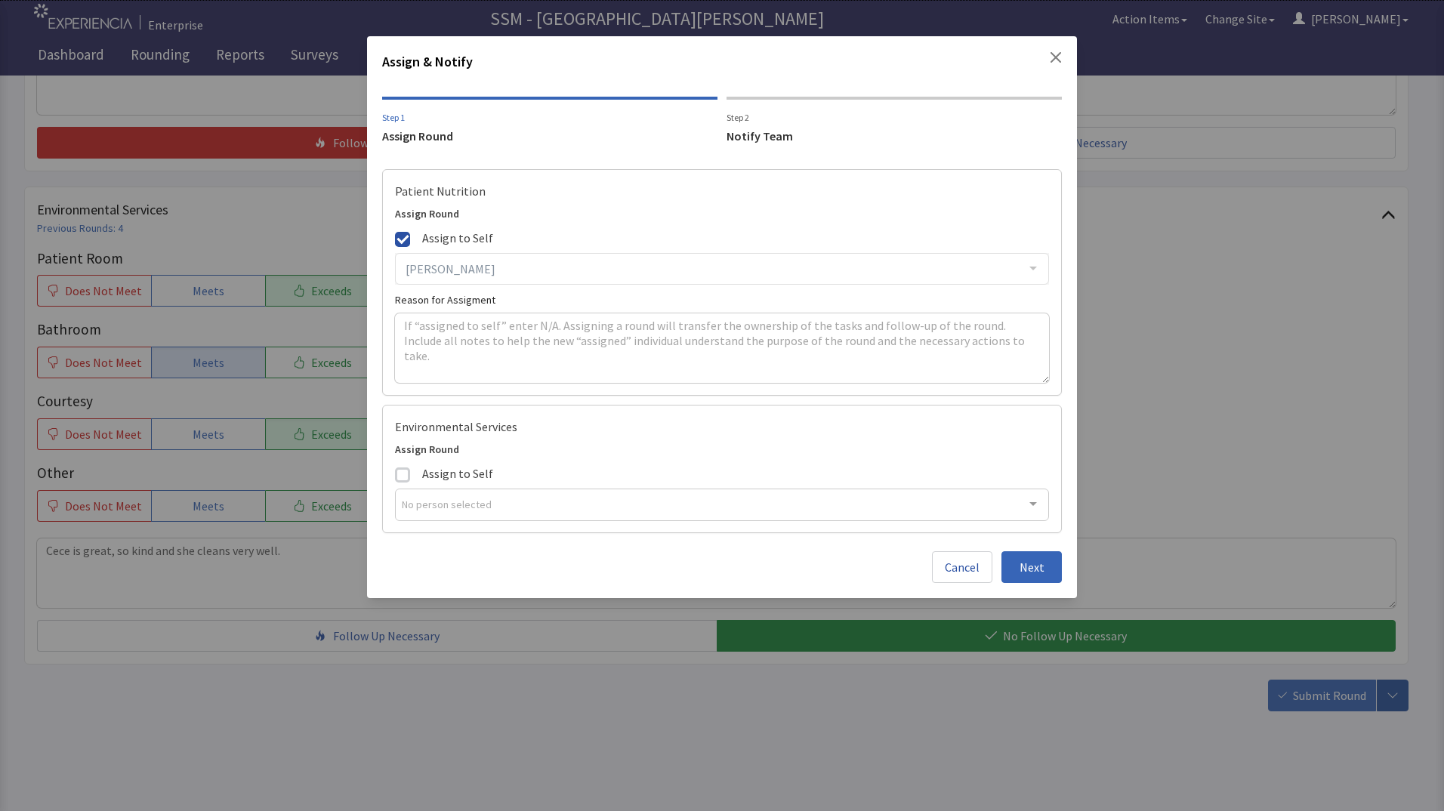
click at [755, 138] on div "Notify Team" at bounding box center [894, 136] width 335 height 18
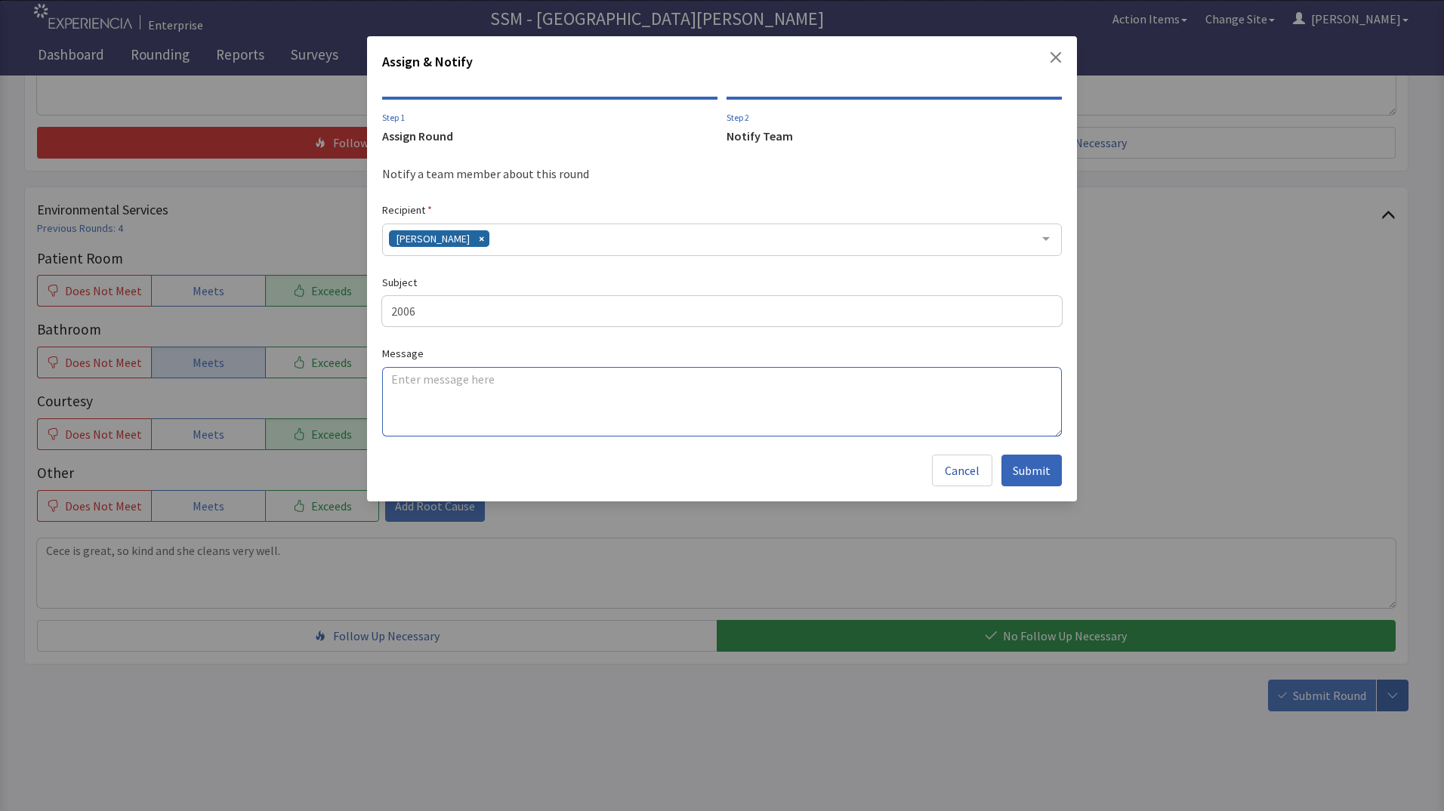
click at [452, 404] on textarea at bounding box center [722, 401] width 680 height 69
paste textarea "The chicken salad didn't taste good, it didn't have enough mayo, celery Etc. in…"
type textarea "The chicken salad didn't taste good, it didn't have enough mayo, celery Etc. in…"
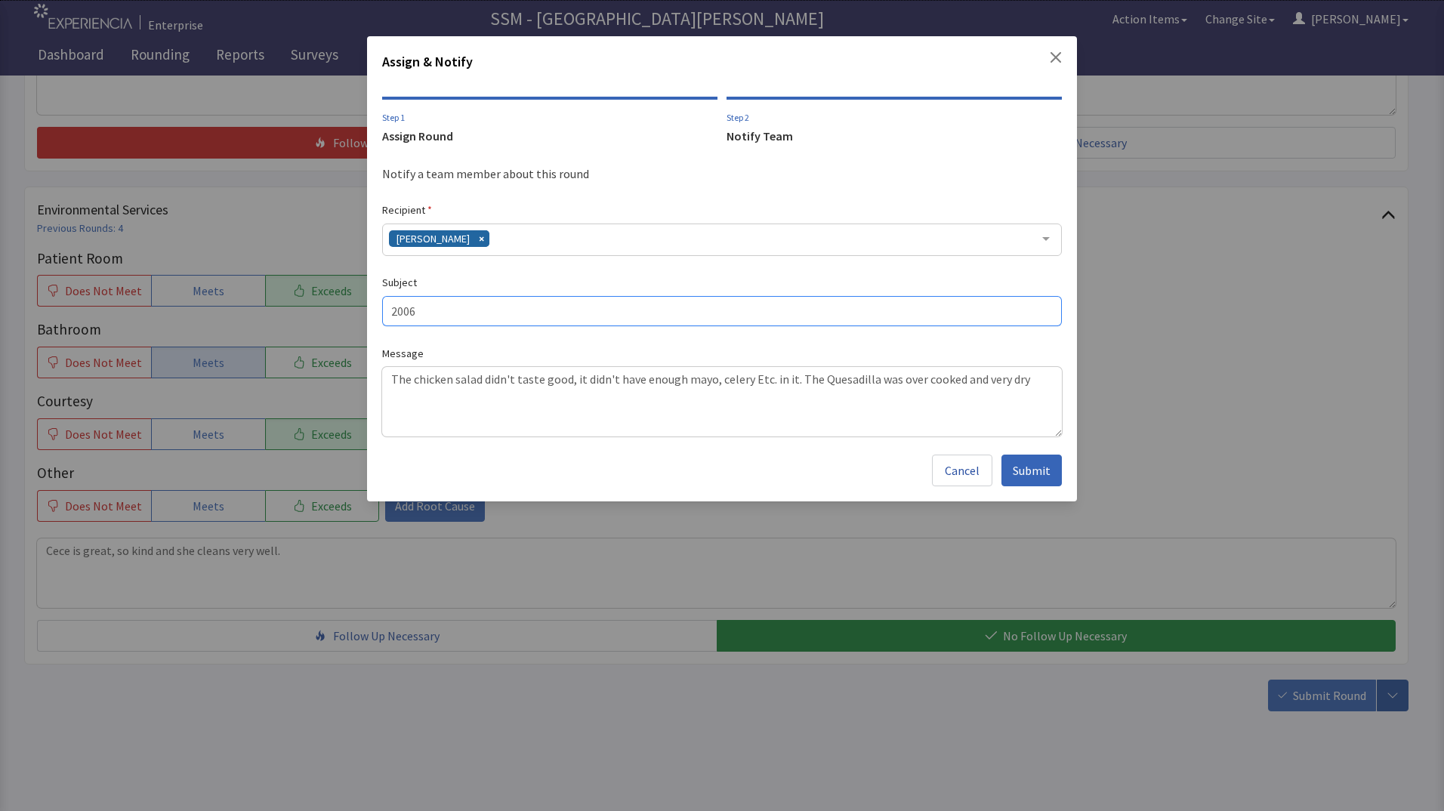
click at [456, 311] on input "2006" at bounding box center [722, 311] width 680 height 30
type input "2006 Tamar Wright"
click at [1033, 381] on textarea "The chicken salad didn't taste good, it didn't have enough mayo, celery Etc. in…" at bounding box center [722, 401] width 680 height 69
type textarea "The chicken salad didn't taste good, it didn't have enough mayo, celery Etc. in…"
click at [1045, 480] on button "Submit" at bounding box center [1031, 471] width 60 height 32
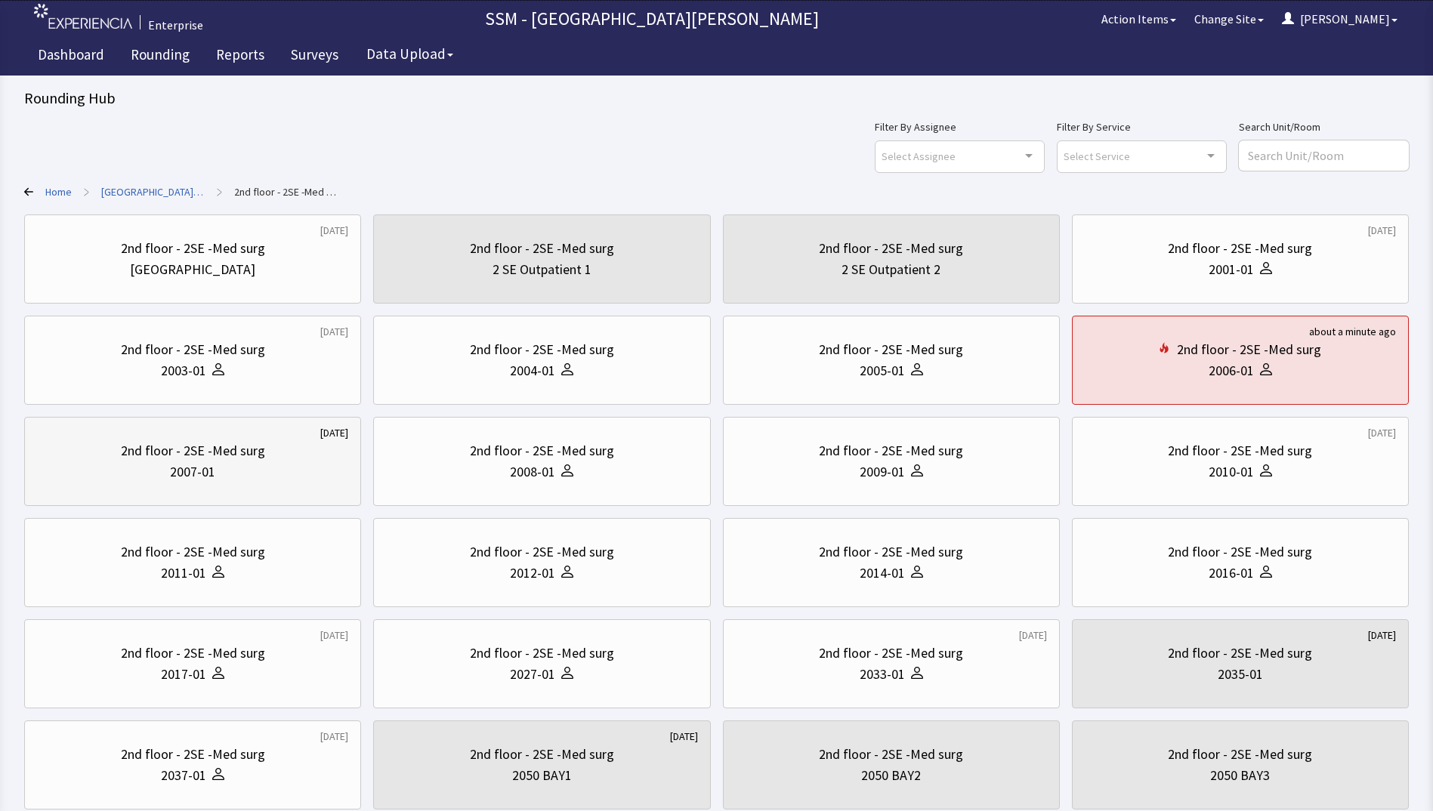
click at [201, 467] on div "2007-01" at bounding box center [192, 471] width 45 height 21
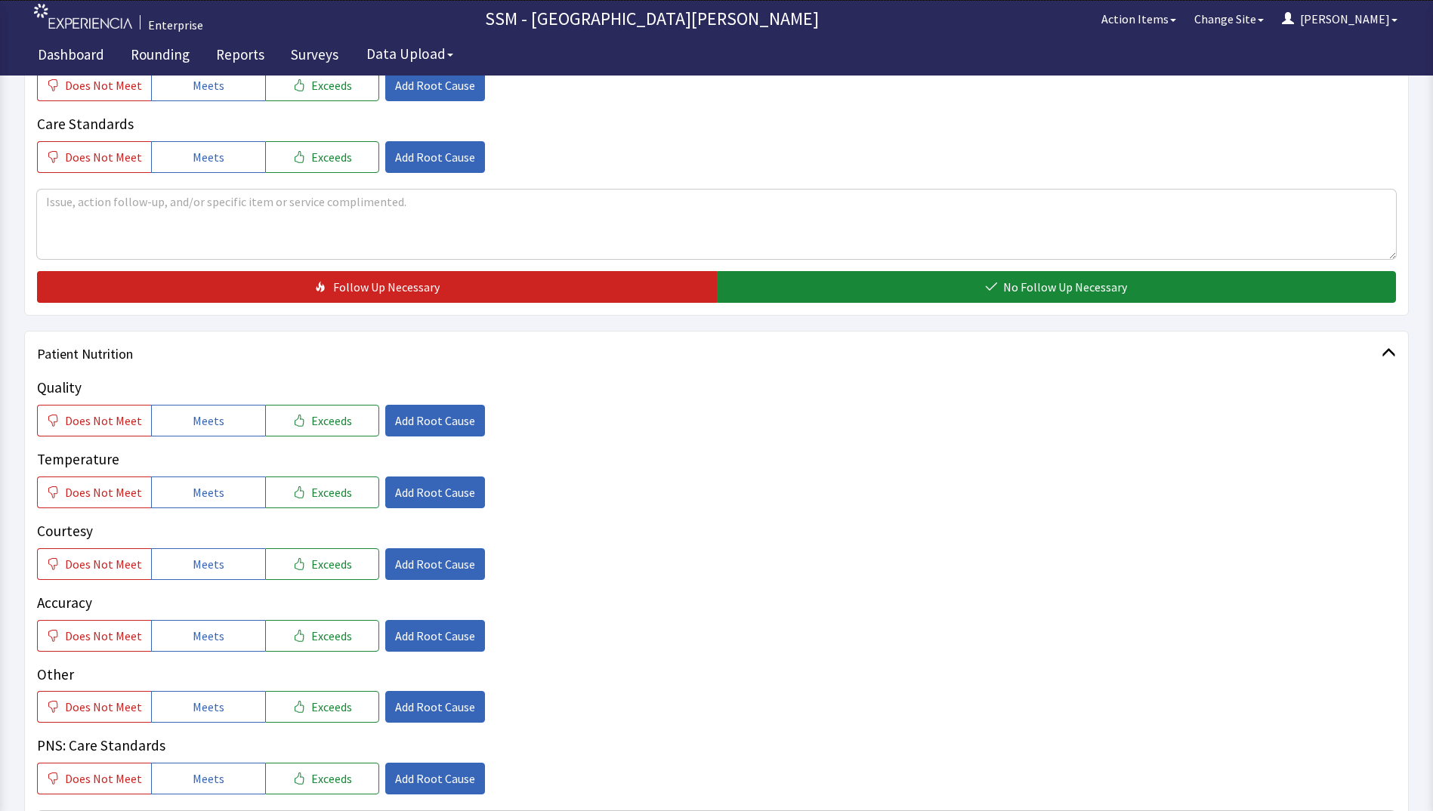
scroll to position [755, 0]
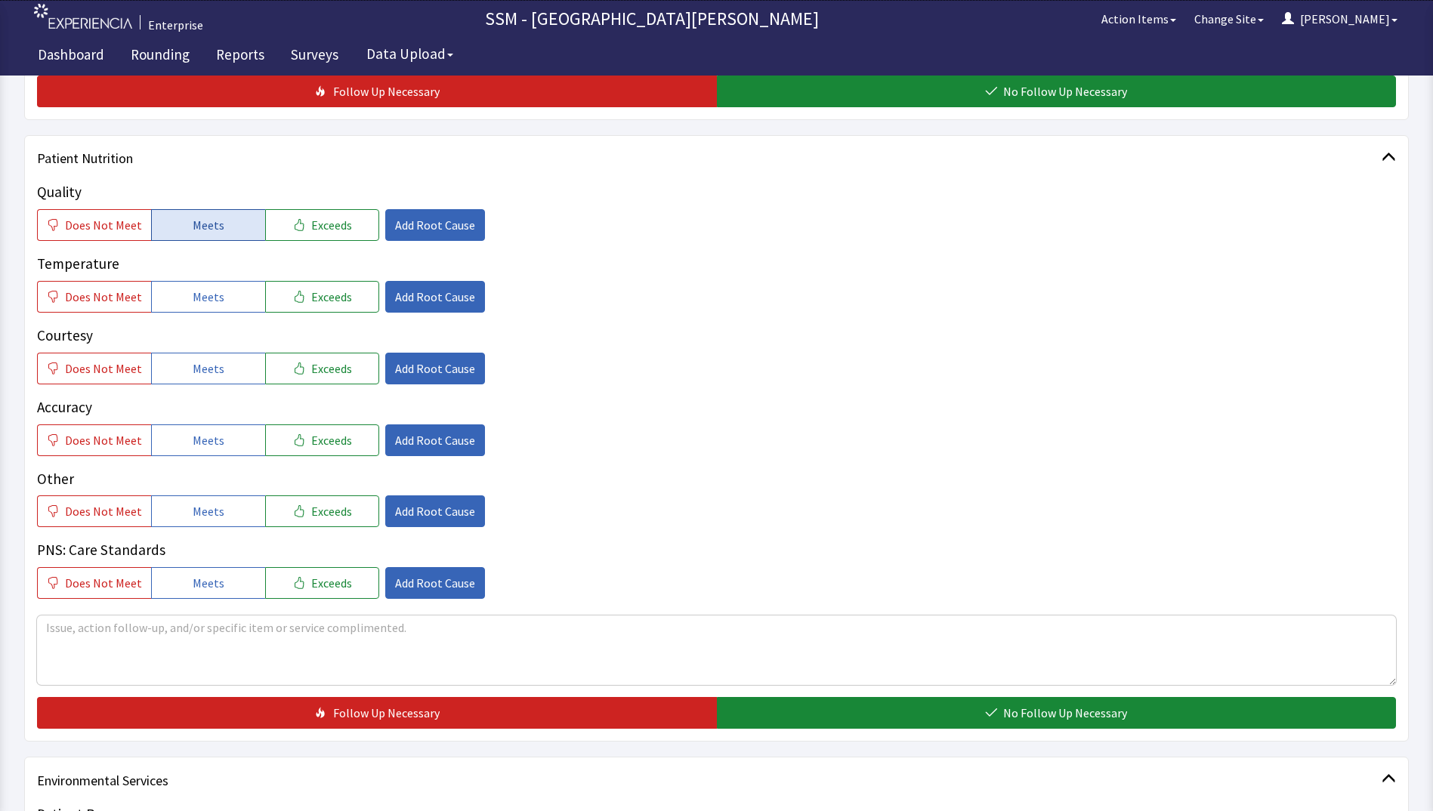
click at [193, 226] on span "Meets" at bounding box center [209, 225] width 32 height 18
click at [193, 298] on span "Meets" at bounding box center [209, 297] width 32 height 18
drag, startPoint x: 169, startPoint y: 386, endPoint x: 171, endPoint y: 377, distance: 9.3
click at [169, 384] on div "Quality Does Not Meet Meets Exceeds Add Root Cause Temperature Does Not Meet Me…" at bounding box center [716, 390] width 1359 height 418
click at [174, 370] on button "Meets" at bounding box center [208, 369] width 114 height 32
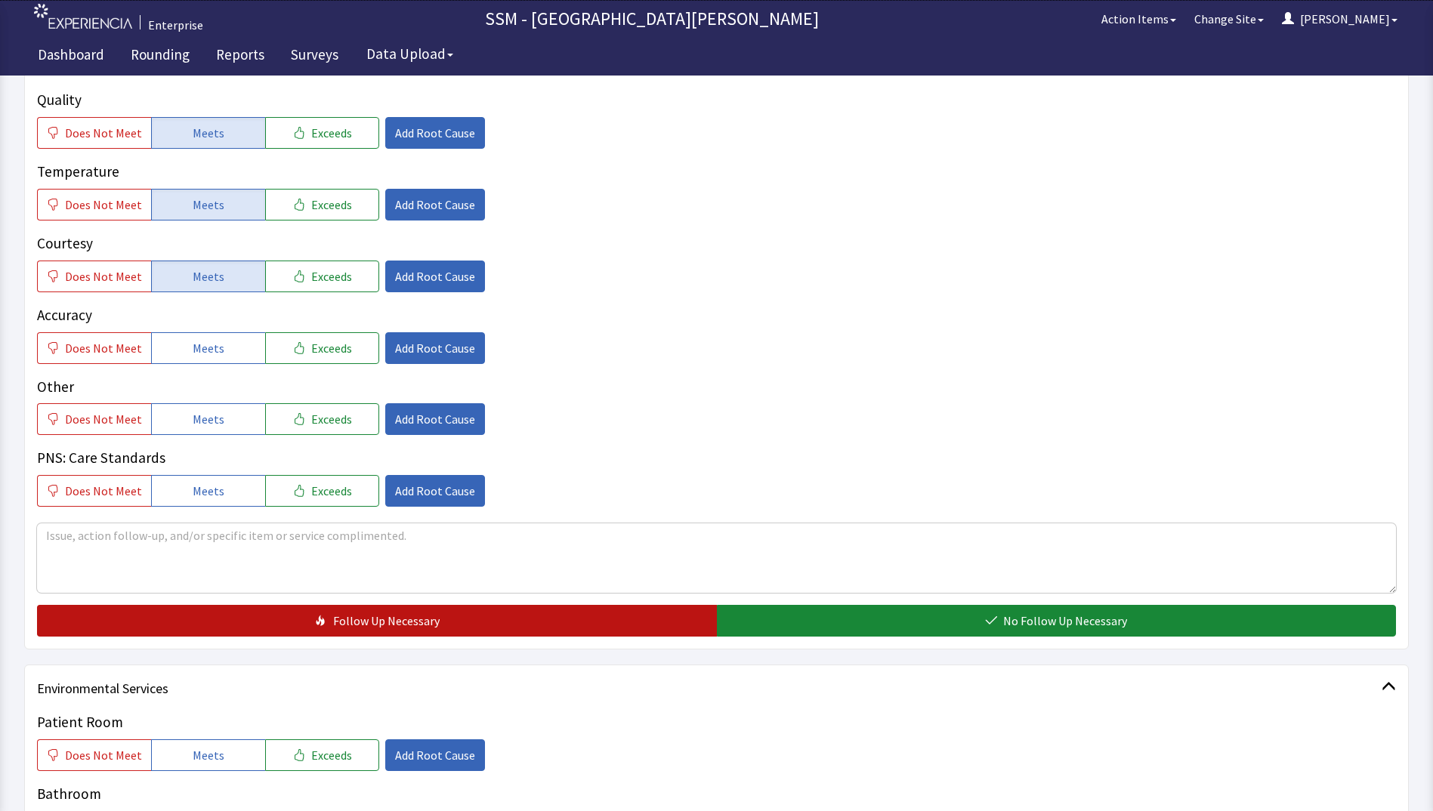
scroll to position [982, 0]
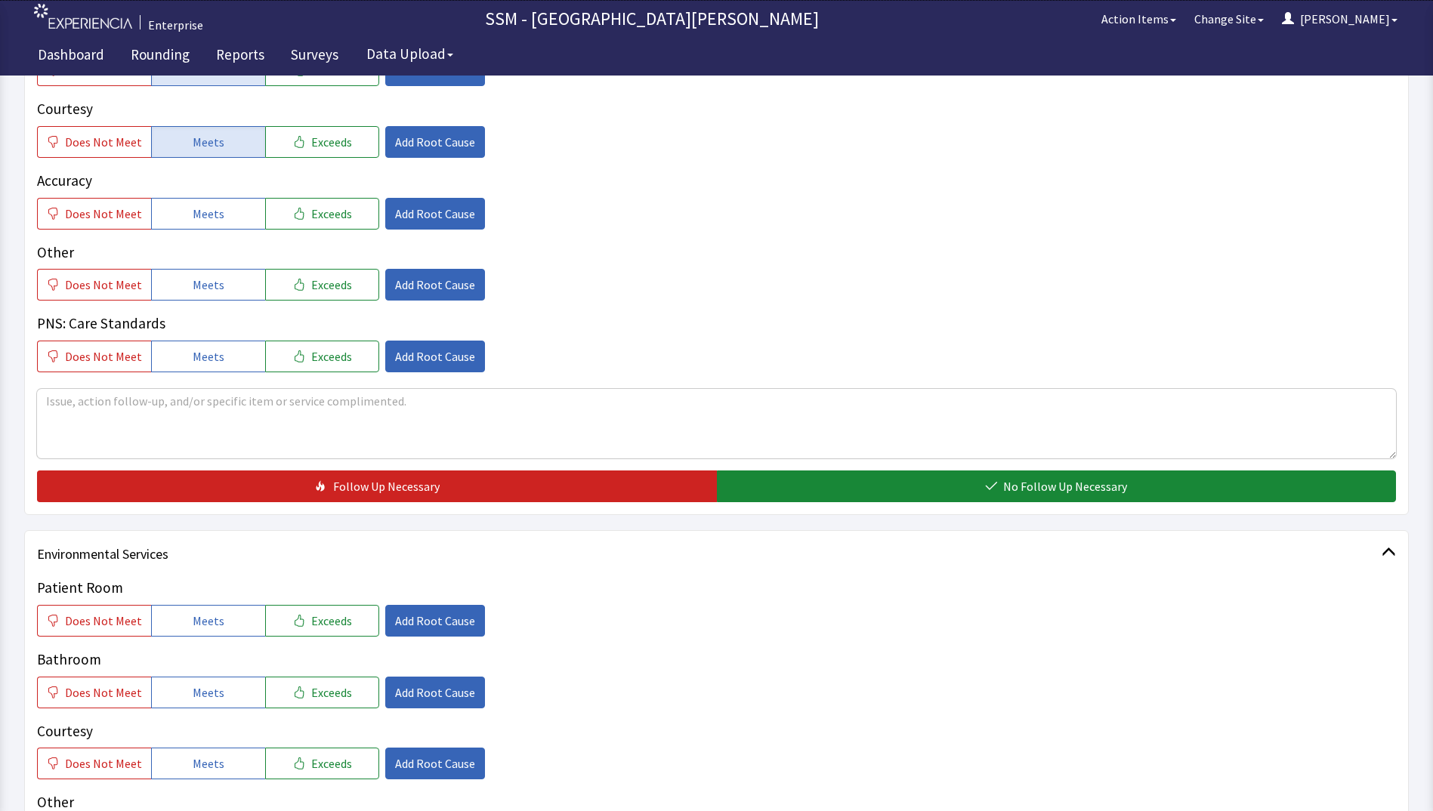
click at [863, 503] on div "Patient Nutrition Quality Does Not Meet Meets Exceeds Add Root Cause Temperatur…" at bounding box center [716, 212] width 1384 height 607
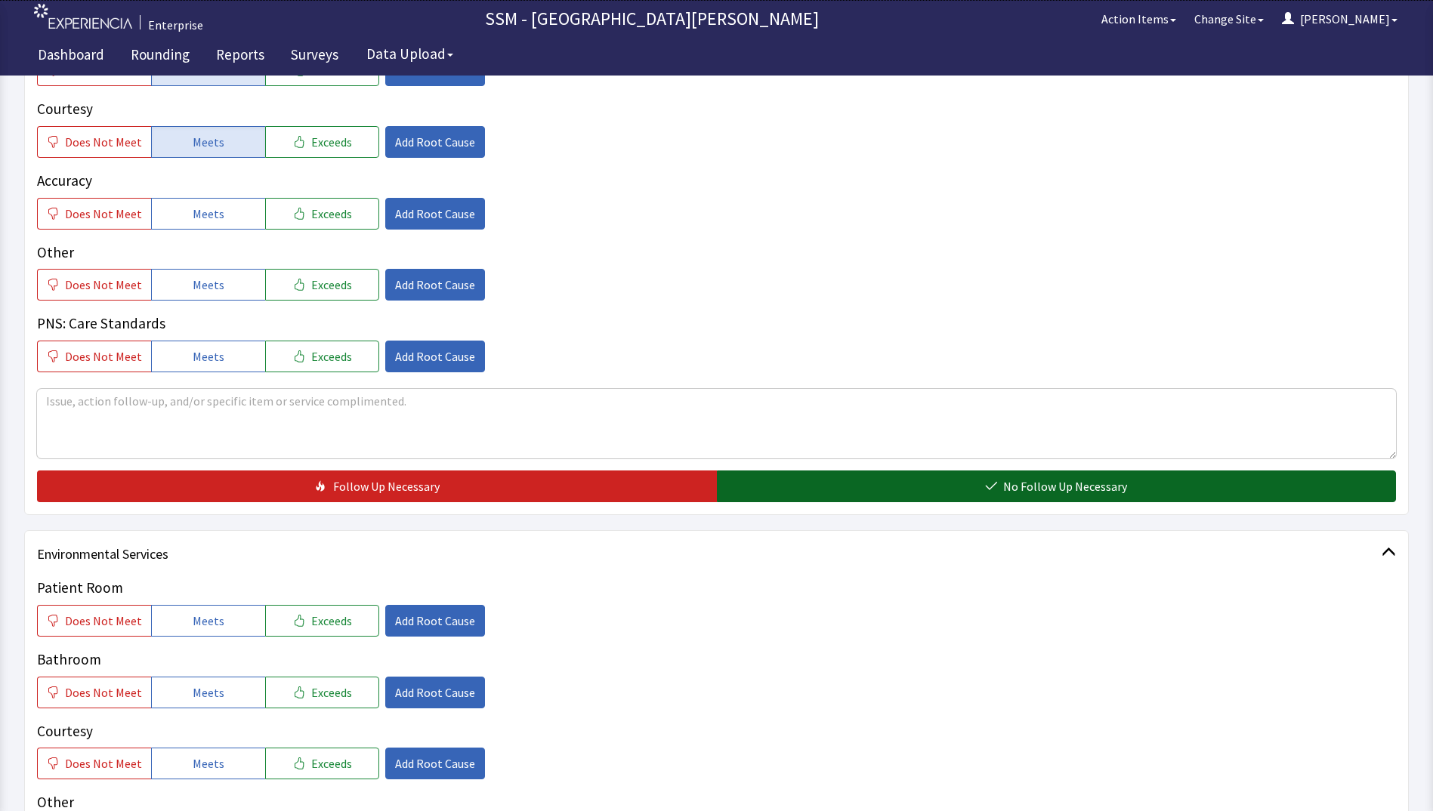
click at [842, 479] on button "No Follow Up Necessary" at bounding box center [1057, 487] width 680 height 32
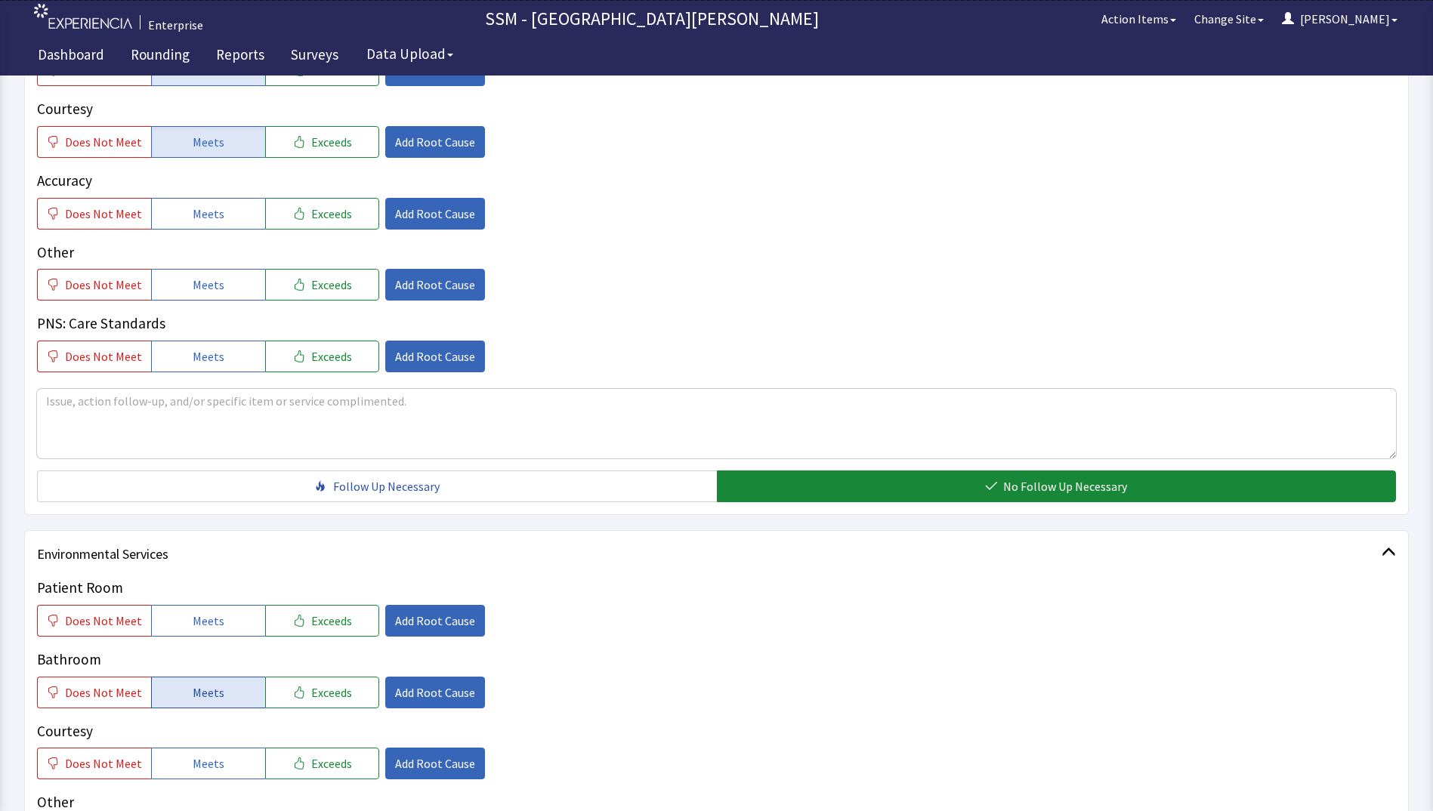
drag, startPoint x: 222, startPoint y: 628, endPoint x: 210, endPoint y: 677, distance: 51.3
click at [222, 635] on button "Meets" at bounding box center [208, 621] width 114 height 32
click at [208, 683] on span "Meets" at bounding box center [209, 692] width 32 height 18
click at [213, 770] on span "Meets" at bounding box center [209, 763] width 32 height 18
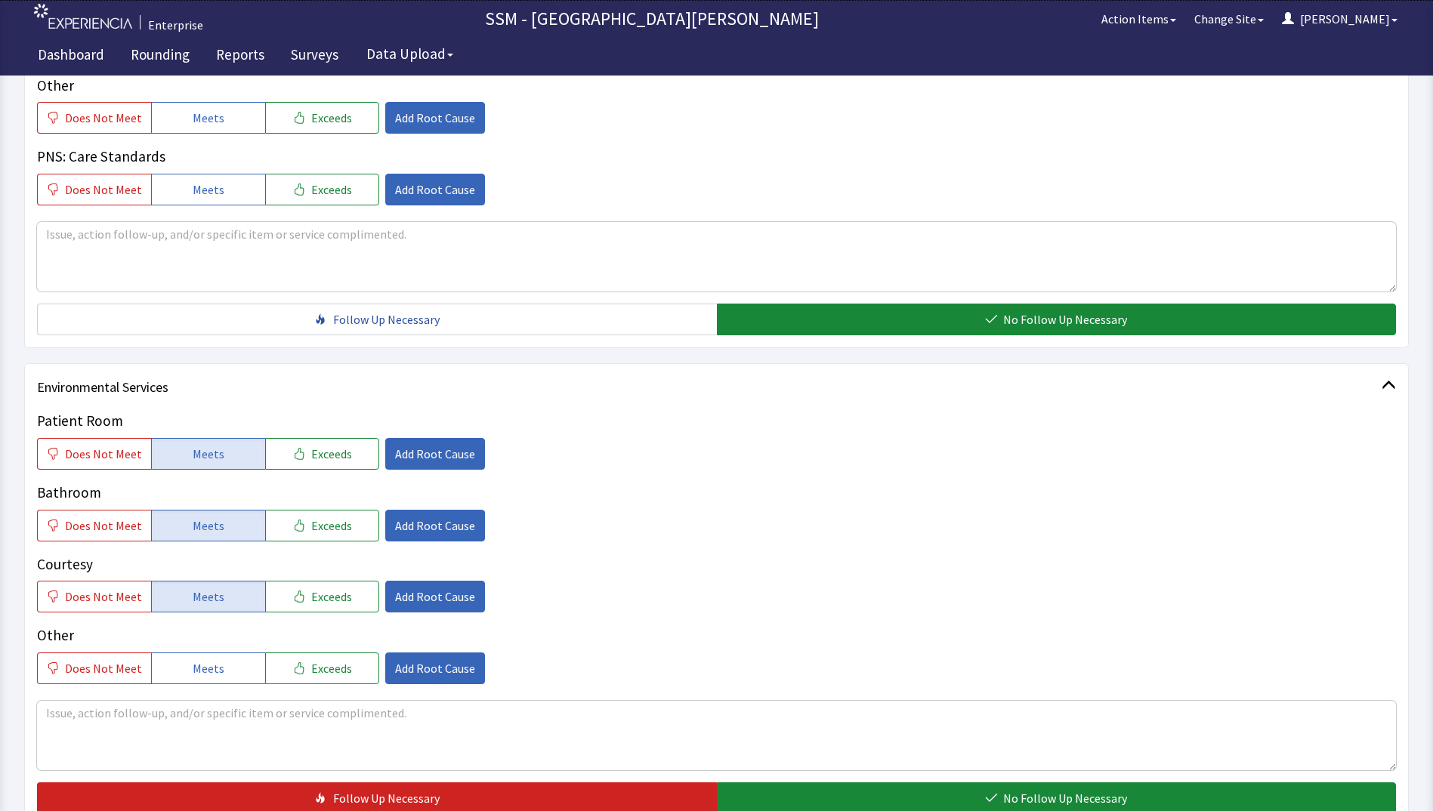
scroll to position [1311, 0]
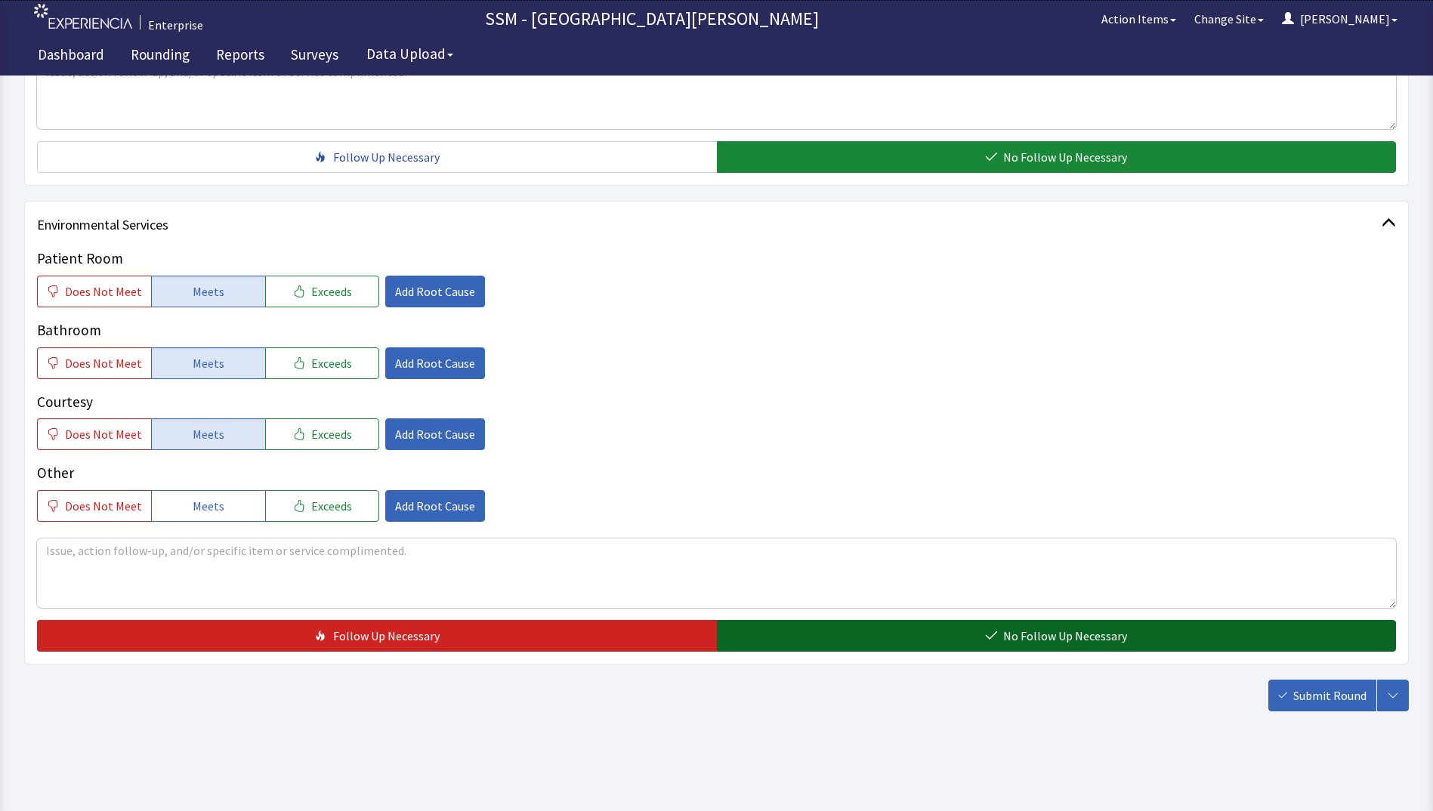
click at [953, 645] on button "No Follow Up Necessary" at bounding box center [1057, 636] width 680 height 32
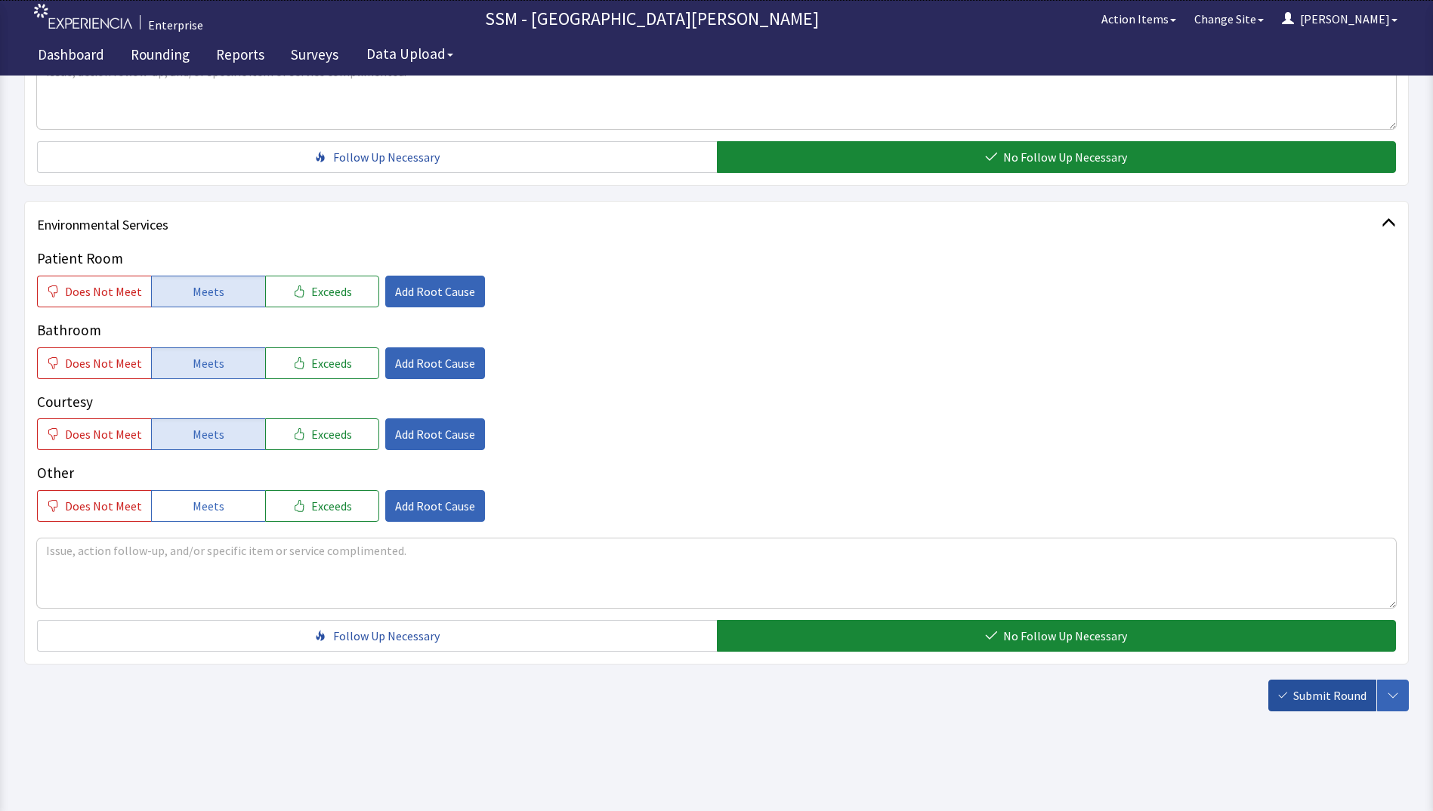
click at [1327, 694] on span "Submit Round" at bounding box center [1329, 696] width 73 height 18
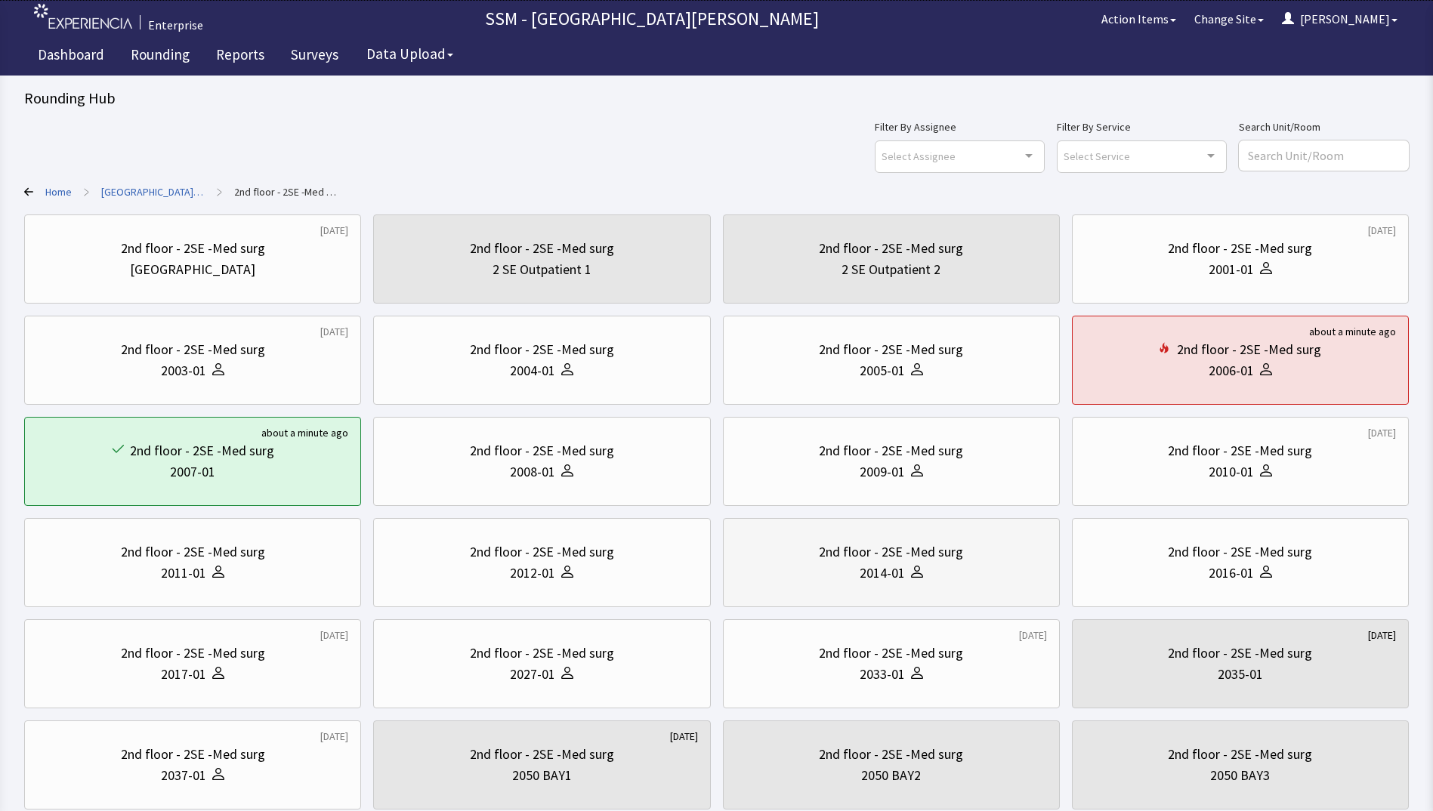
click at [934, 562] on div "2nd floor - 2SE -Med surg" at bounding box center [891, 552] width 144 height 21
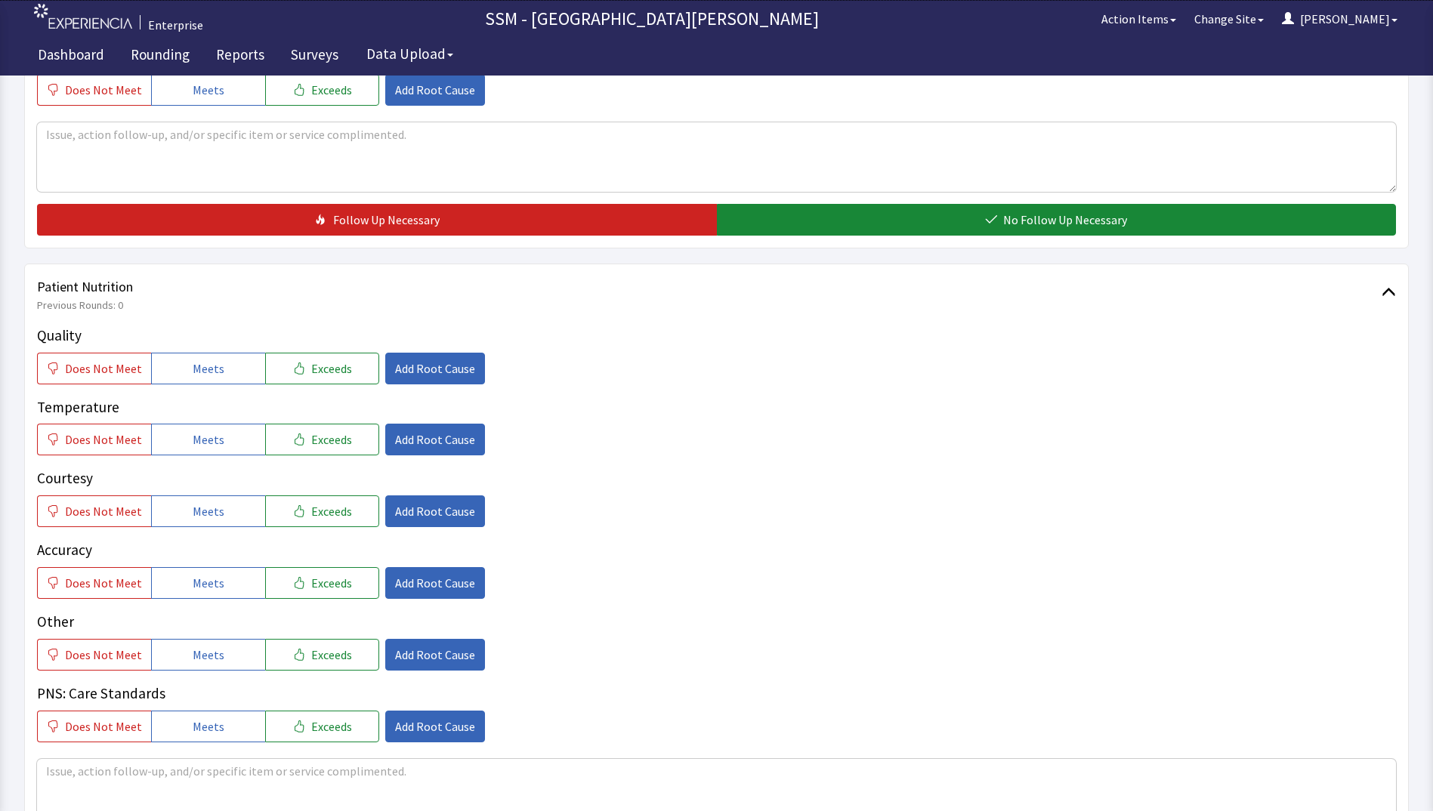
scroll to position [831, 0]
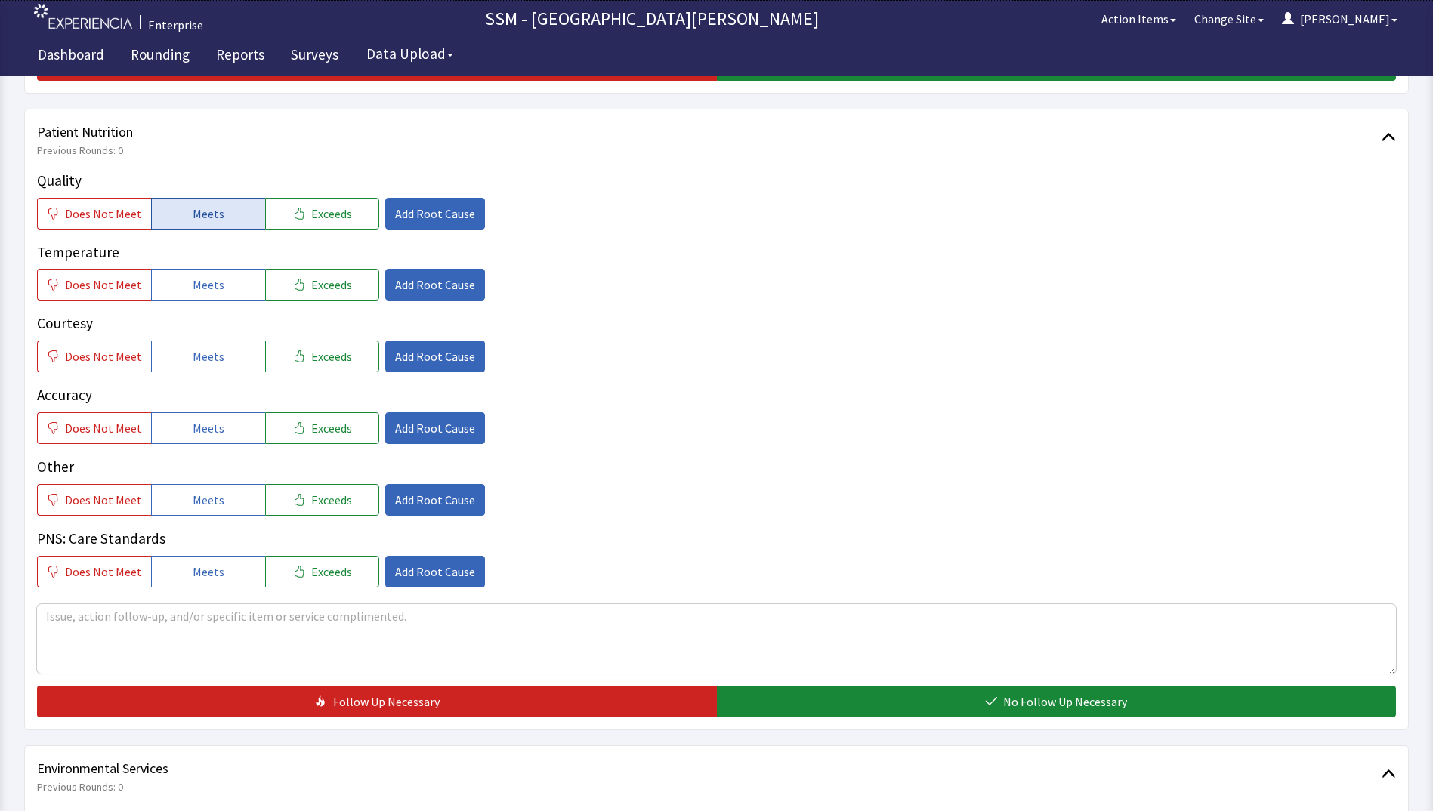
click at [176, 205] on button "Meets" at bounding box center [208, 214] width 114 height 32
drag, startPoint x: 187, startPoint y: 293, endPoint x: 192, endPoint y: 389, distance: 96.1
click at [187, 296] on button "Meets" at bounding box center [208, 285] width 114 height 32
click at [196, 367] on button "Meets" at bounding box center [208, 357] width 114 height 32
click at [201, 426] on span "Meets" at bounding box center [209, 428] width 32 height 18
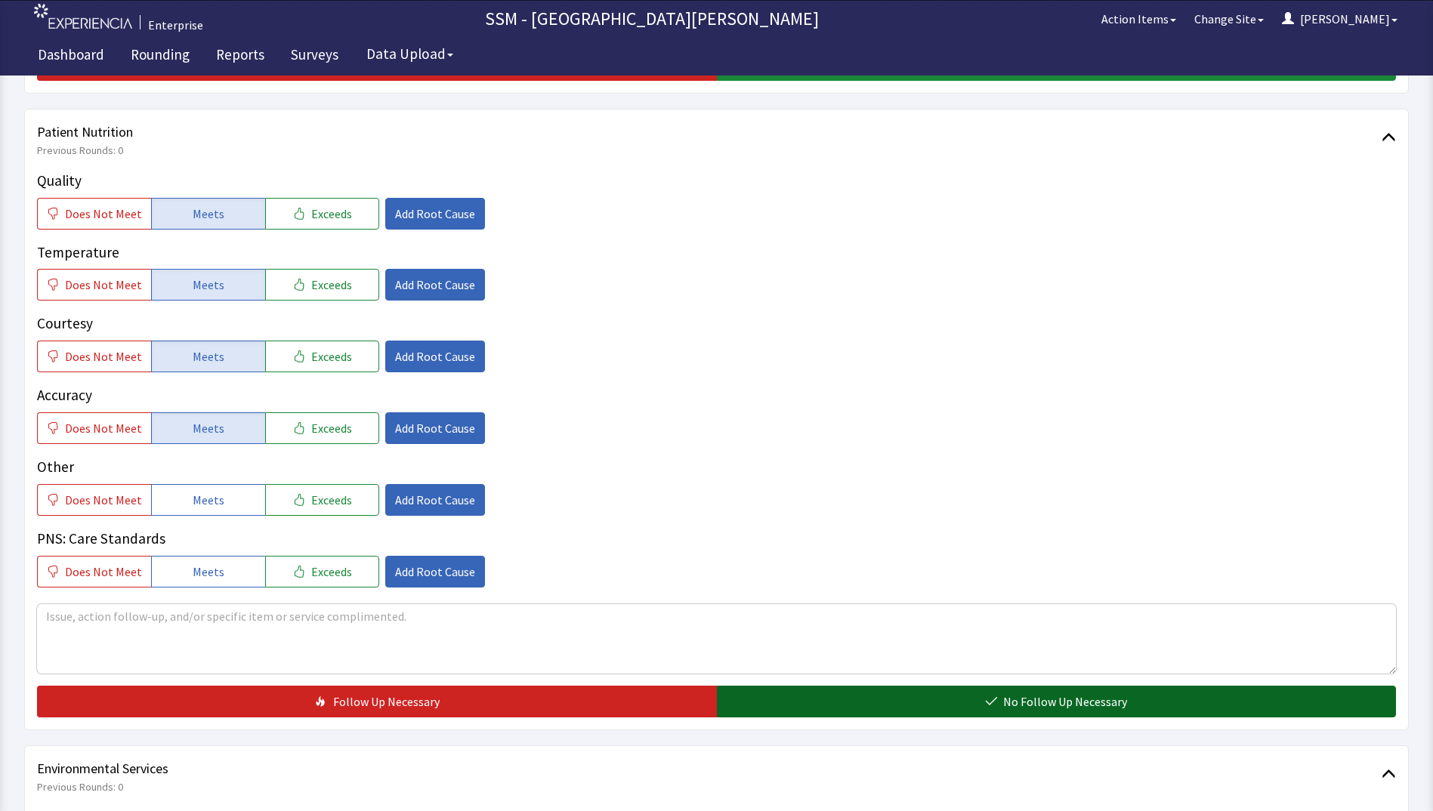
click at [919, 711] on button "No Follow Up Necessary" at bounding box center [1057, 702] width 680 height 32
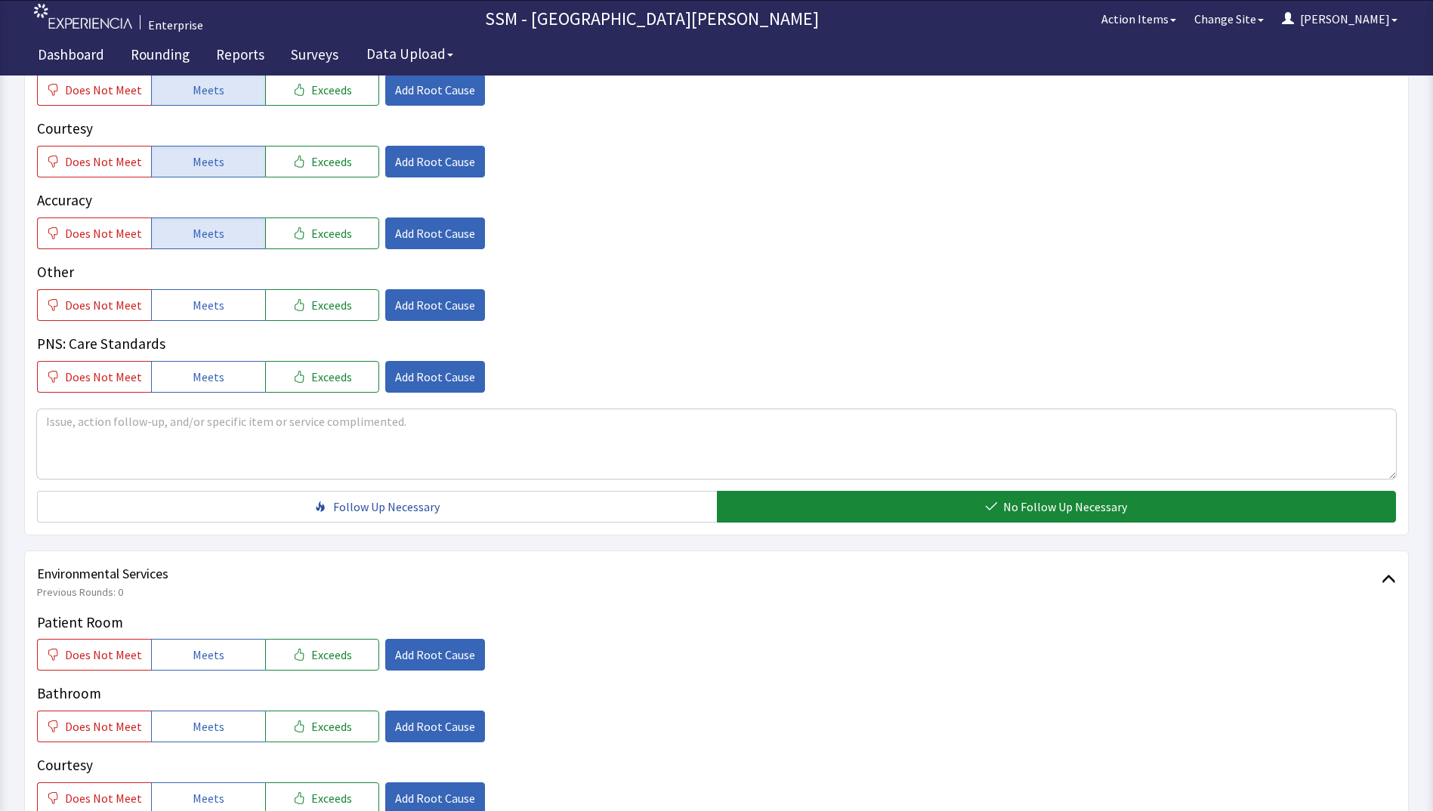
scroll to position [1133, 0]
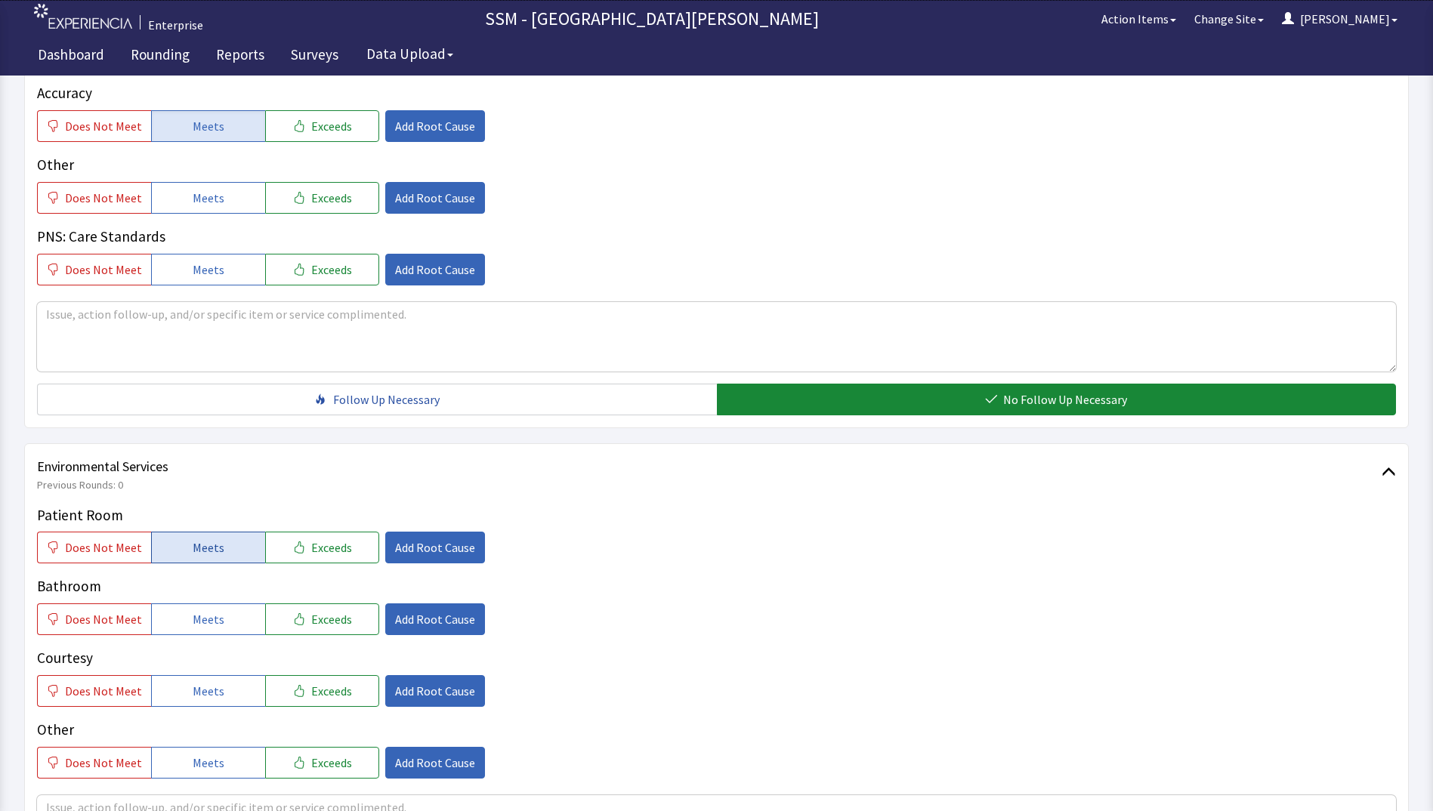
click at [227, 544] on button "Meets" at bounding box center [208, 548] width 114 height 32
click at [193, 626] on span "Meets" at bounding box center [209, 619] width 32 height 18
click at [193, 692] on span "Meets" at bounding box center [209, 691] width 32 height 18
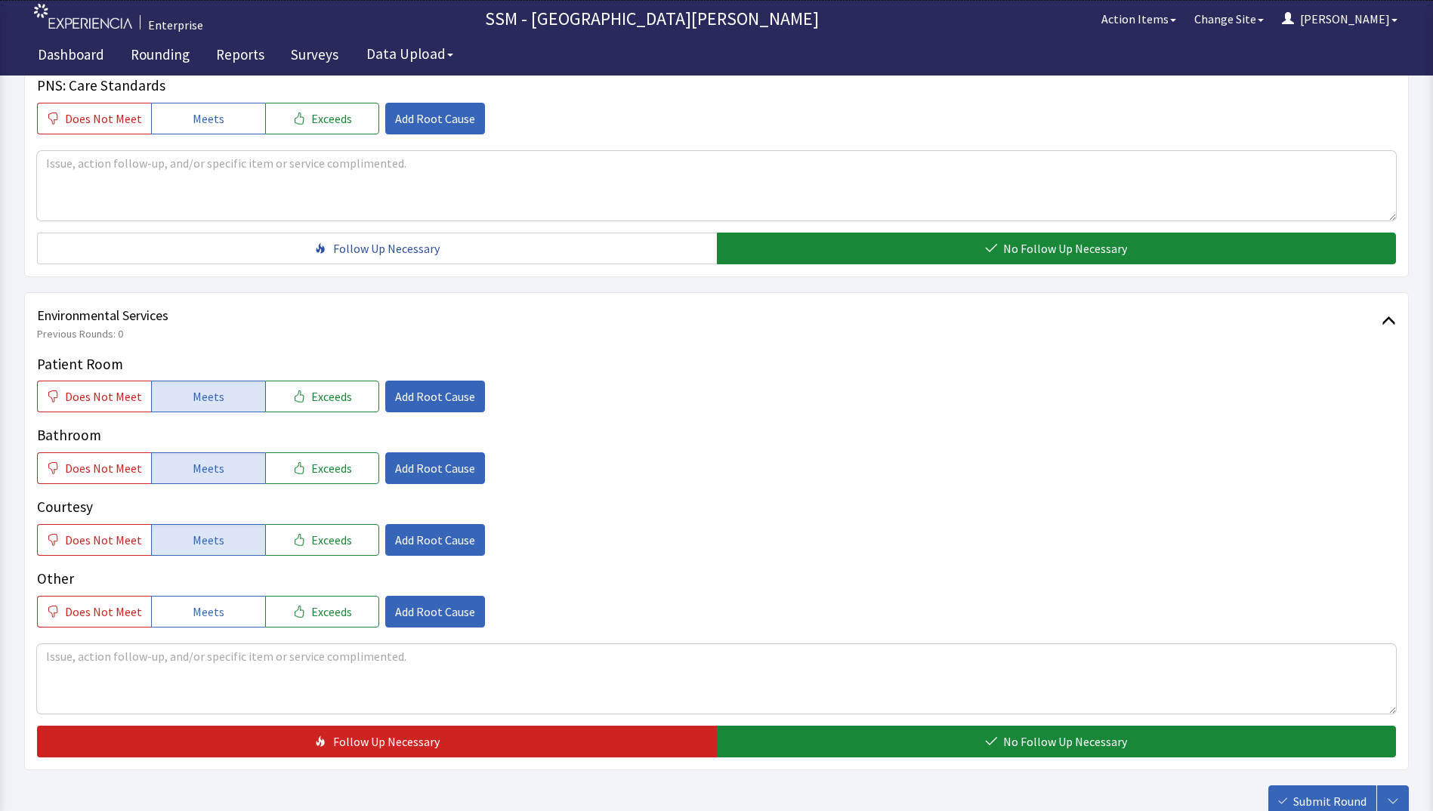
scroll to position [1390, 0]
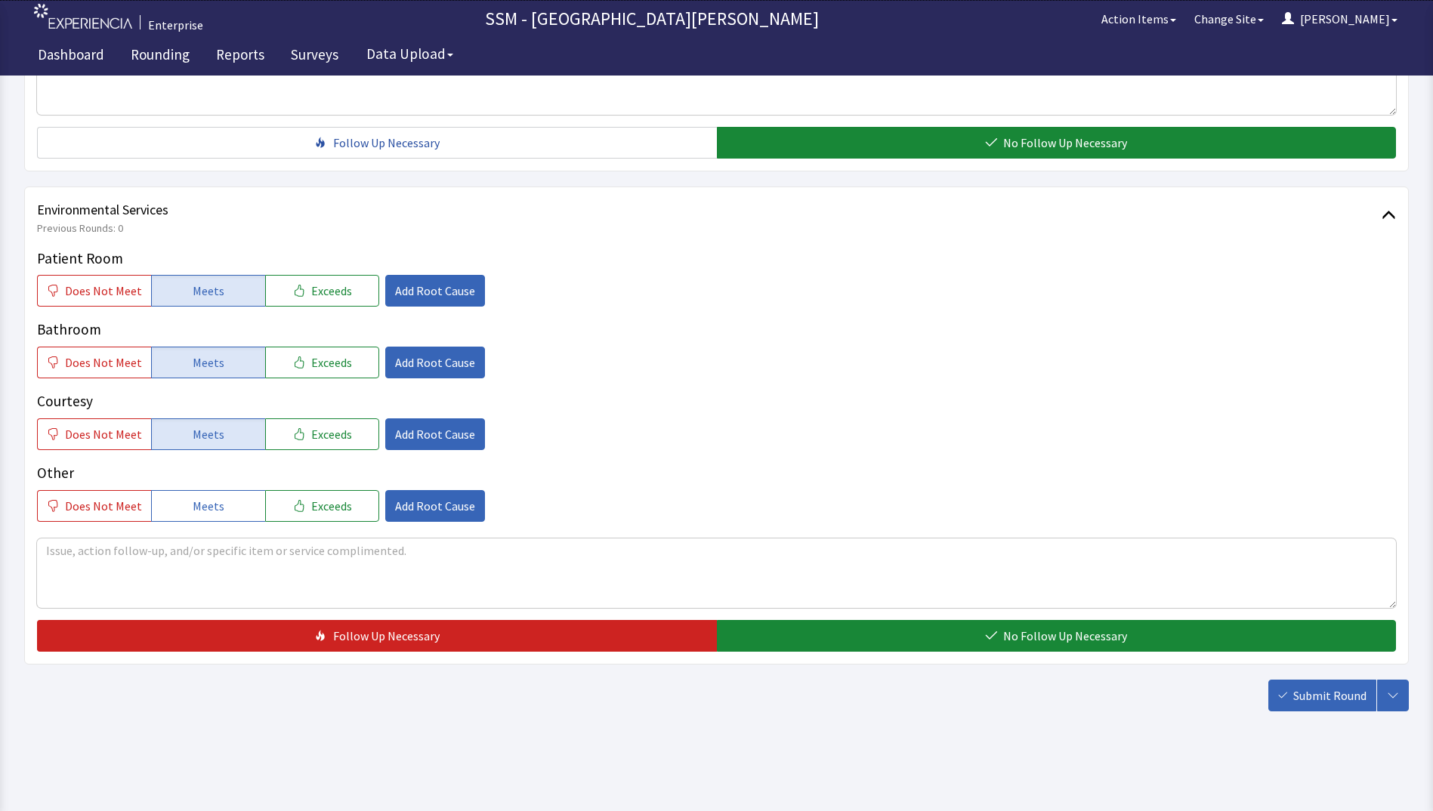
drag, startPoint x: 1056, startPoint y: 633, endPoint x: 1155, endPoint y: 661, distance: 102.8
click at [1057, 633] on span "No Follow Up Necessary" at bounding box center [1065, 636] width 124 height 18
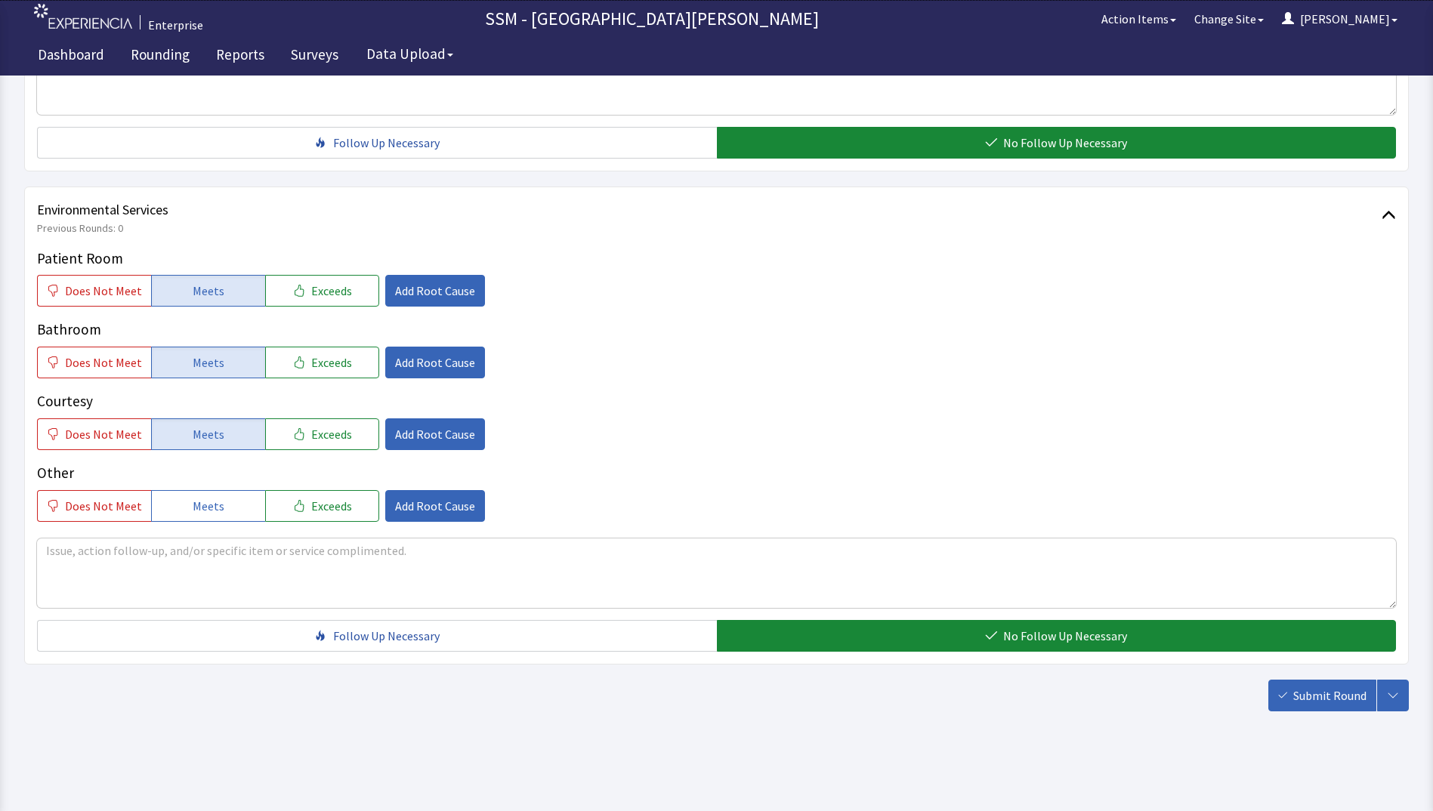
drag, startPoint x: 1330, startPoint y: 693, endPoint x: 1319, endPoint y: 698, distance: 12.2
click at [1330, 694] on span "Submit Round" at bounding box center [1329, 696] width 73 height 18
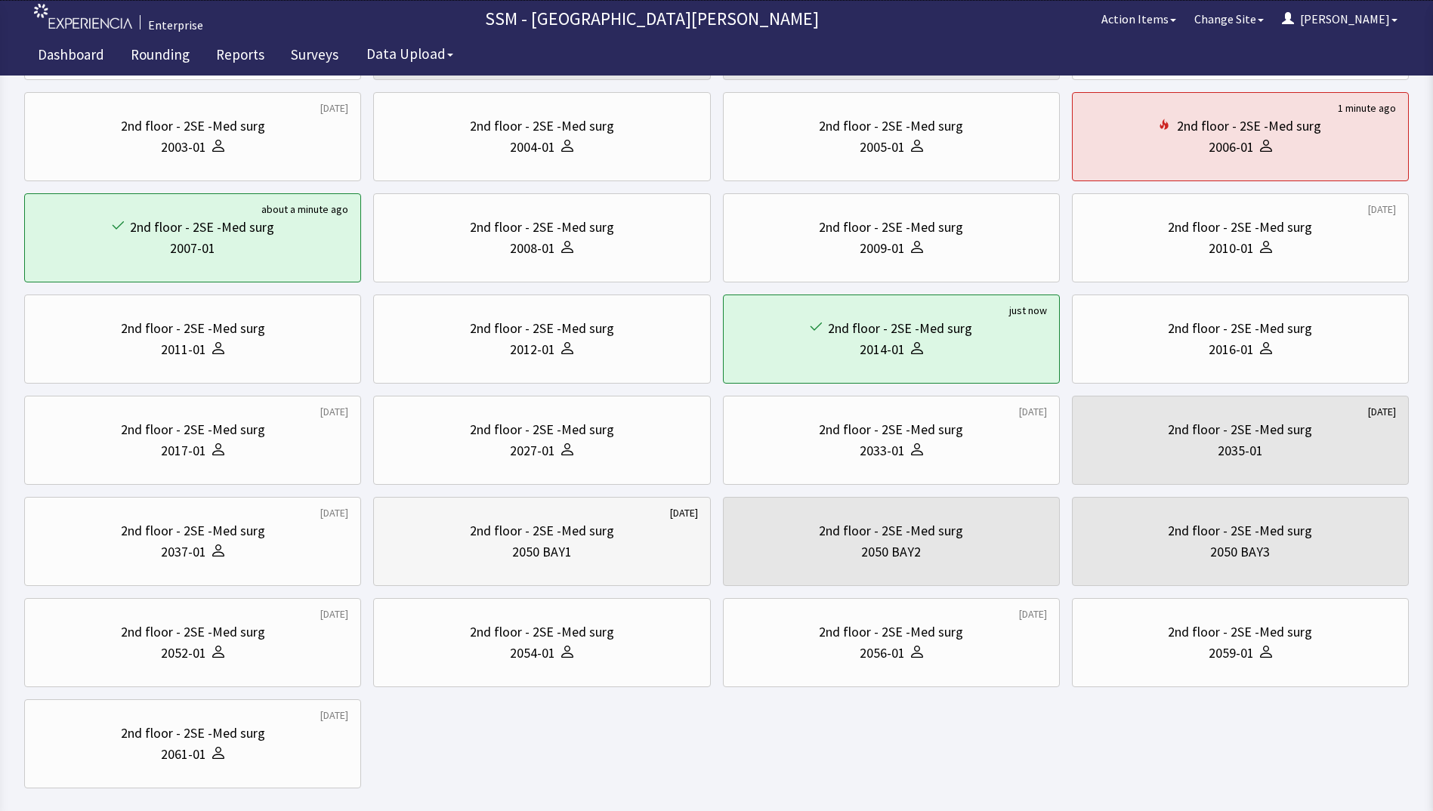
scroll to position [227, 0]
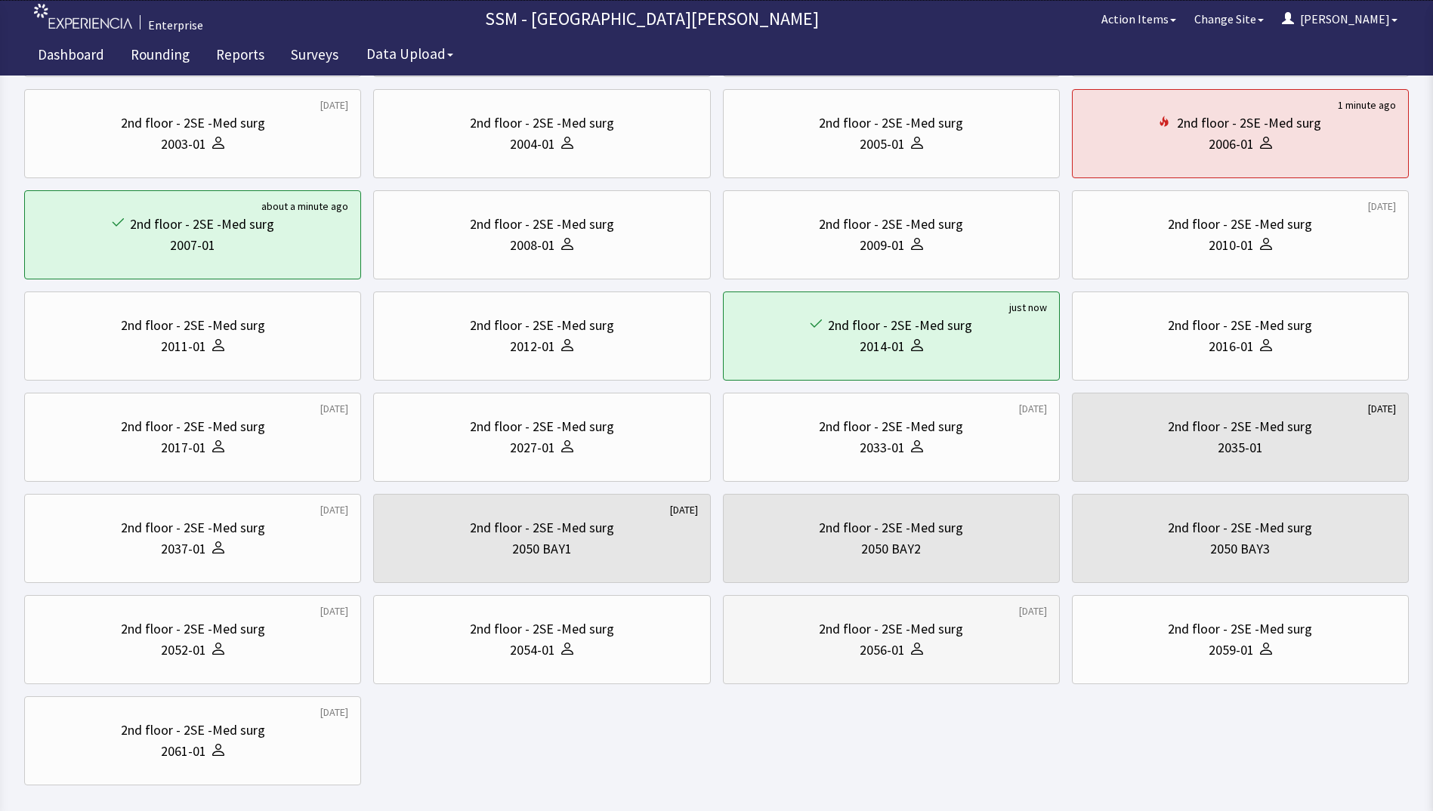
click at [992, 646] on div "2056-01" at bounding box center [891, 650] width 311 height 21
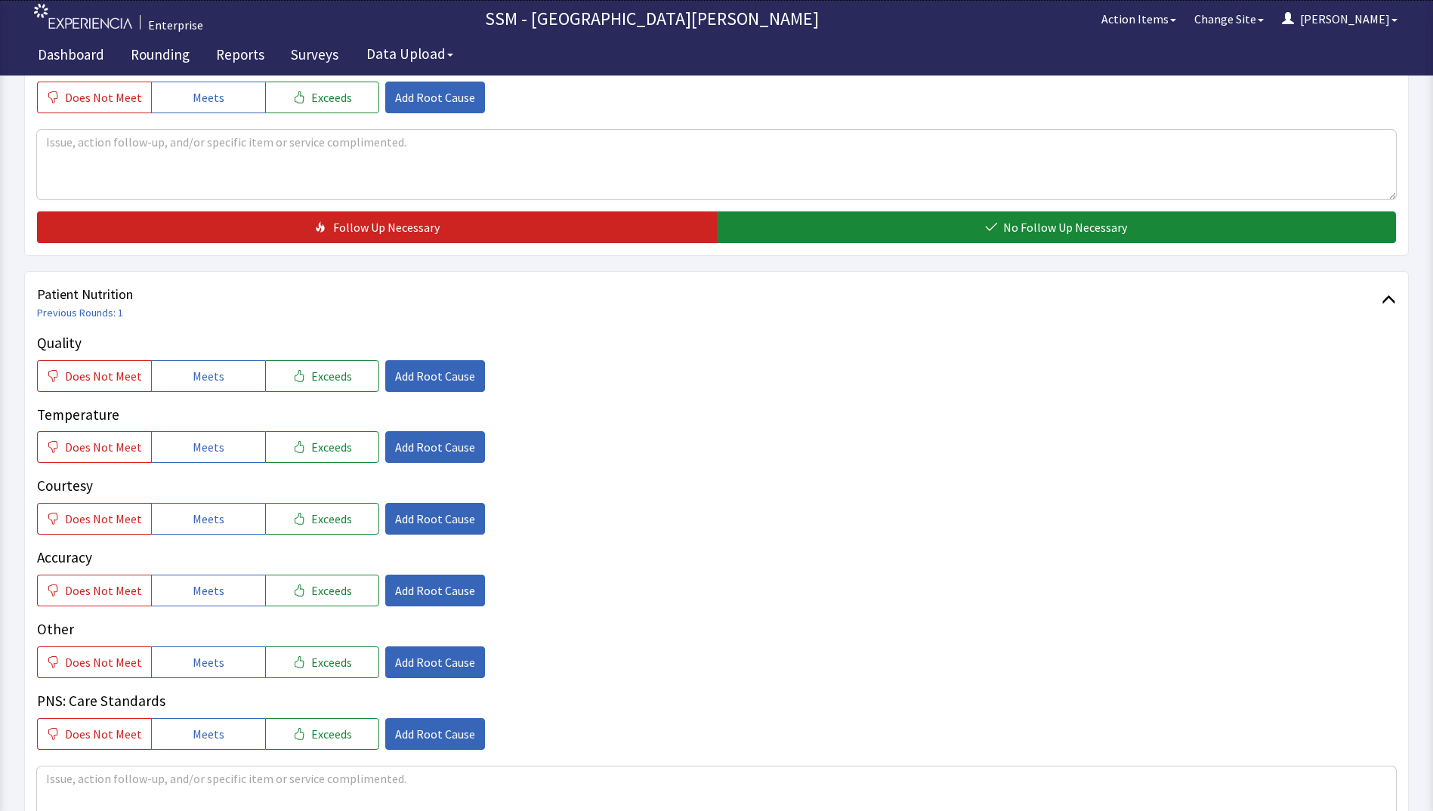
scroll to position [831, 0]
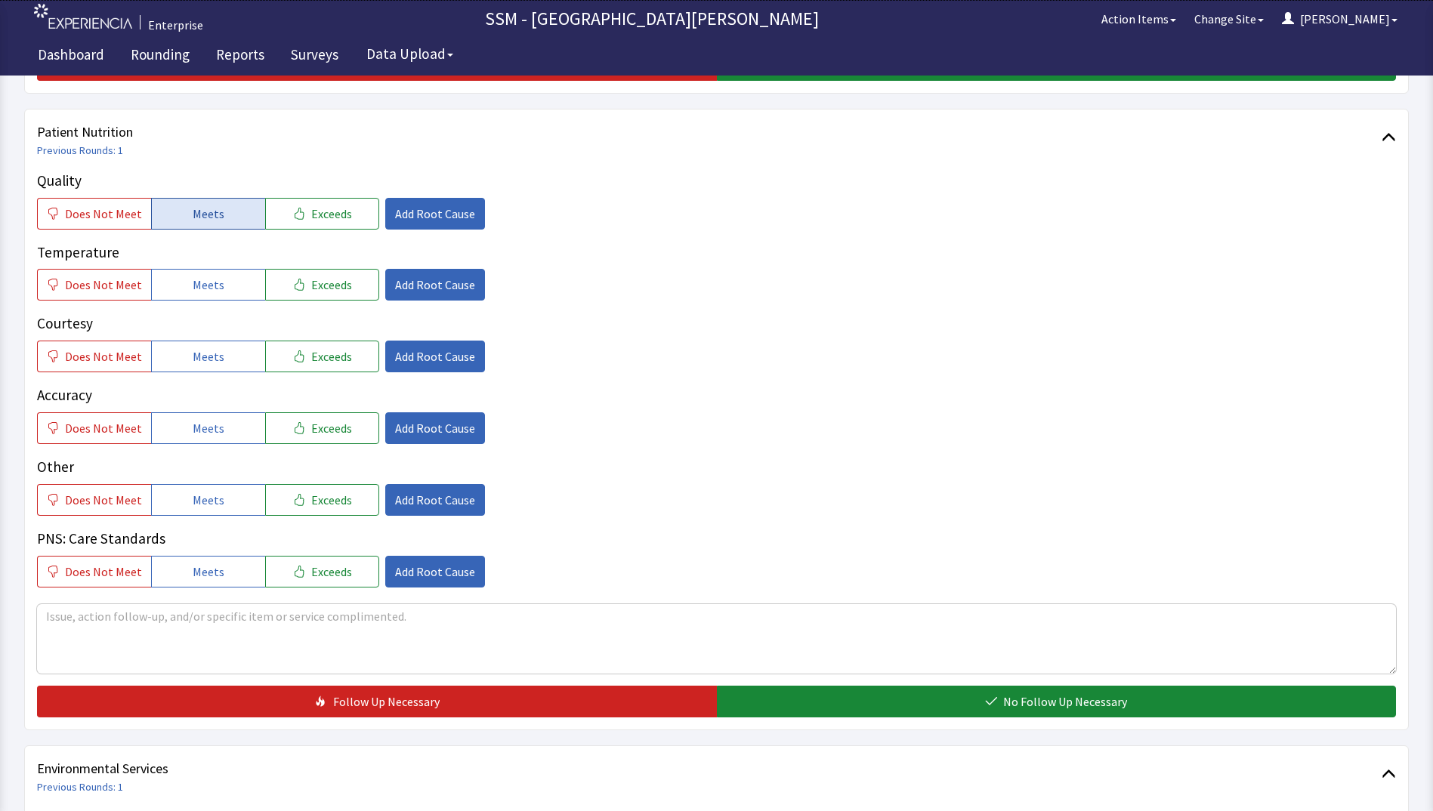
click at [171, 208] on button "Meets" at bounding box center [208, 214] width 114 height 32
click at [170, 285] on button "Meets" at bounding box center [208, 285] width 114 height 32
drag, startPoint x: 154, startPoint y: 343, endPoint x: 182, endPoint y: 377, distance: 44.0
click at [155, 344] on button "Meets" at bounding box center [208, 357] width 114 height 32
click at [218, 429] on button "Meets" at bounding box center [208, 428] width 114 height 32
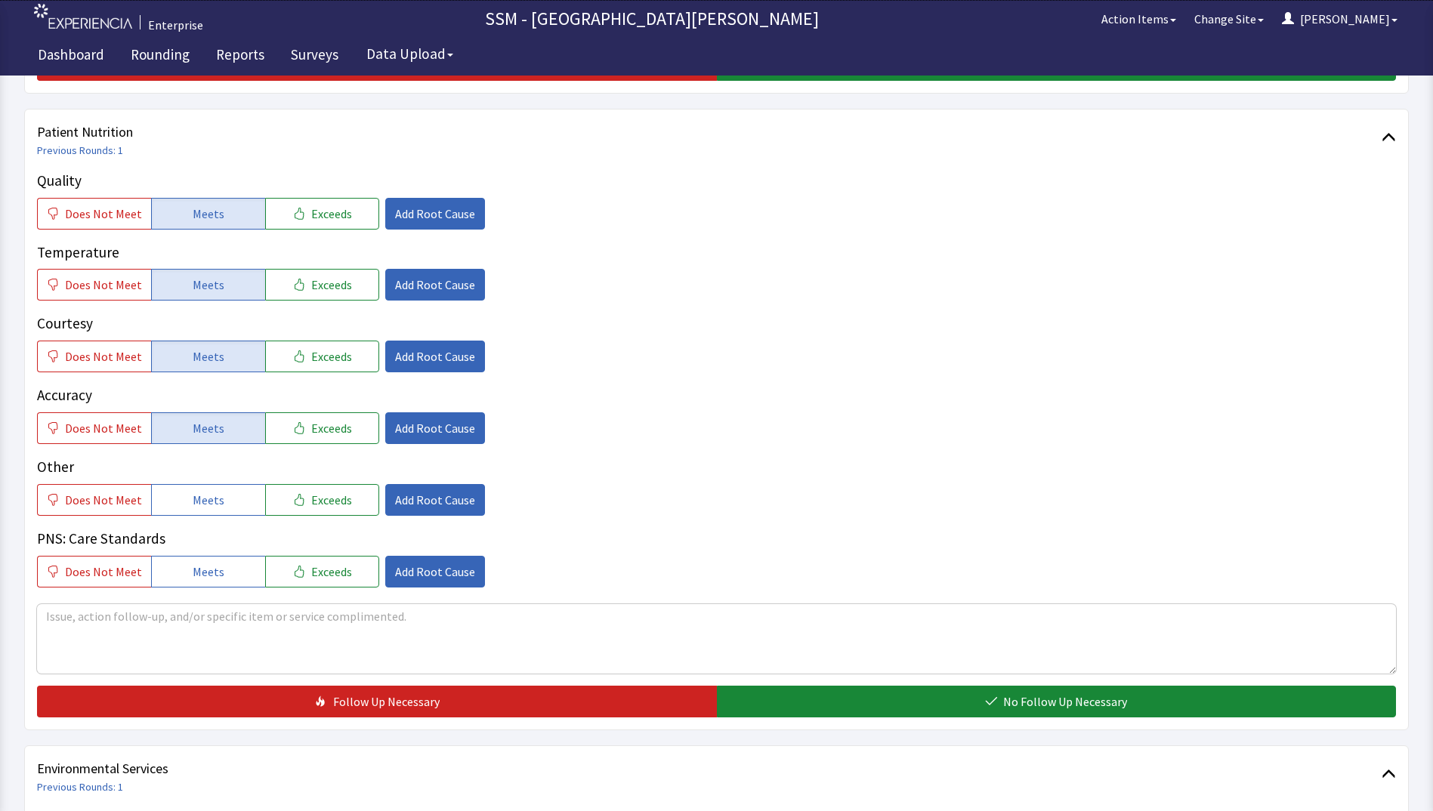
click at [872, 719] on div "Patient Nutrition Previous Rounds: 1 Quality Does Not Meet Meets Exceeds Add Ro…" at bounding box center [716, 420] width 1384 height 622
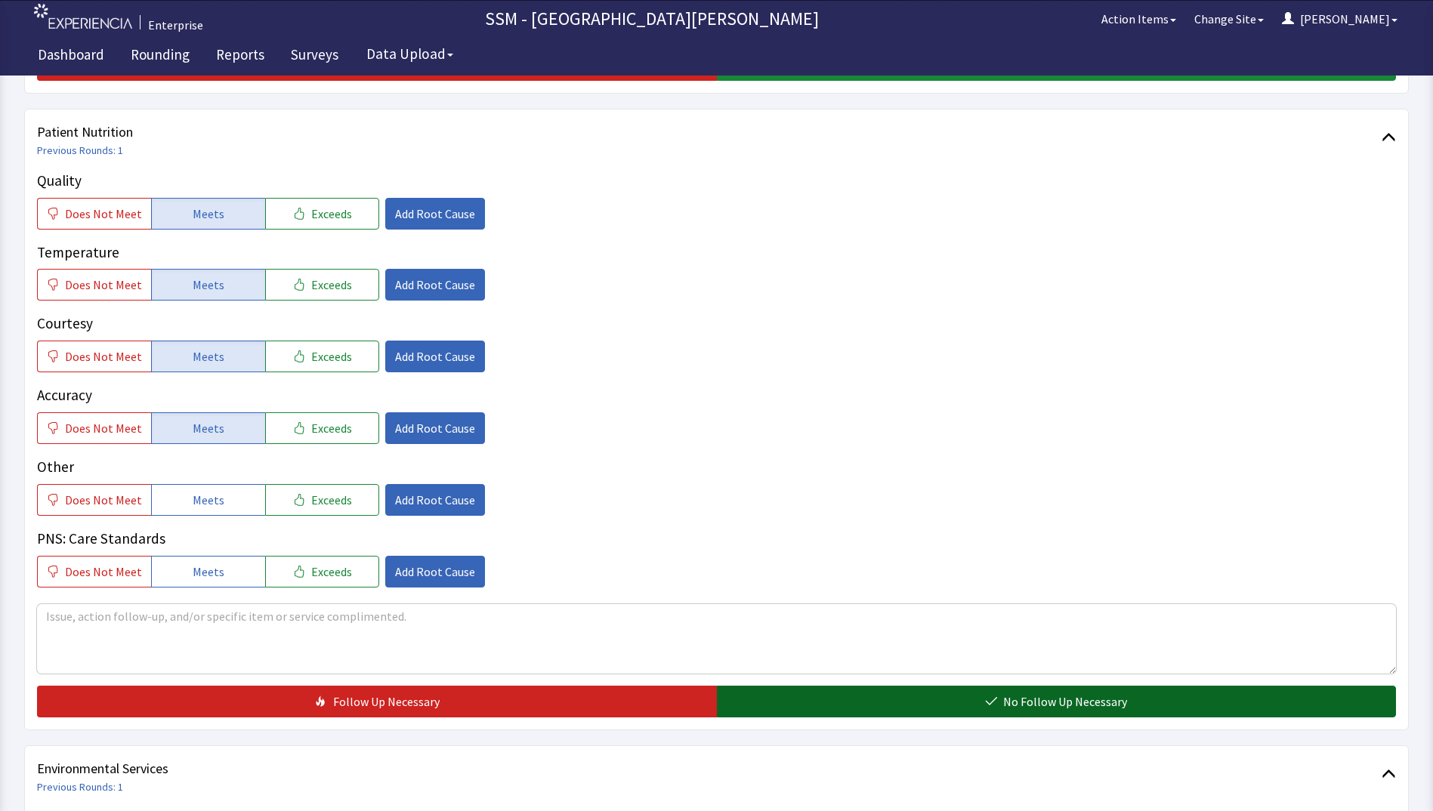
drag, startPoint x: 869, startPoint y: 716, endPoint x: 862, endPoint y: 704, distance: 13.9
click at [862, 705] on button "No Follow Up Necessary" at bounding box center [1057, 702] width 680 height 32
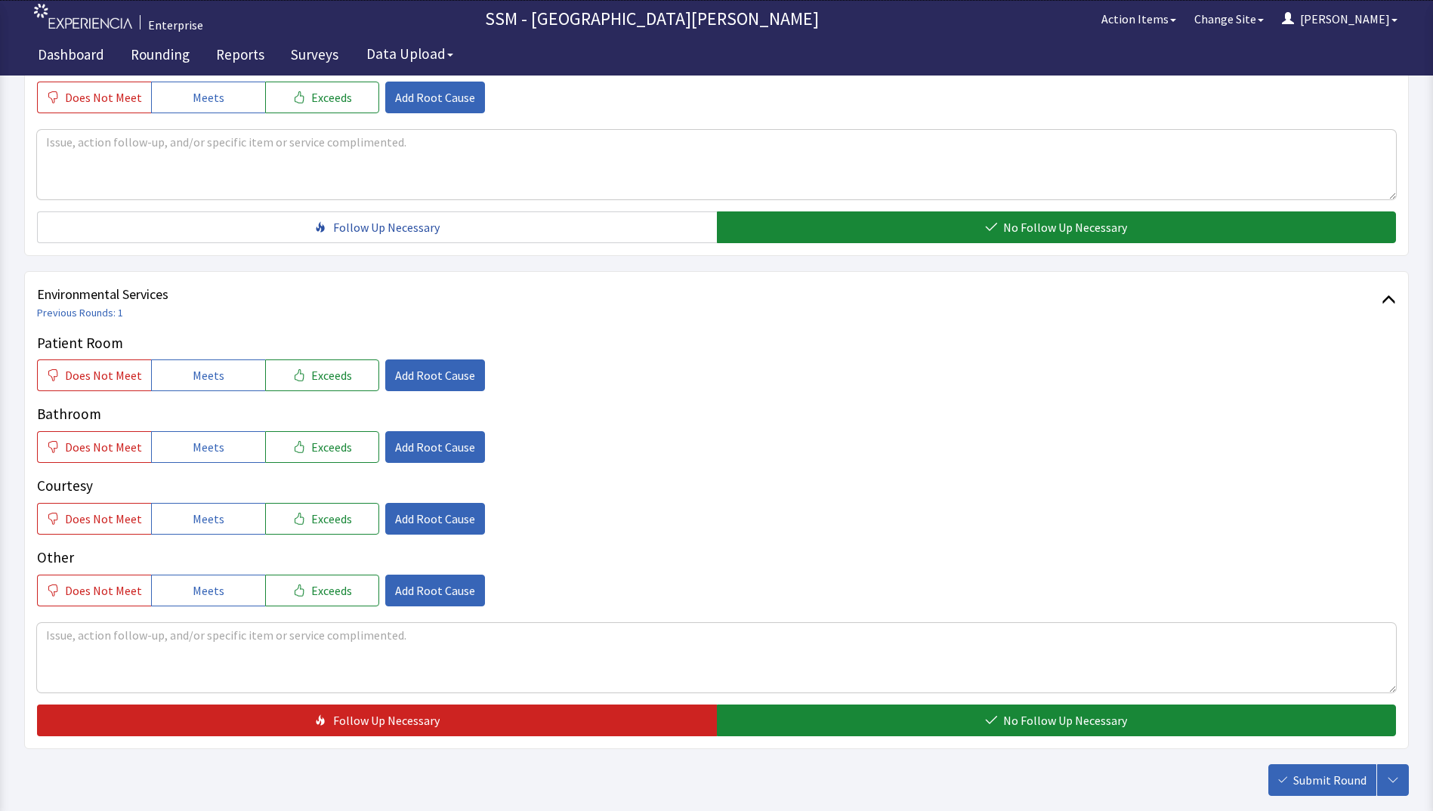
scroll to position [1359, 0]
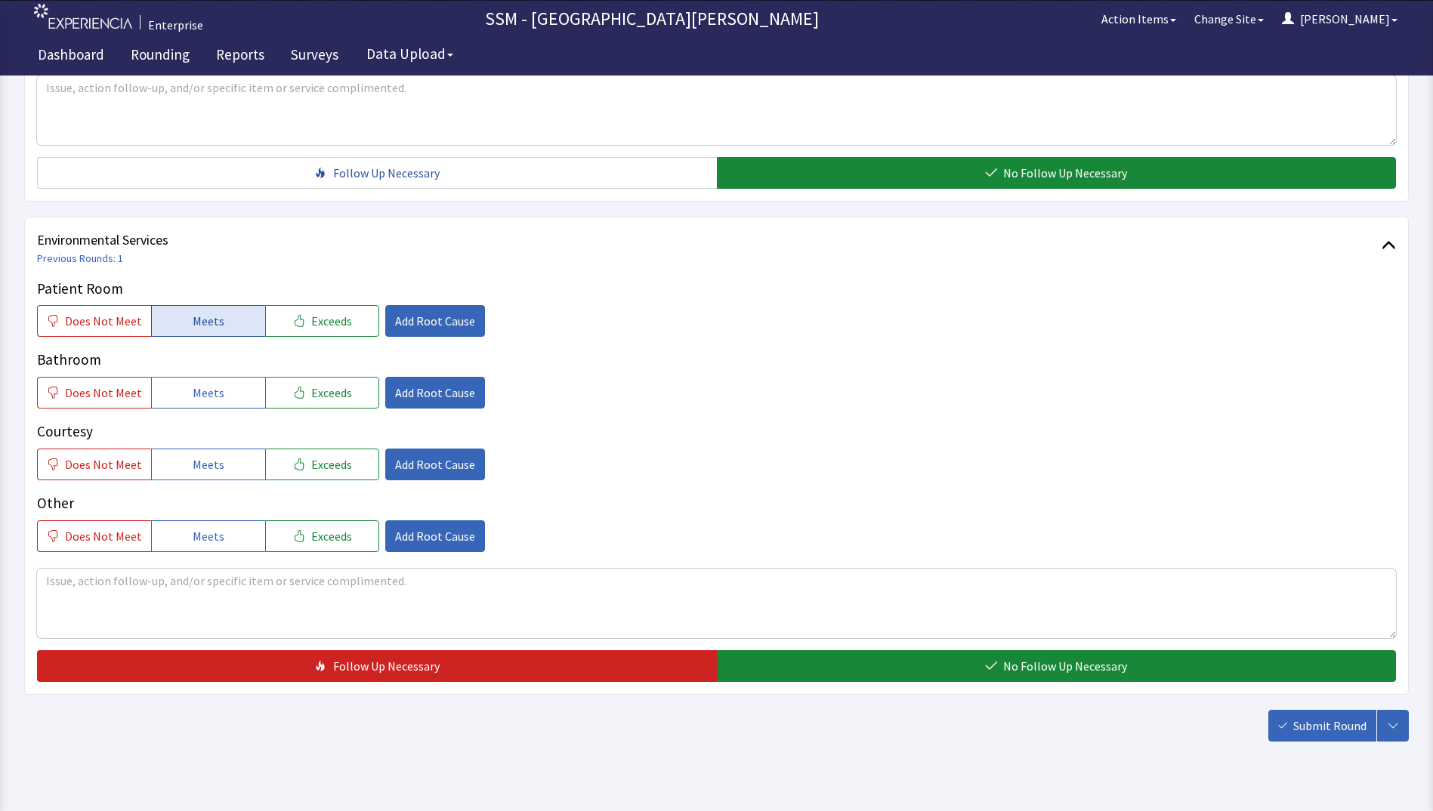
click at [199, 314] on span "Meets" at bounding box center [209, 321] width 32 height 18
click at [209, 411] on div "Patient Room Does Not Meet Meets Exceeds Add Root Cause Bathroom Does Not Meet …" at bounding box center [716, 415] width 1359 height 274
drag, startPoint x: 208, startPoint y: 398, endPoint x: 207, endPoint y: 467, distance: 68.7
click at [208, 400] on span "Meets" at bounding box center [209, 393] width 32 height 18
click at [207, 471] on span "Meets" at bounding box center [209, 464] width 32 height 18
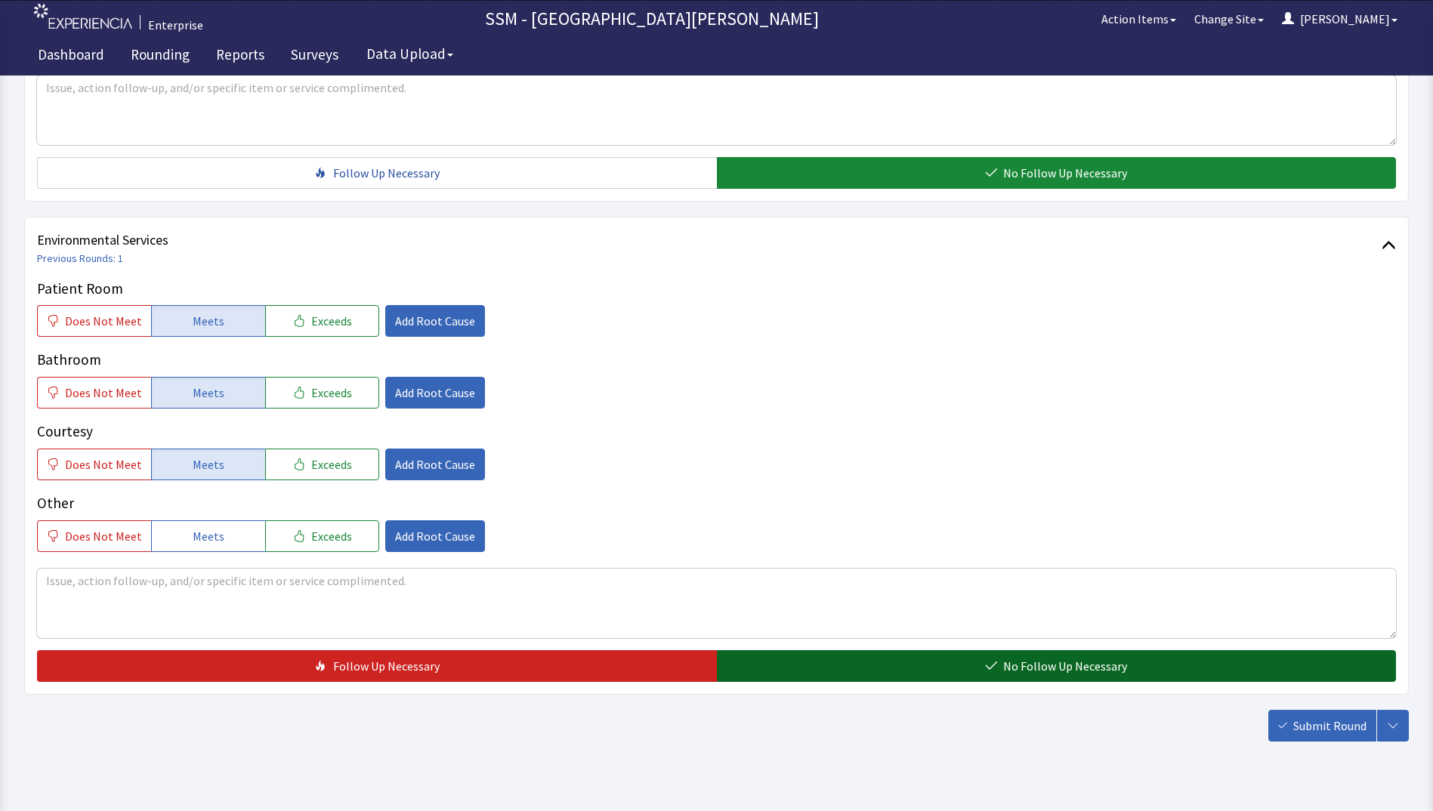
click at [1173, 670] on button "No Follow Up Necessary" at bounding box center [1057, 666] width 680 height 32
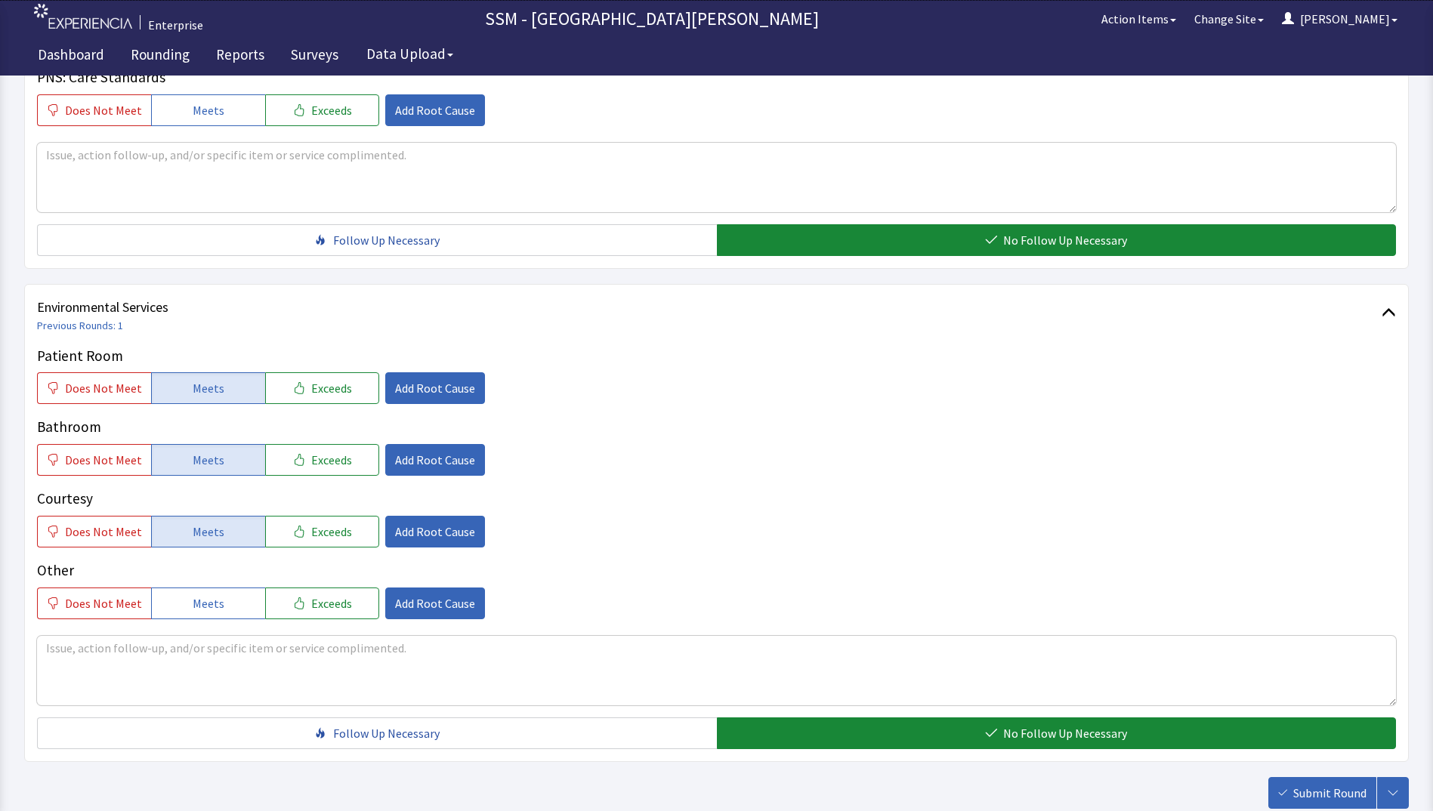
scroll to position [1390, 0]
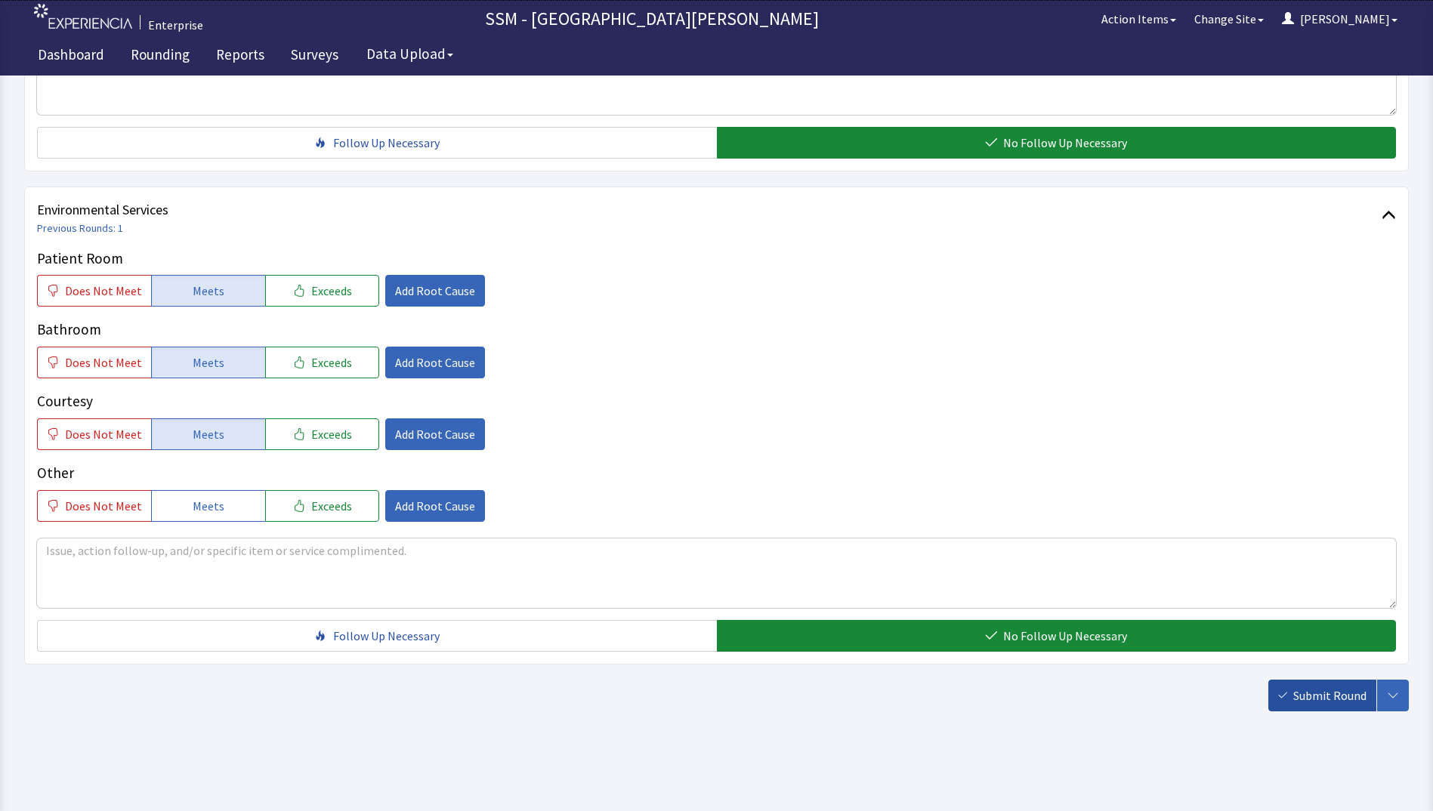
click at [1340, 692] on span "Submit Round" at bounding box center [1329, 696] width 73 height 18
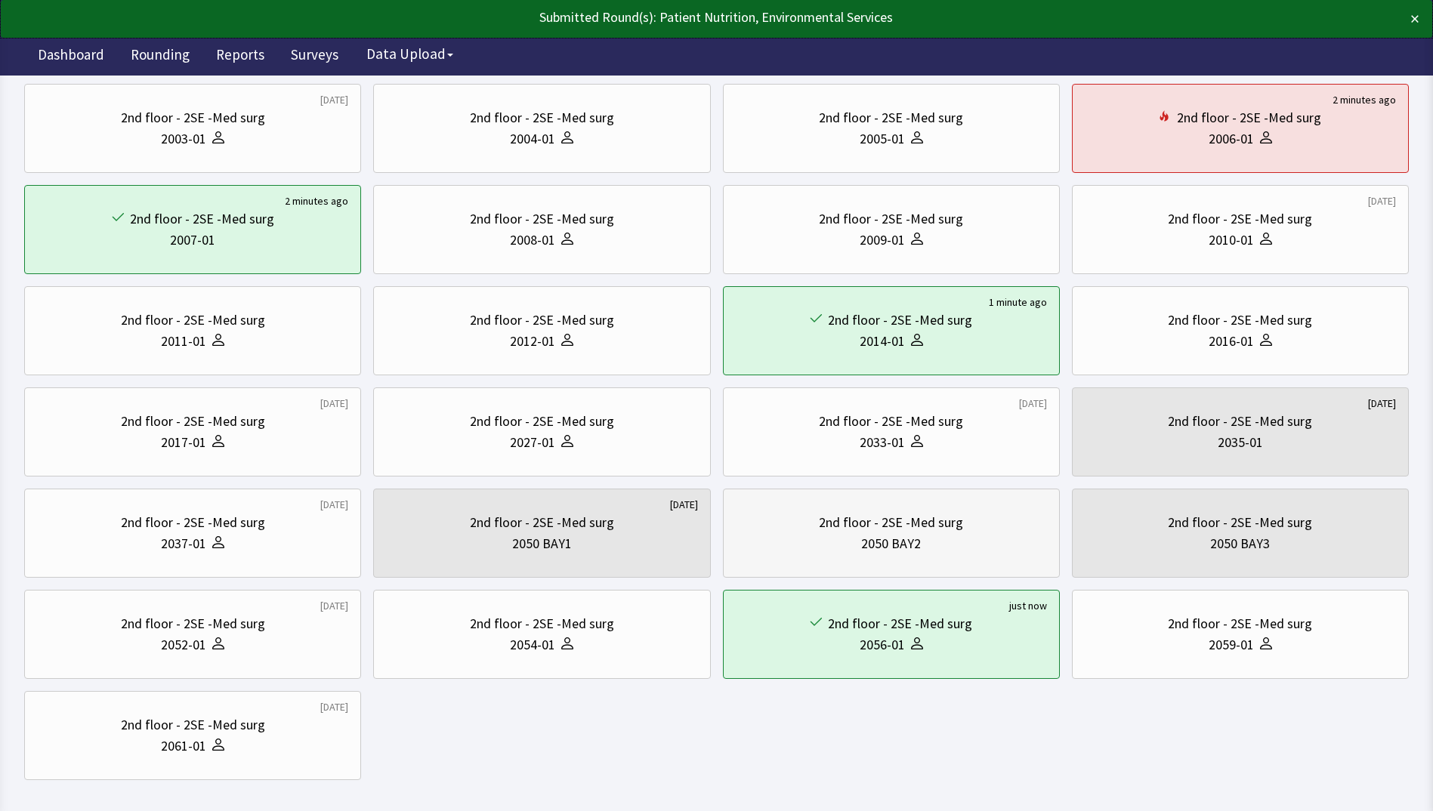
scroll to position [301, 0]
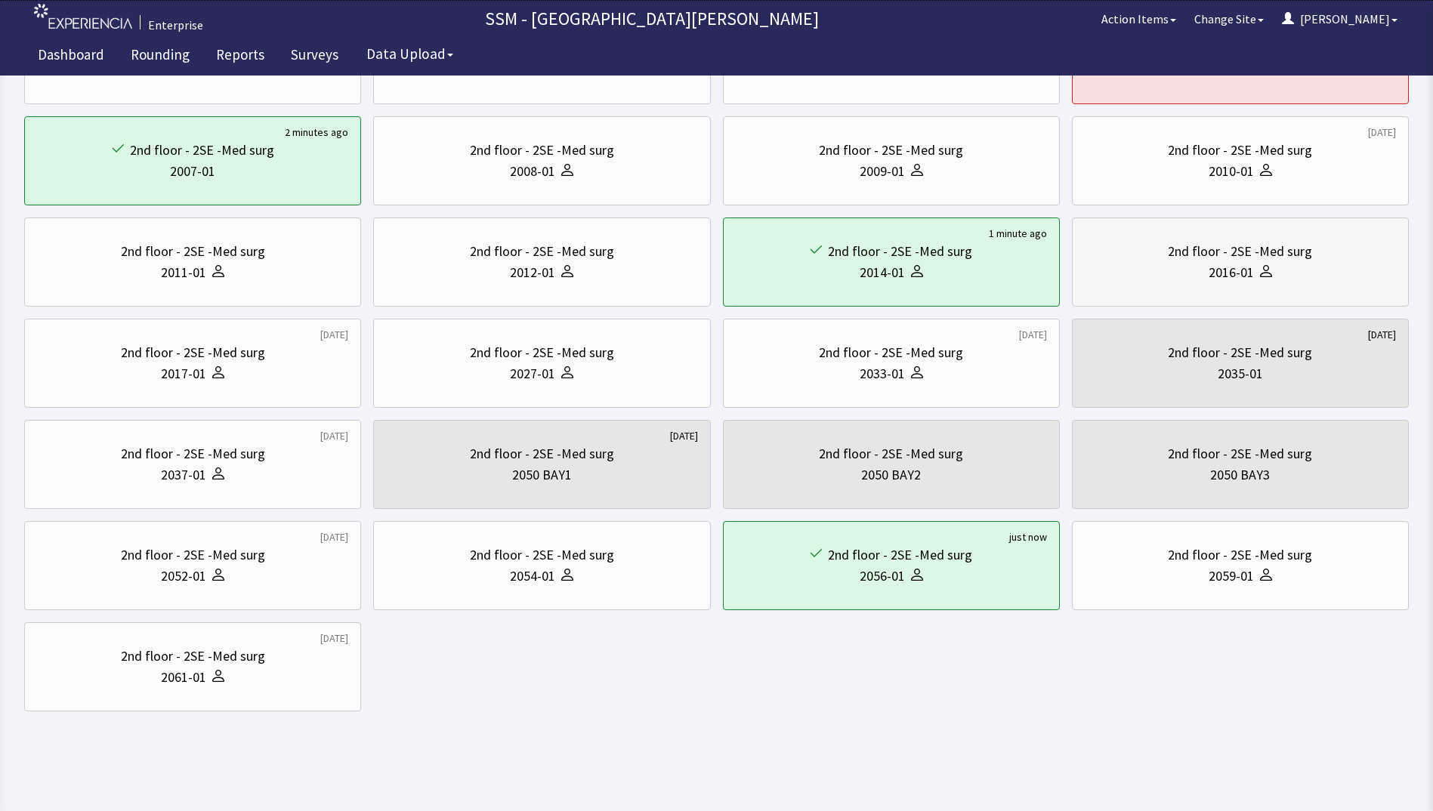
click at [1254, 267] on div at bounding box center [1263, 272] width 18 height 21
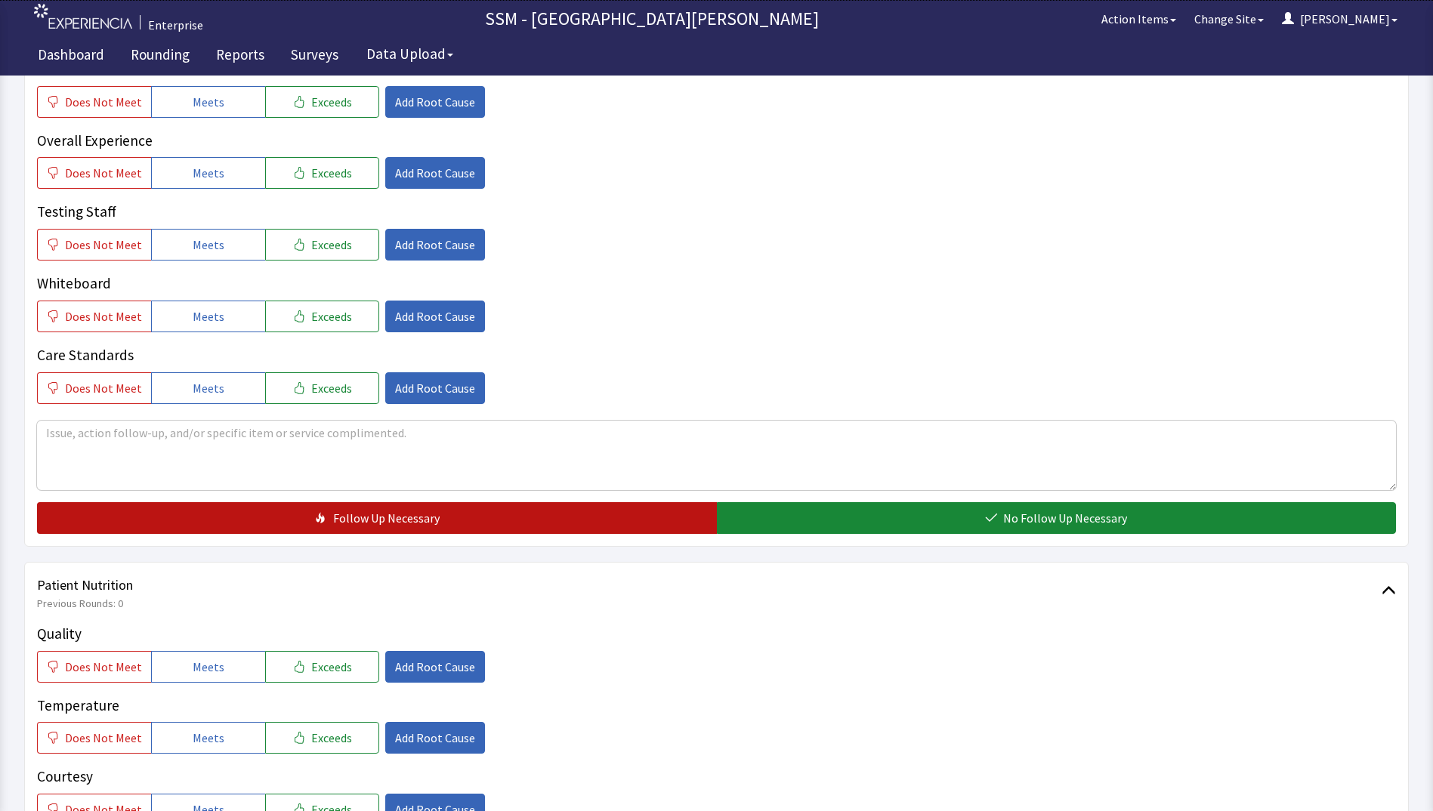
scroll to position [680, 0]
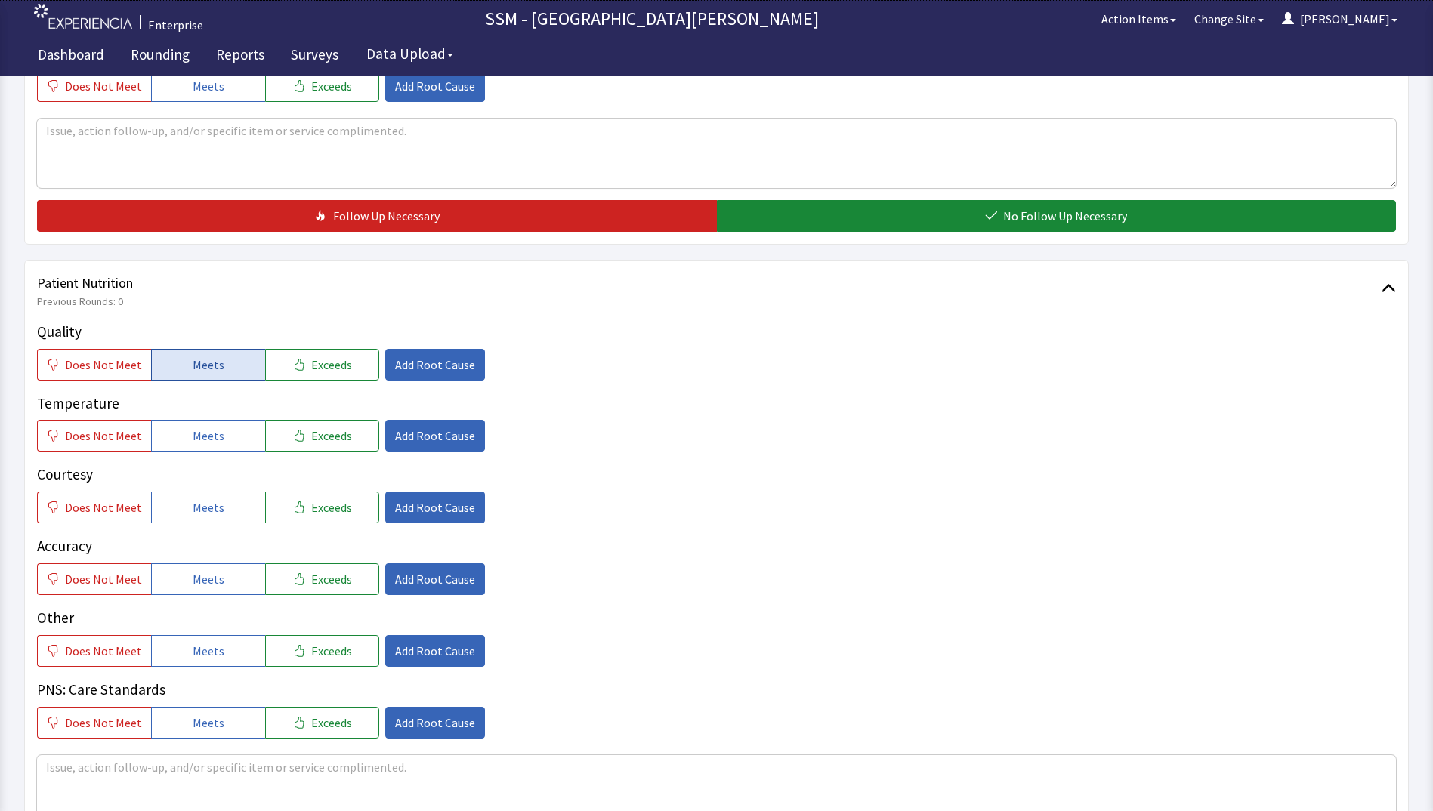
click at [193, 362] on span "Meets" at bounding box center [209, 365] width 32 height 18
click at [198, 429] on span "Meets" at bounding box center [209, 436] width 32 height 18
click at [181, 529] on div "Quality Does Not Meet Meets Exceeds Add Root Cause Temperature Does Not Meet Me…" at bounding box center [716, 530] width 1359 height 418
click at [182, 523] on button "Meets" at bounding box center [208, 508] width 114 height 32
click at [193, 581] on span "Meets" at bounding box center [209, 579] width 32 height 18
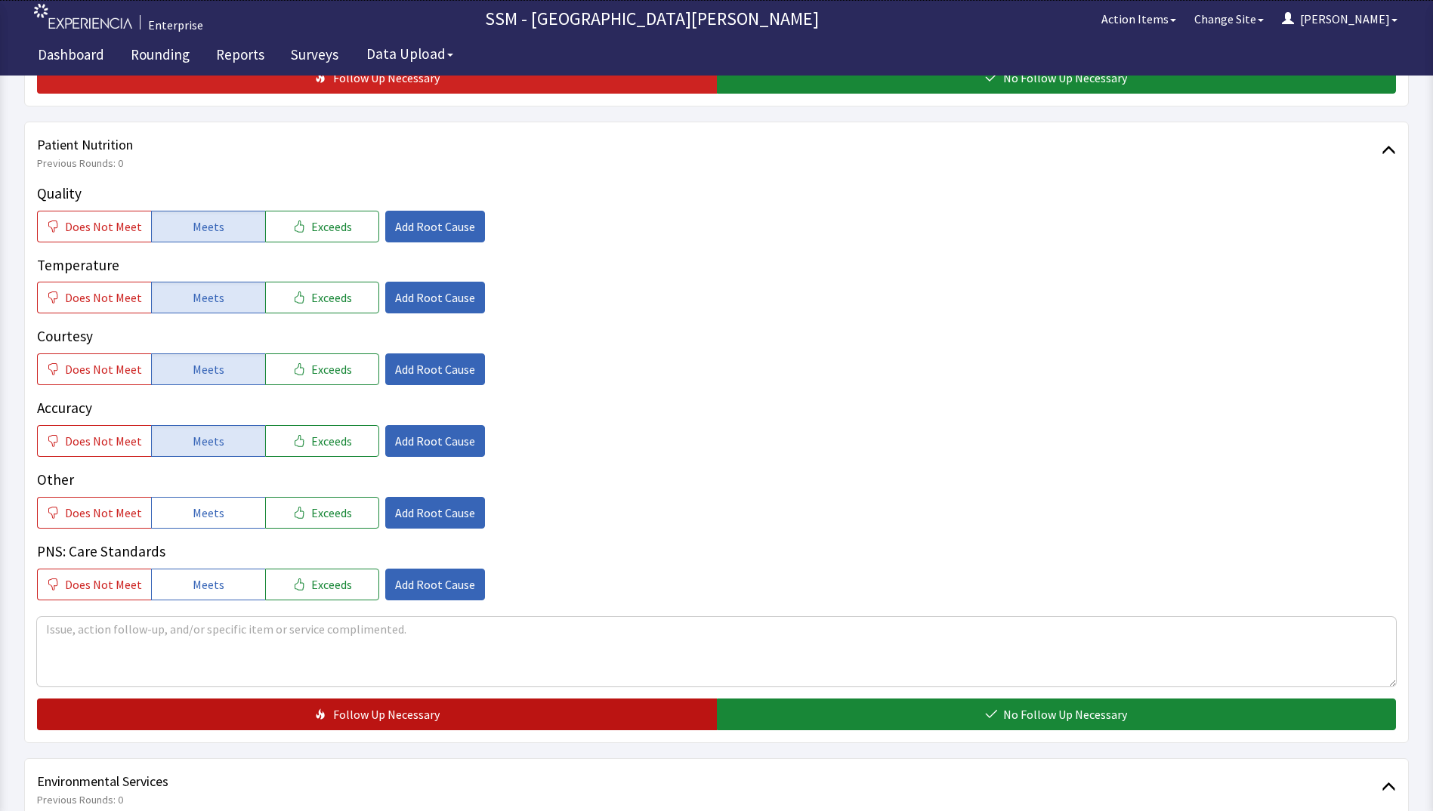
scroll to position [982, 0]
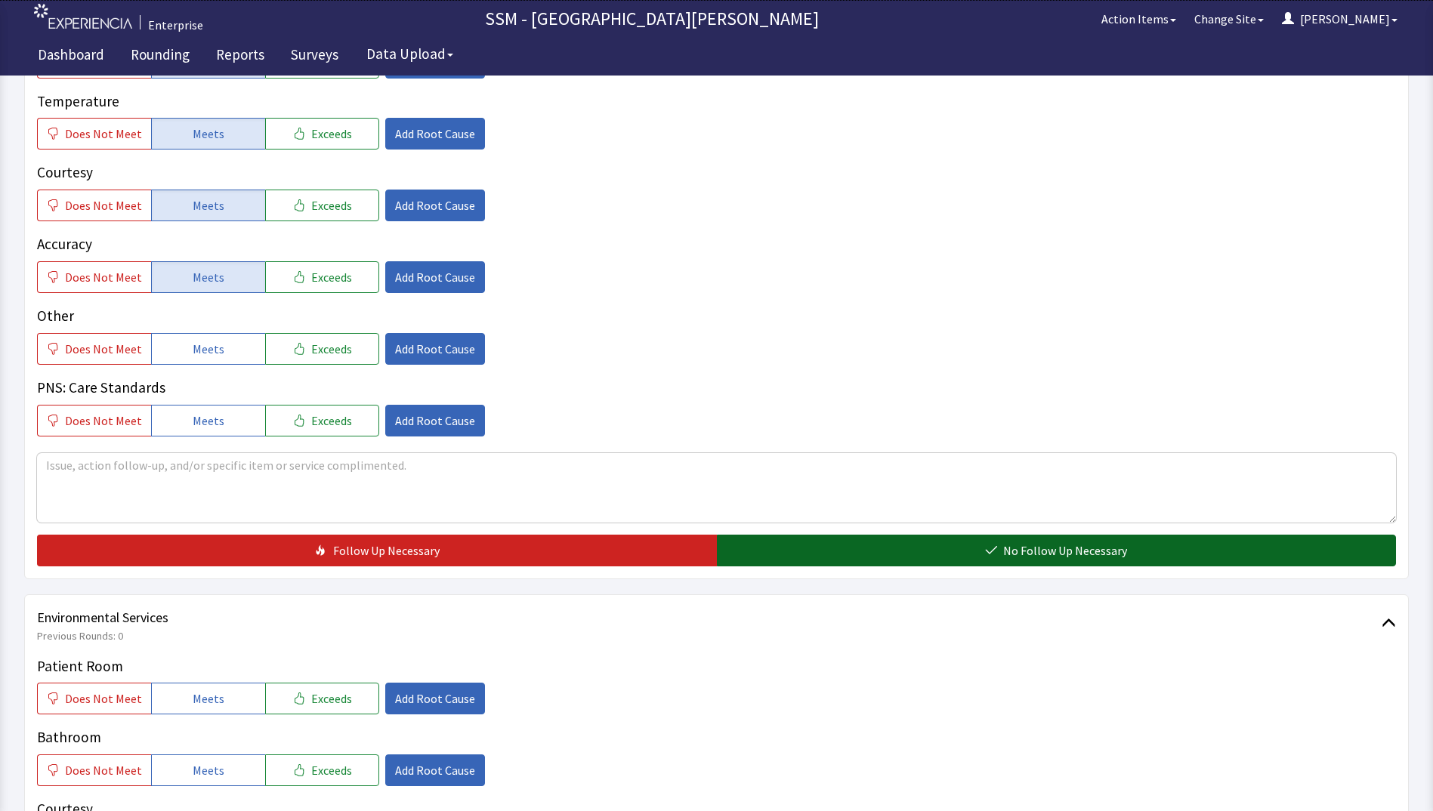
click at [827, 556] on button "No Follow Up Necessary" at bounding box center [1057, 551] width 680 height 32
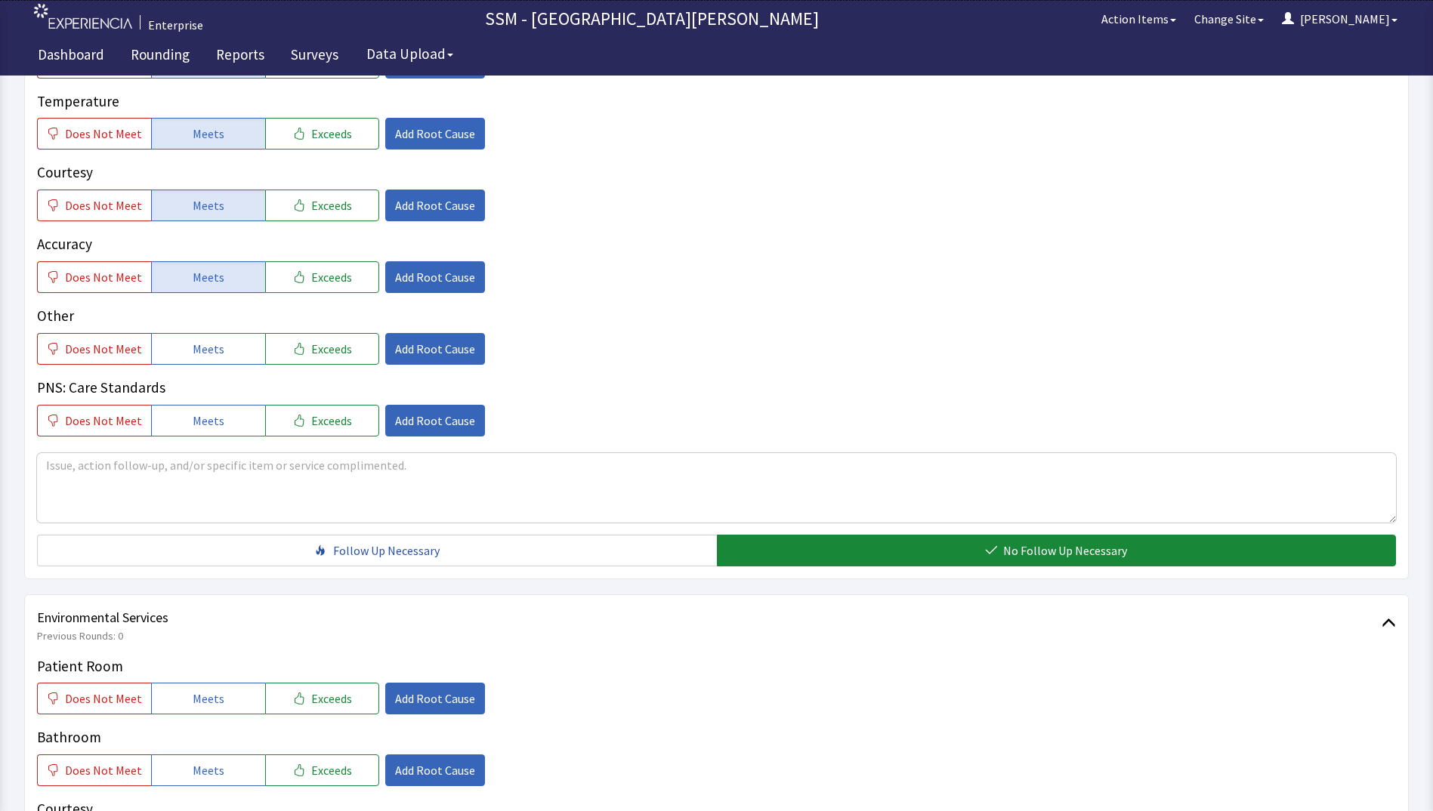
scroll to position [1133, 0]
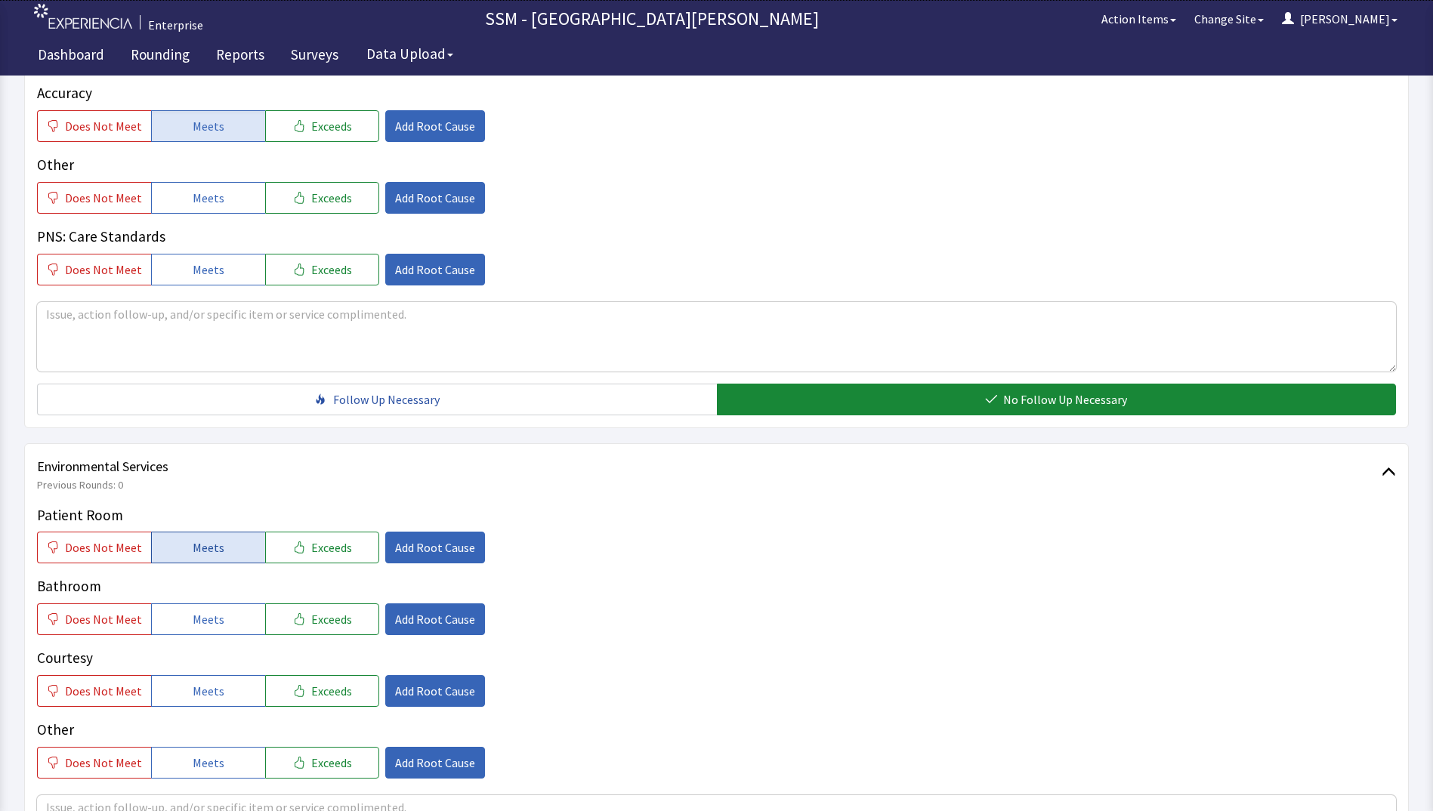
drag, startPoint x: 227, startPoint y: 541, endPoint x: 224, endPoint y: 561, distance: 20.7
click at [227, 545] on button "Meets" at bounding box center [208, 548] width 114 height 32
click at [201, 621] on span "Meets" at bounding box center [209, 619] width 32 height 18
click at [196, 699] on span "Meets" at bounding box center [209, 691] width 32 height 18
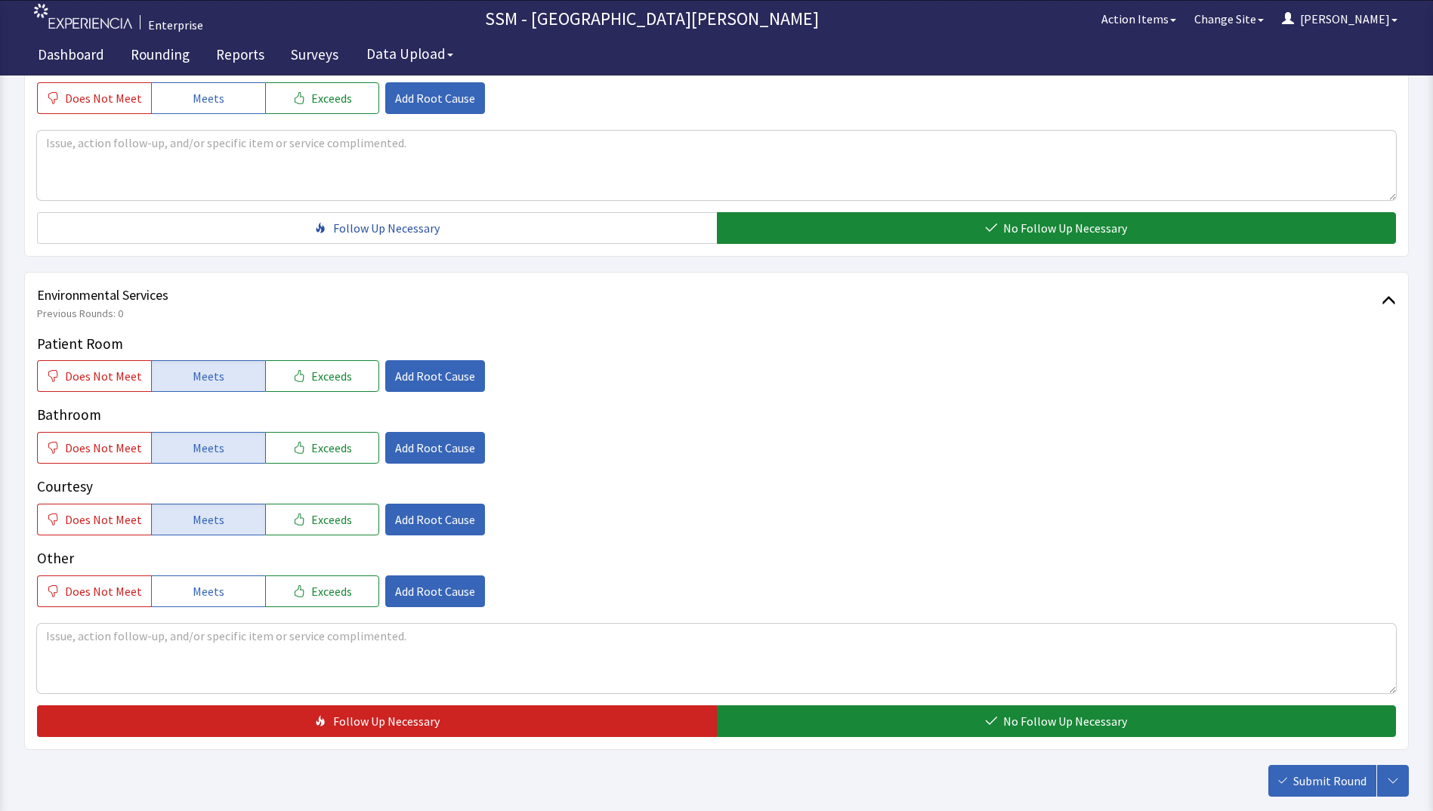
scroll to position [1390, 0]
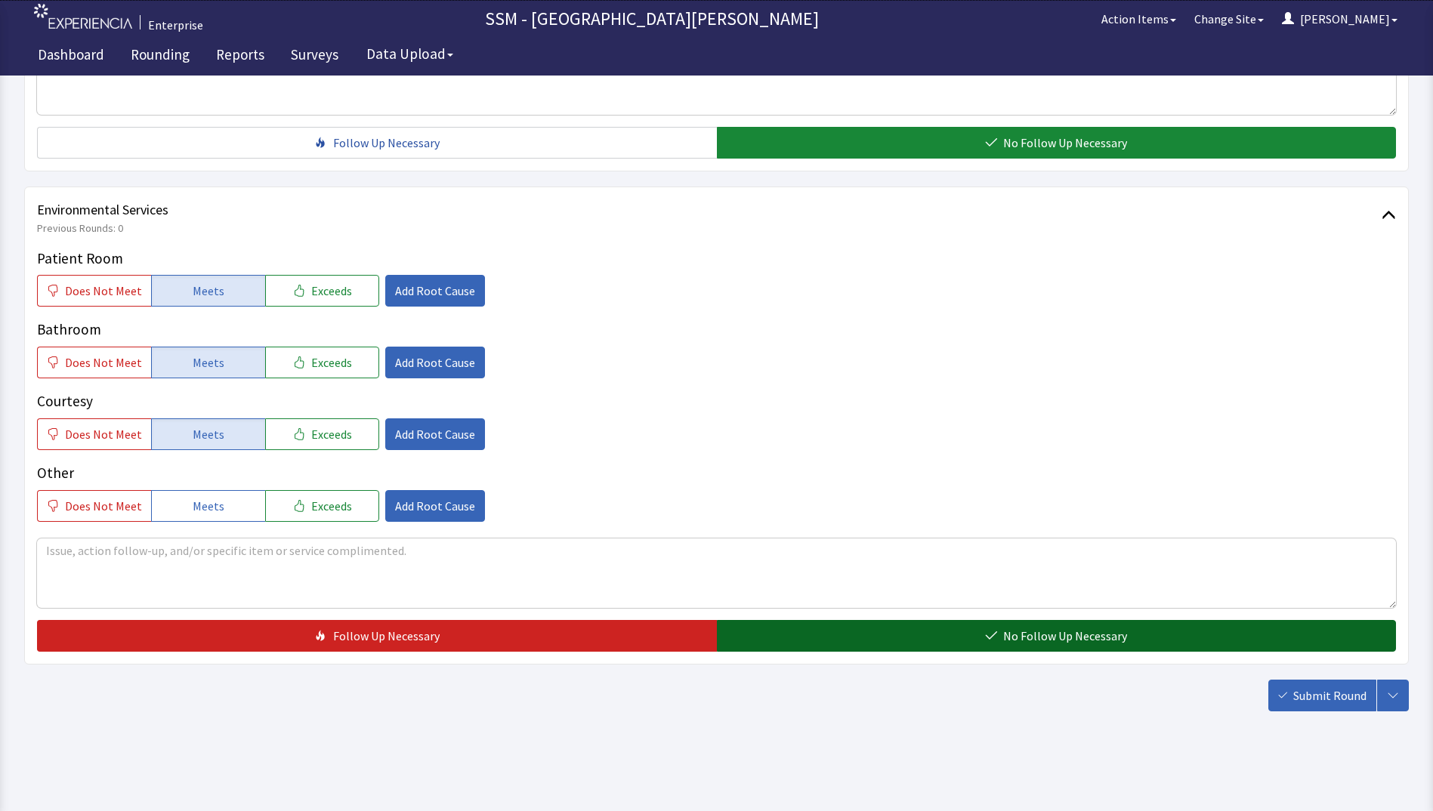
click at [960, 640] on button "No Follow Up Necessary" at bounding box center [1057, 636] width 680 height 32
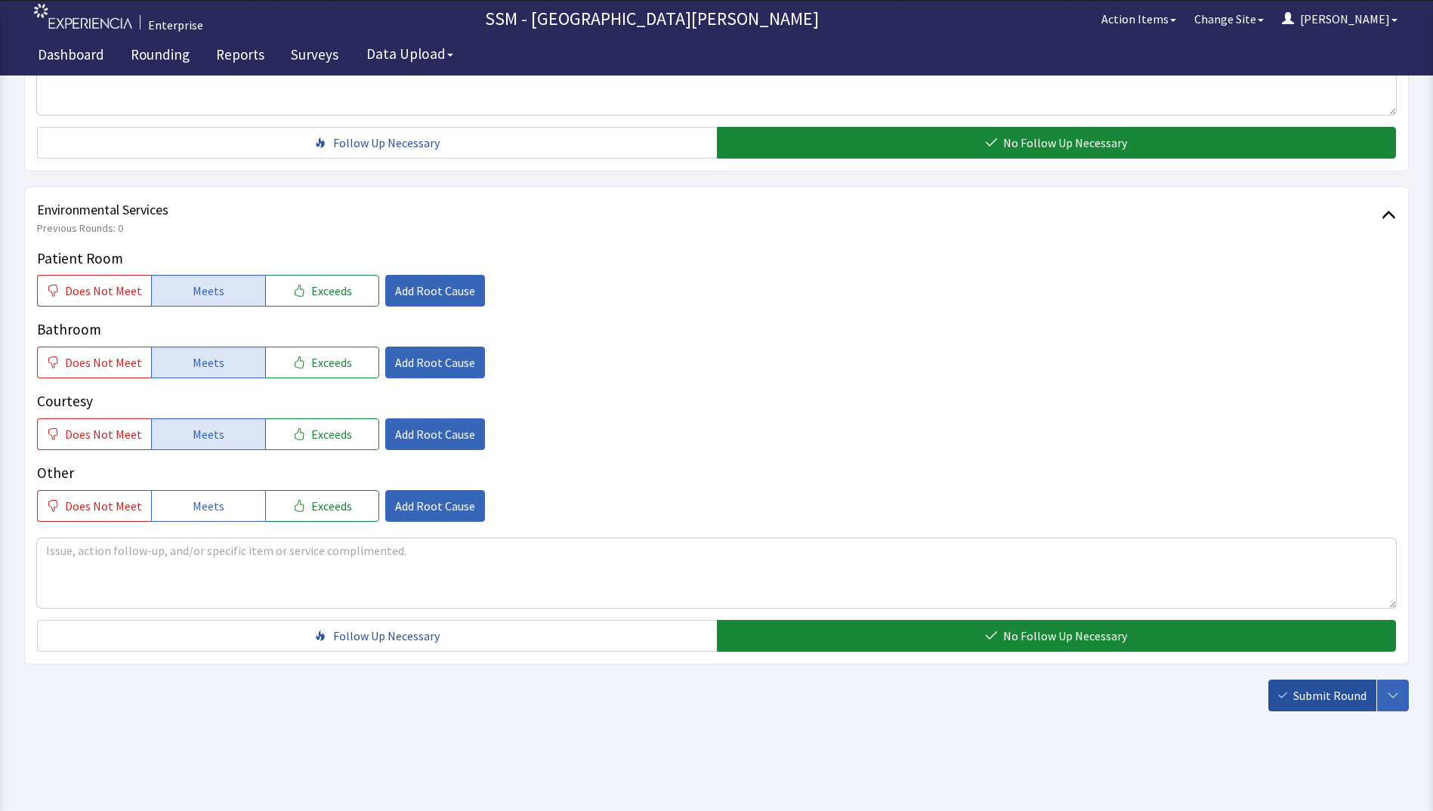
click at [1285, 690] on button "Submit Round" at bounding box center [1322, 696] width 108 height 32
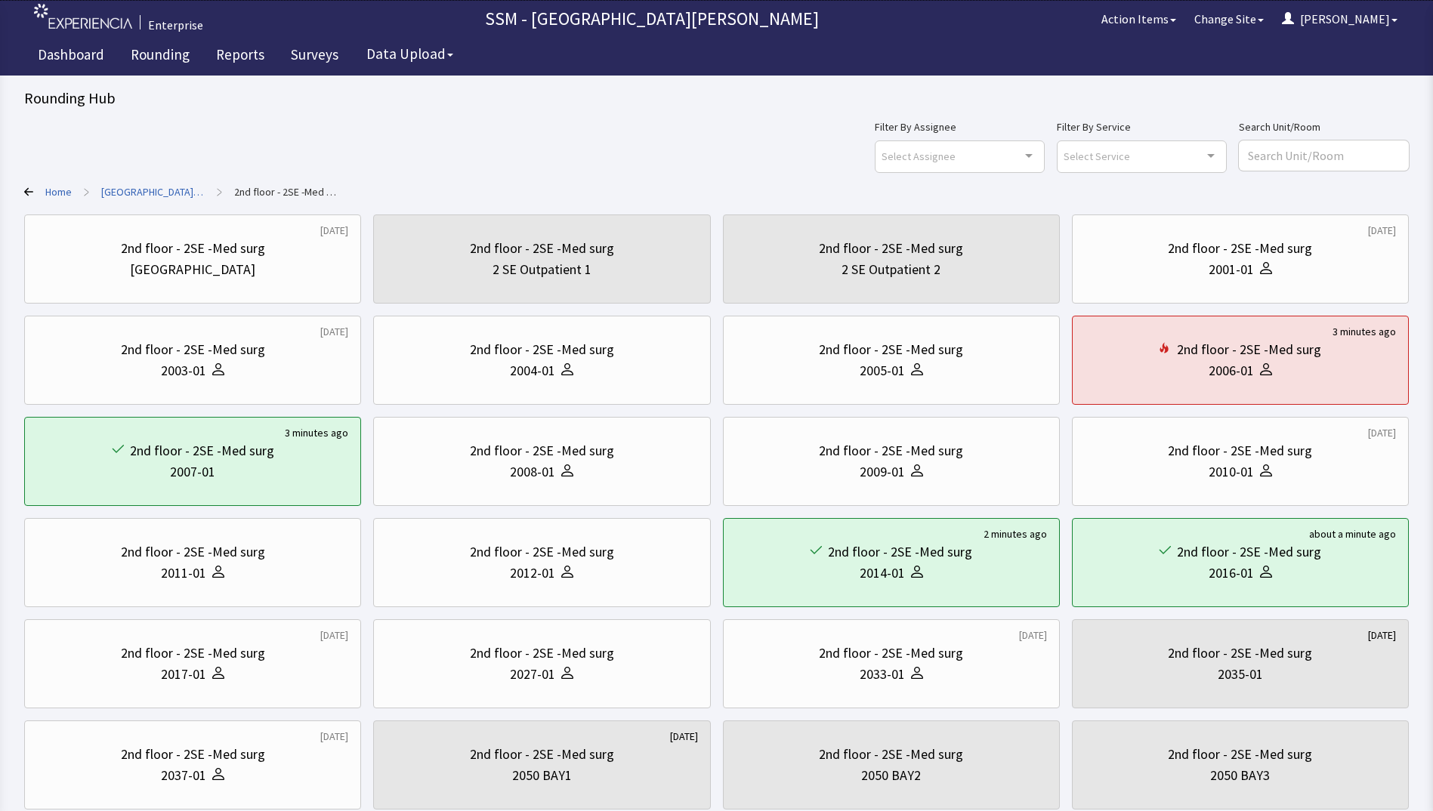
click at [498, 120] on div "Filter By Assignee Select Assignee Clear Selection [PERSON_NAME] [PERSON_NAME] …" at bounding box center [716, 145] width 1384 height 54
click at [1377, 27] on button "[PERSON_NAME]" at bounding box center [1340, 19] width 134 height 30
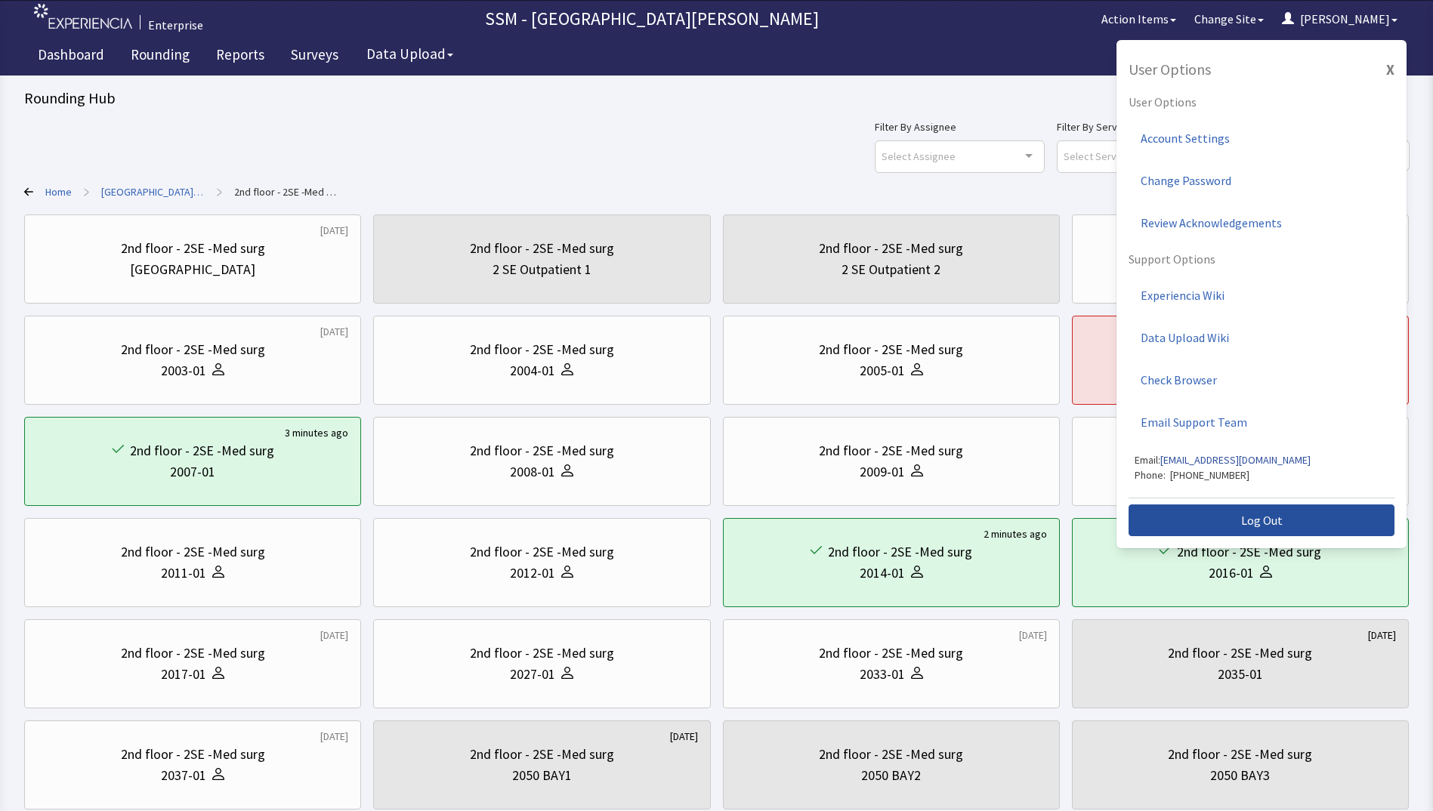
click at [1294, 521] on button "Log Out" at bounding box center [1261, 521] width 266 height 32
